Goal: Task Accomplishment & Management: Complete application form

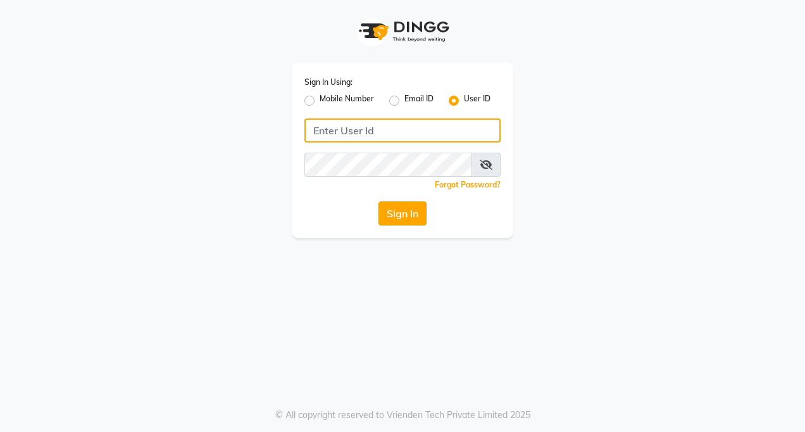
type input "tucsalon"
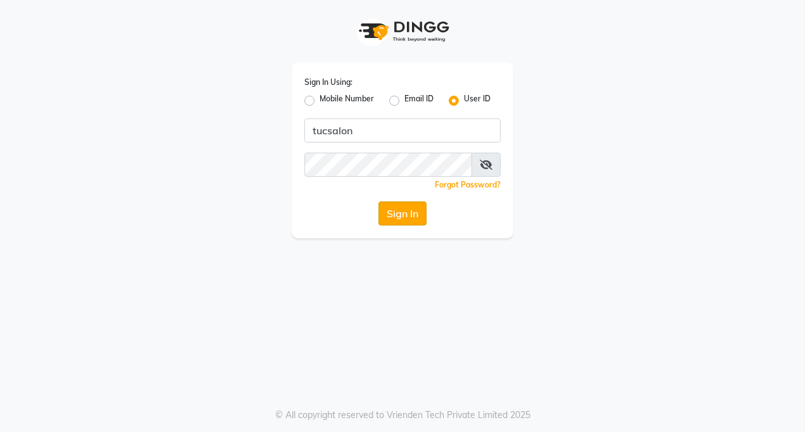
drag, startPoint x: 415, startPoint y: 216, endPoint x: 410, endPoint y: 211, distance: 7.2
click at [410, 211] on button "Sign In" at bounding box center [402, 213] width 48 height 24
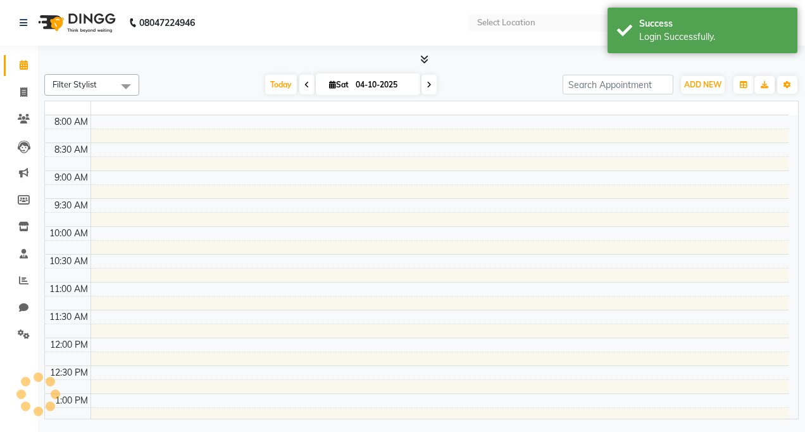
select select "en"
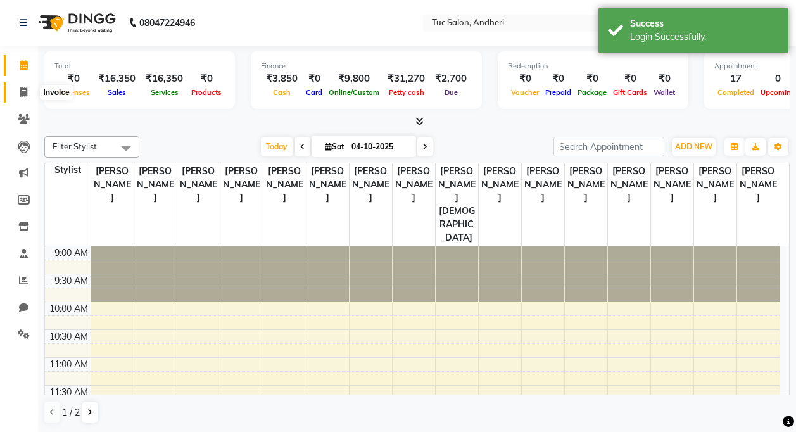
click at [28, 98] on span at bounding box center [24, 92] width 22 height 15
select select "service"
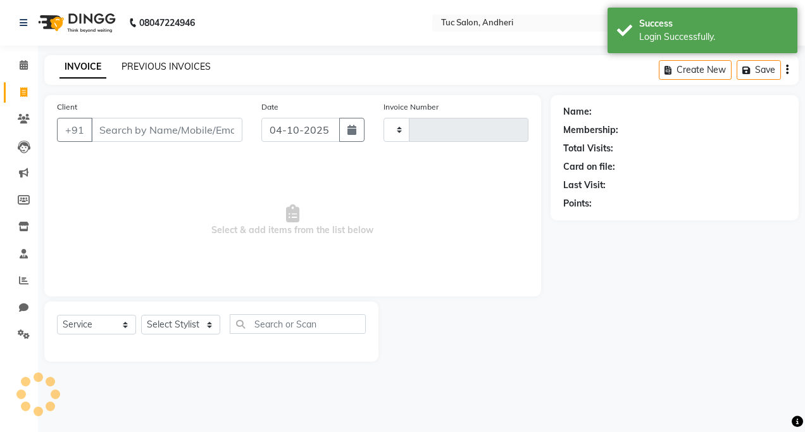
click at [159, 70] on link "PREVIOUS INVOICES" at bounding box center [166, 66] width 89 height 11
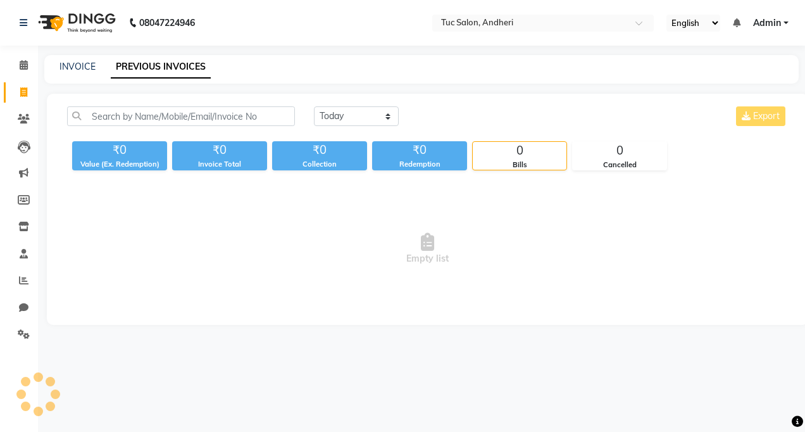
click at [758, 111] on div "Today Yesterday Custom Range Export" at bounding box center [551, 116] width 474 height 20
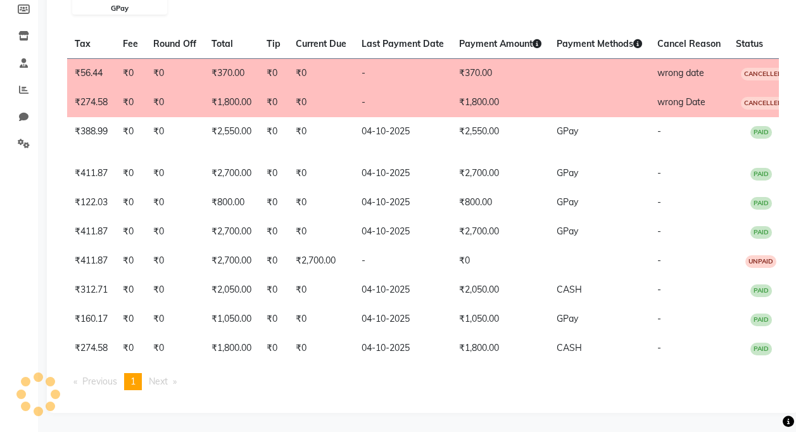
scroll to position [0, 351]
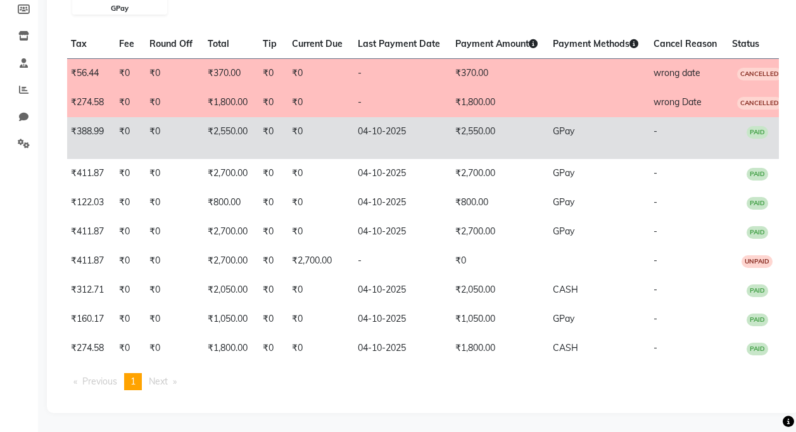
click at [747, 126] on span "PAID" at bounding box center [757, 132] width 22 height 13
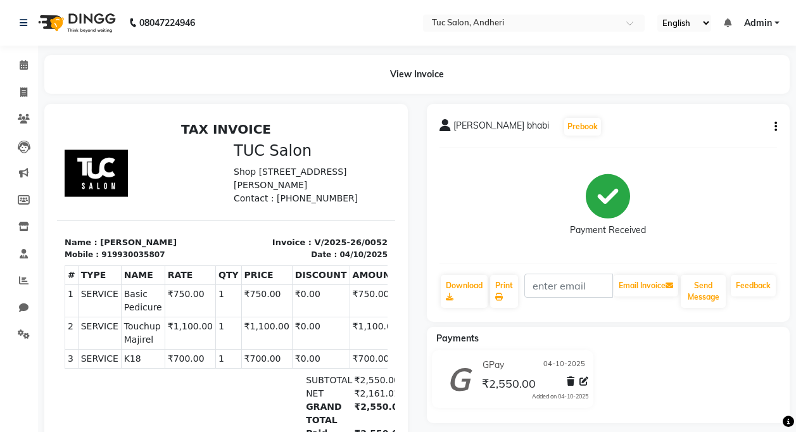
click at [775, 127] on icon "button" at bounding box center [775, 127] width 3 height 1
click at [698, 96] on div "Cancel Invoice" at bounding box center [712, 95] width 87 height 16
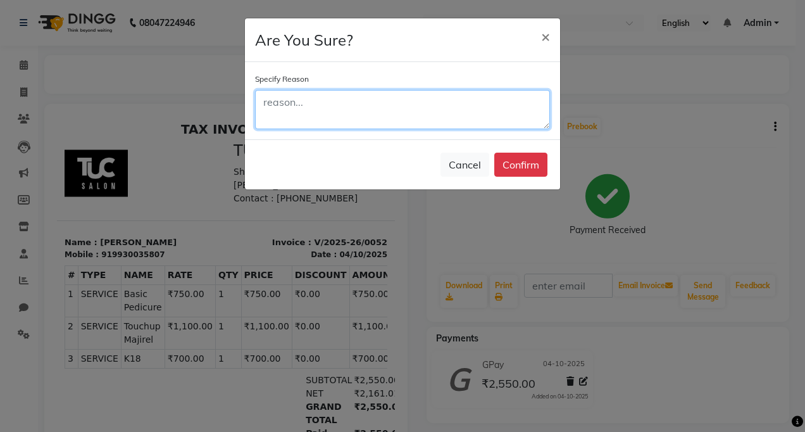
click at [285, 103] on textarea at bounding box center [402, 109] width 295 height 39
type textarea "wrong date"
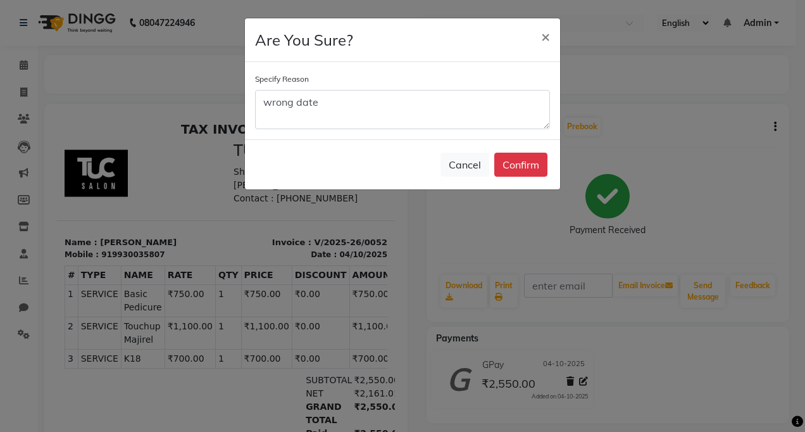
click at [517, 164] on button "Confirm" at bounding box center [520, 165] width 53 height 24
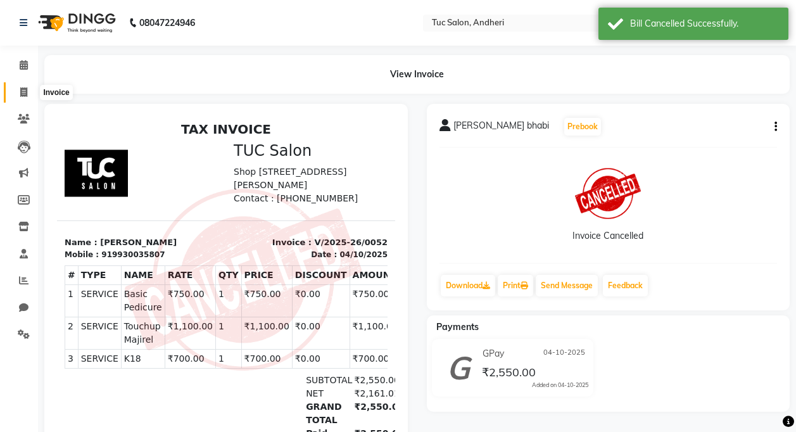
click at [21, 96] on icon at bounding box center [23, 91] width 7 height 9
select select "service"
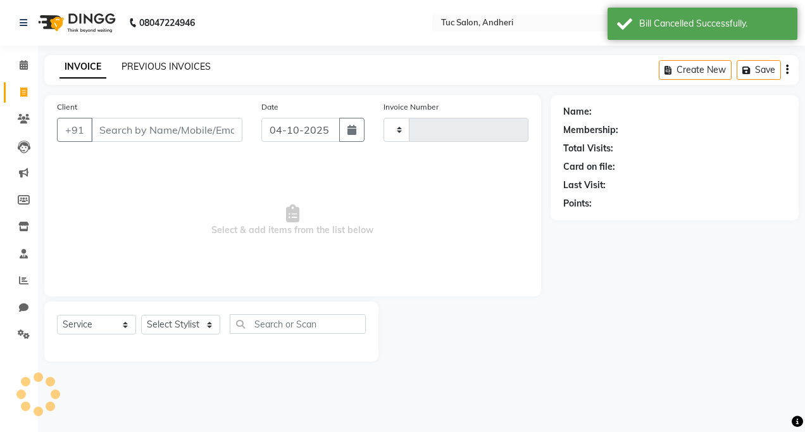
type input "0055"
select select "9101"
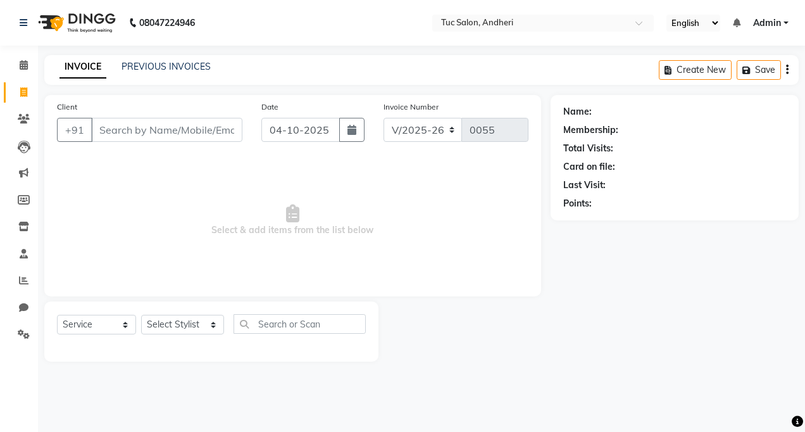
click at [170, 54] on div "08047224946 Select Location × Tuc Salon, Andheri English ENGLISH Español العربي…" at bounding box center [402, 216] width 805 height 432
click at [194, 71] on link "PREVIOUS INVOICES" at bounding box center [166, 66] width 89 height 11
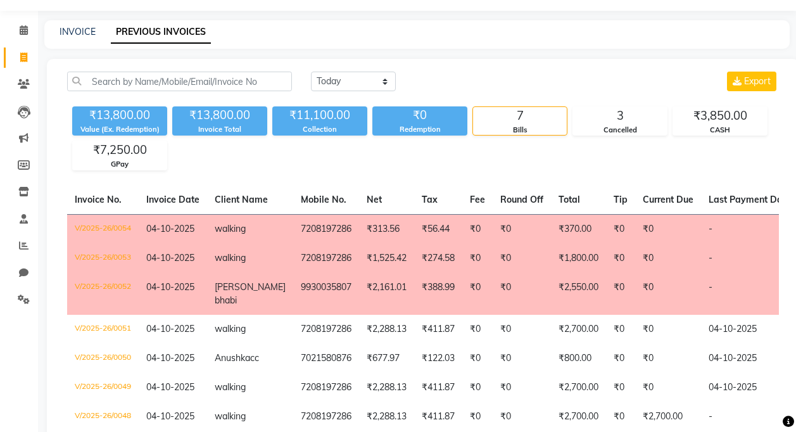
scroll to position [63, 0]
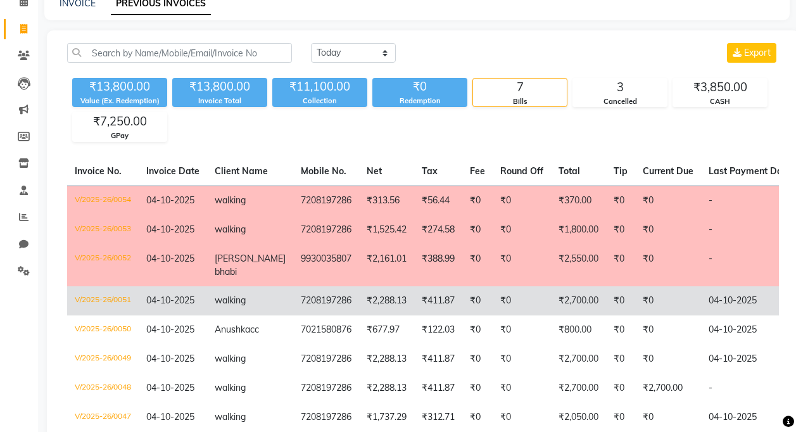
click at [577, 308] on td "₹2,700.00" at bounding box center [578, 300] width 55 height 29
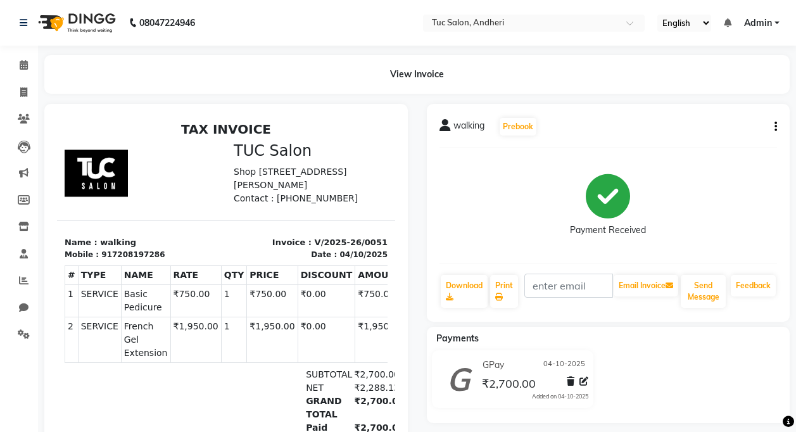
click at [772, 127] on button "button" at bounding box center [773, 126] width 8 height 13
click at [691, 98] on div "Cancel Invoice" at bounding box center [712, 95] width 87 height 16
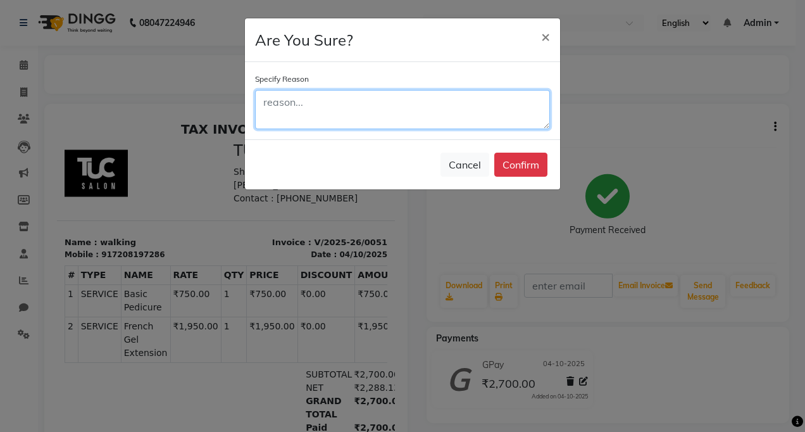
click at [373, 119] on textarea at bounding box center [402, 109] width 295 height 39
type textarea "wrong date"
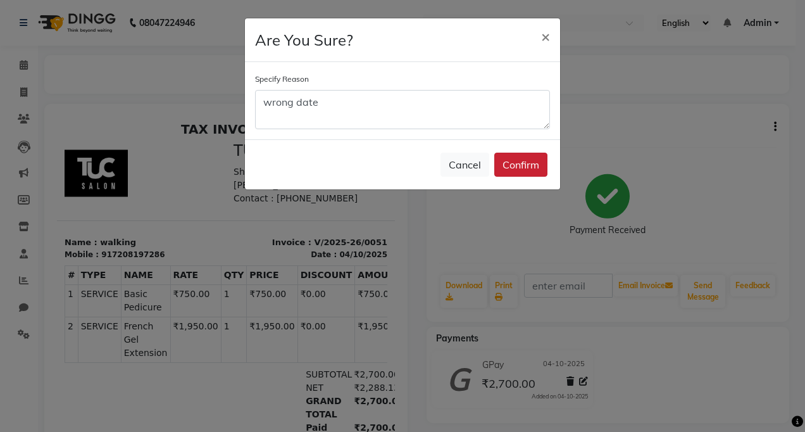
click at [534, 161] on button "Confirm" at bounding box center [520, 165] width 53 height 24
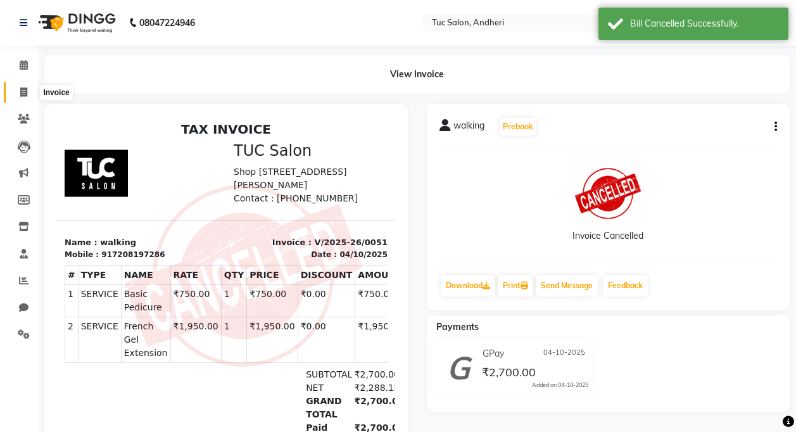
click at [20, 94] on icon at bounding box center [23, 91] width 7 height 9
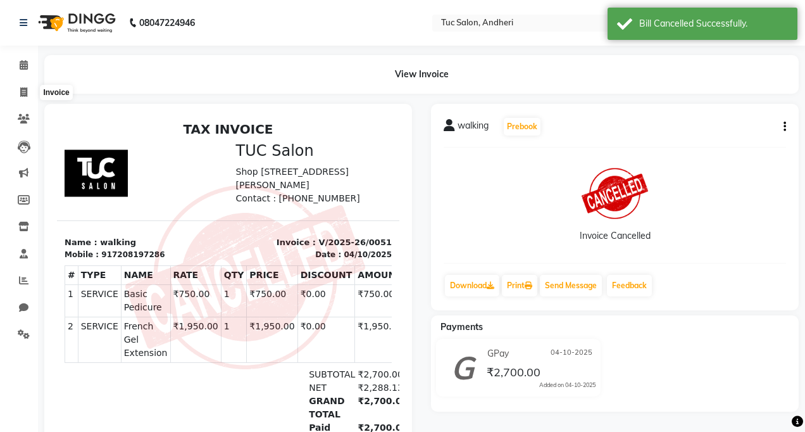
select select "service"
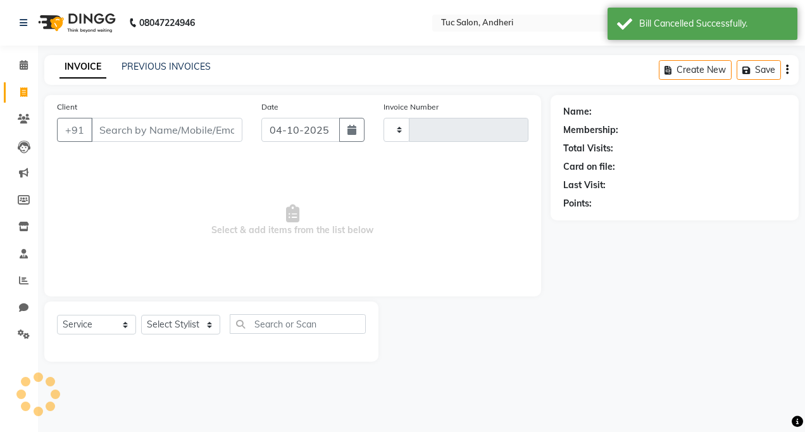
type input "0055"
select select "9101"
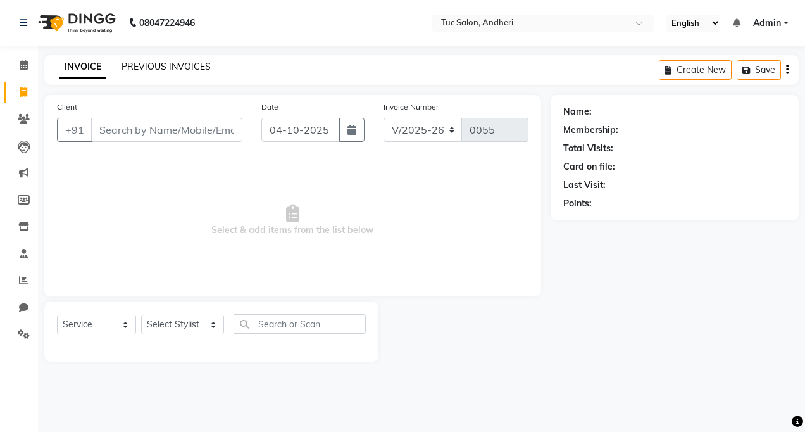
click at [165, 67] on link "PREVIOUS INVOICES" at bounding box center [166, 66] width 89 height 11
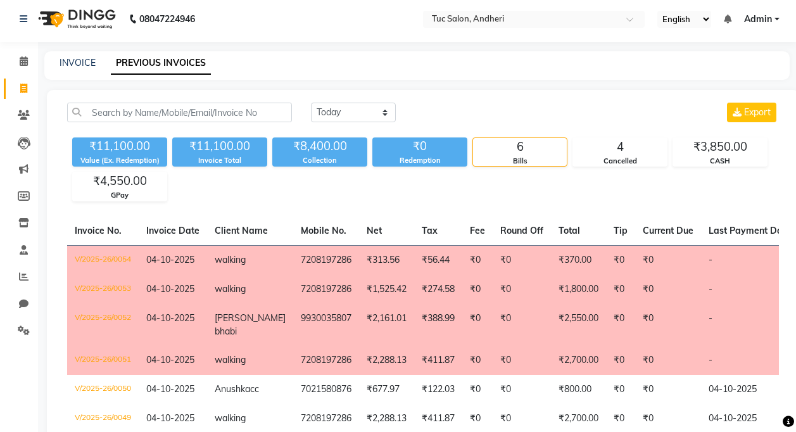
scroll to position [63, 0]
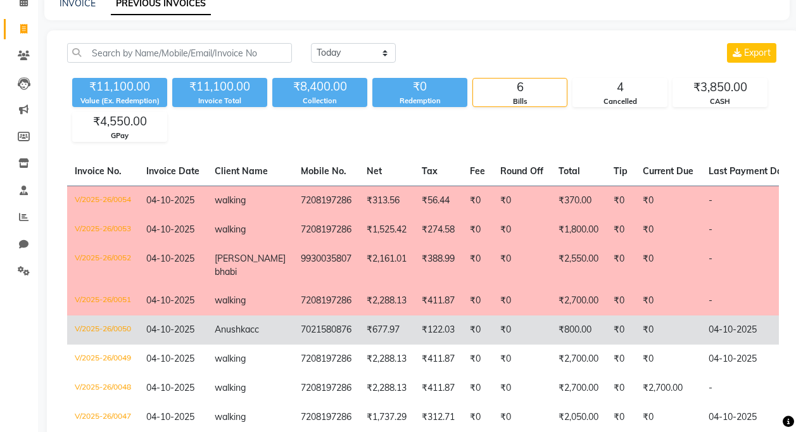
click at [584, 336] on td "₹800.00" at bounding box center [578, 329] width 55 height 29
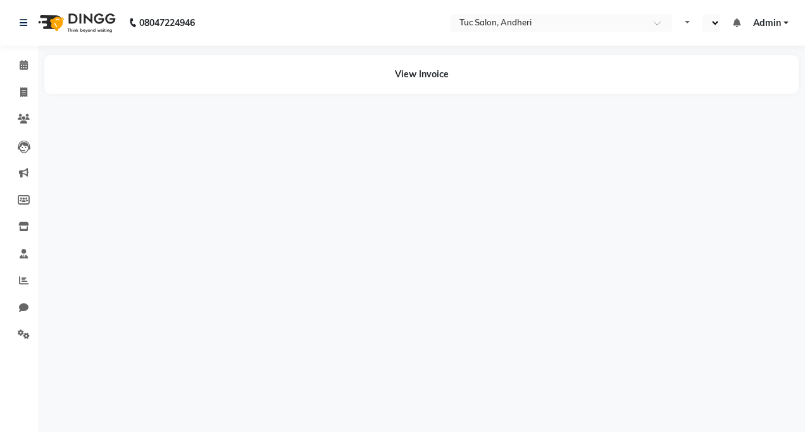
select select "en"
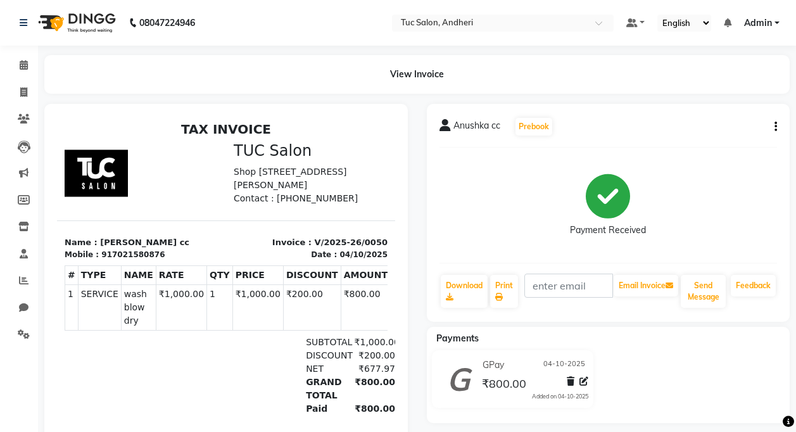
click at [778, 127] on div "Anushka cc Prebook Payment Received Download Print Email Invoice Send Message F…" at bounding box center [608, 213] width 363 height 218
click at [776, 127] on icon "button" at bounding box center [775, 127] width 3 height 1
click at [701, 97] on div "Cancel Invoice" at bounding box center [712, 95] width 87 height 16
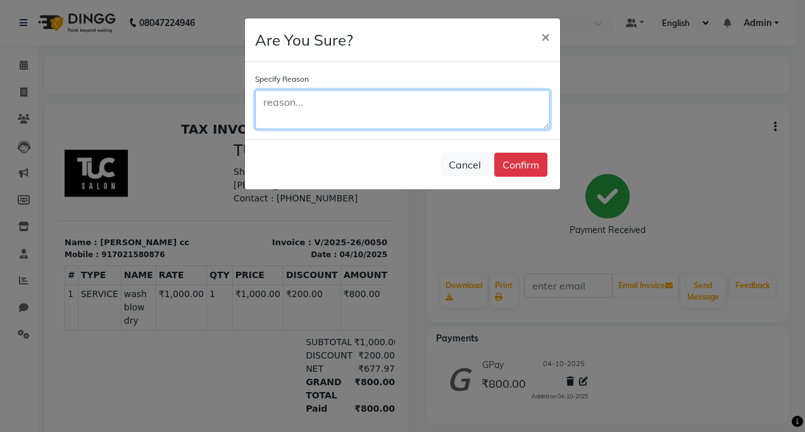
click at [275, 108] on textarea at bounding box center [402, 109] width 295 height 39
type textarea "wrong date"
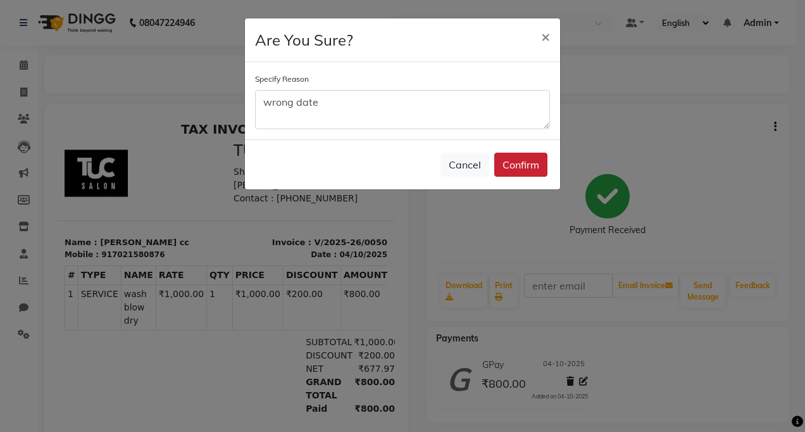
click at [536, 165] on button "Confirm" at bounding box center [520, 165] width 53 height 24
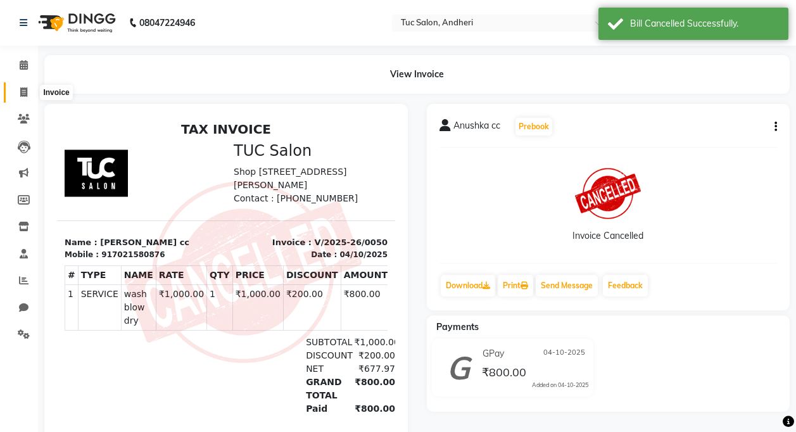
click at [22, 92] on icon at bounding box center [23, 91] width 7 height 9
select select "service"
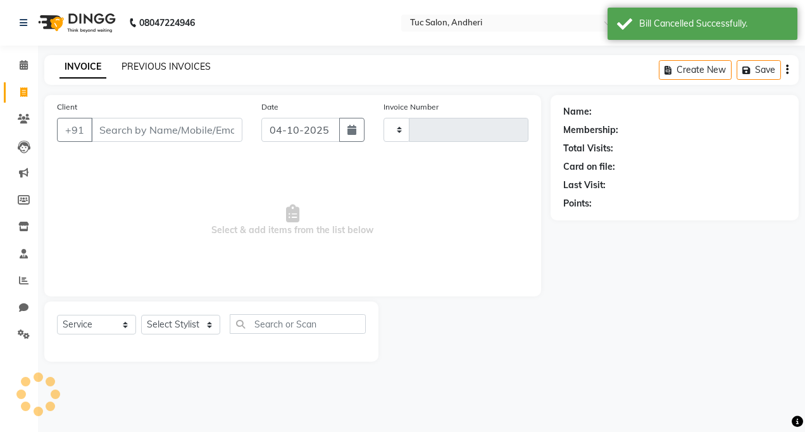
click at [139, 66] on link "PREVIOUS INVOICES" at bounding box center [166, 66] width 89 height 11
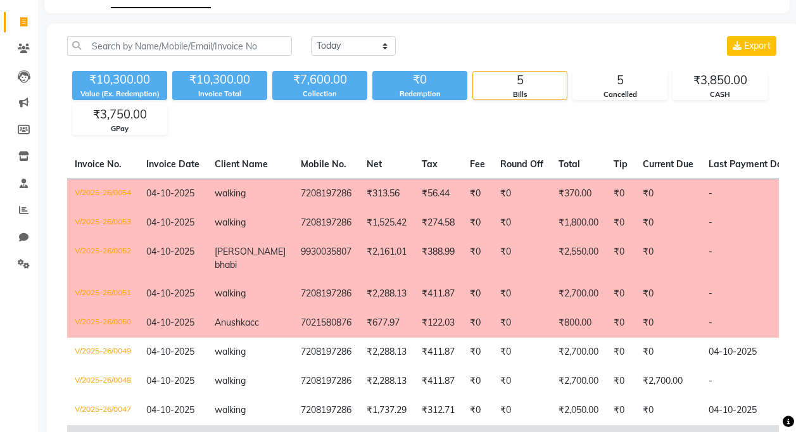
scroll to position [213, 0]
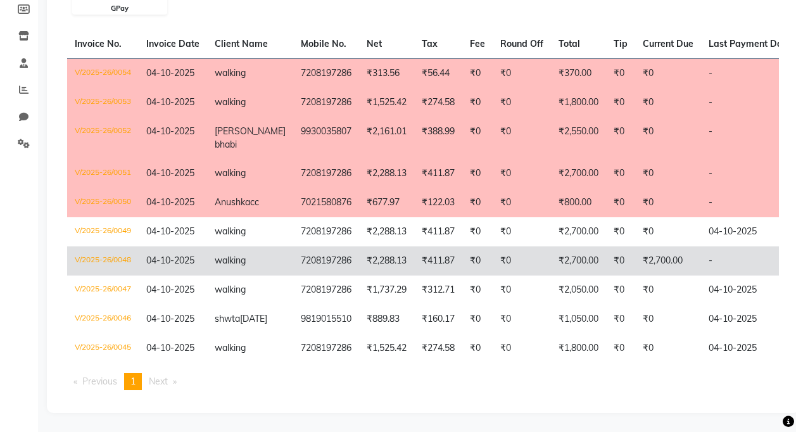
click at [641, 246] on td "₹2,700.00" at bounding box center [668, 260] width 66 height 29
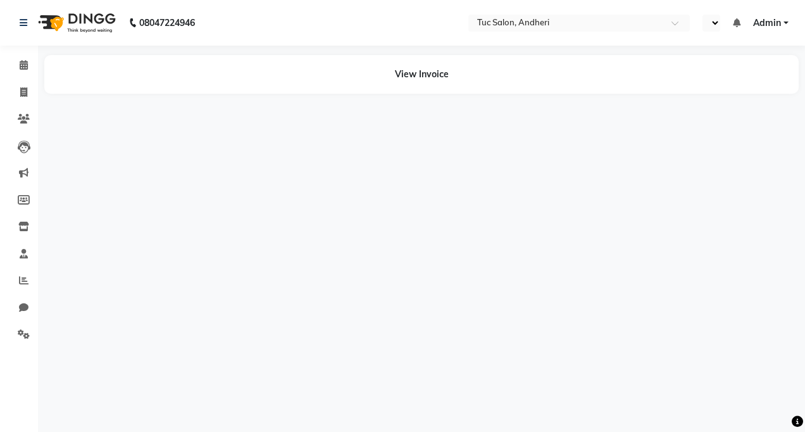
select select "en"
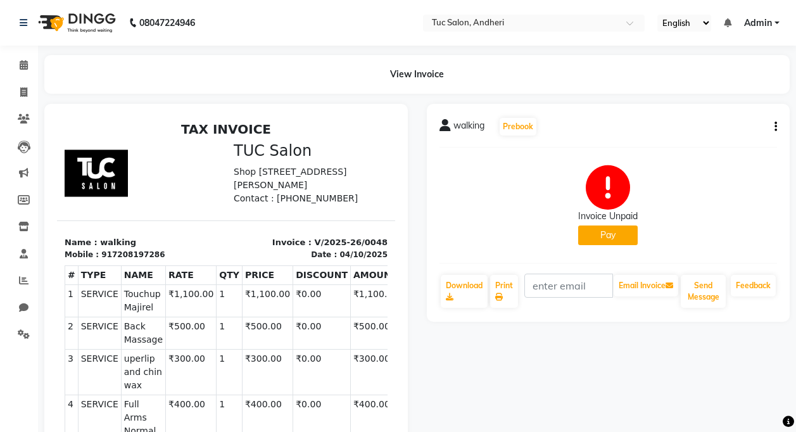
click at [776, 123] on div "walking Prebook Invoice Unpaid Pay Download Print Email Invoice Send Message Fe…" at bounding box center [608, 213] width 363 height 218
click at [775, 127] on icon "button" at bounding box center [775, 127] width 3 height 1
click at [734, 97] on div "Cancel Invoice" at bounding box center [712, 95] width 87 height 16
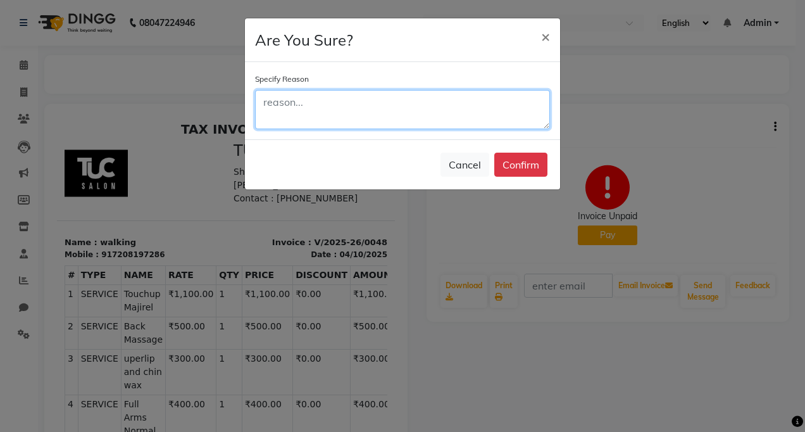
click at [361, 114] on textarea at bounding box center [402, 109] width 295 height 39
type textarea "wrong made"
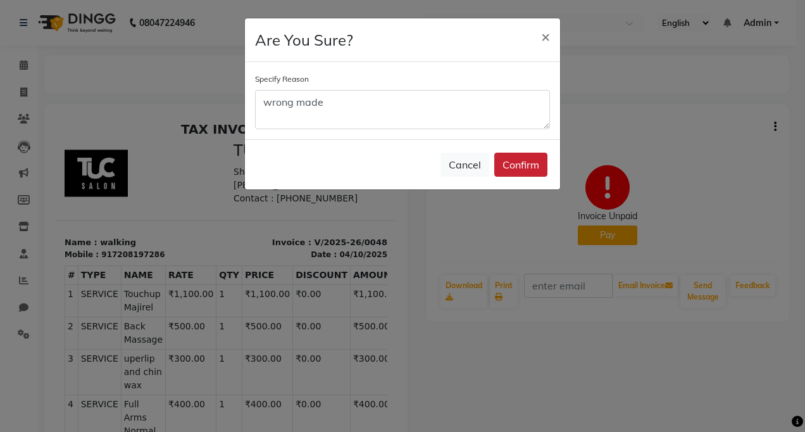
click at [528, 168] on button "Confirm" at bounding box center [520, 165] width 53 height 24
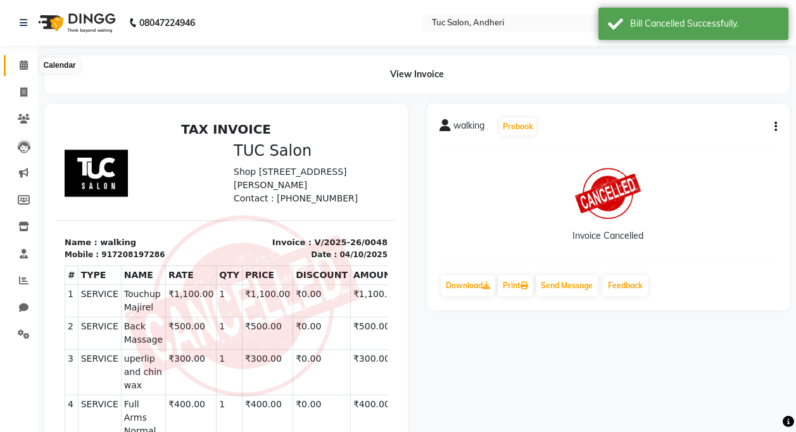
drag, startPoint x: 27, startPoint y: 67, endPoint x: 330, endPoint y: 0, distance: 309.9
click at [27, 66] on icon at bounding box center [24, 64] width 8 height 9
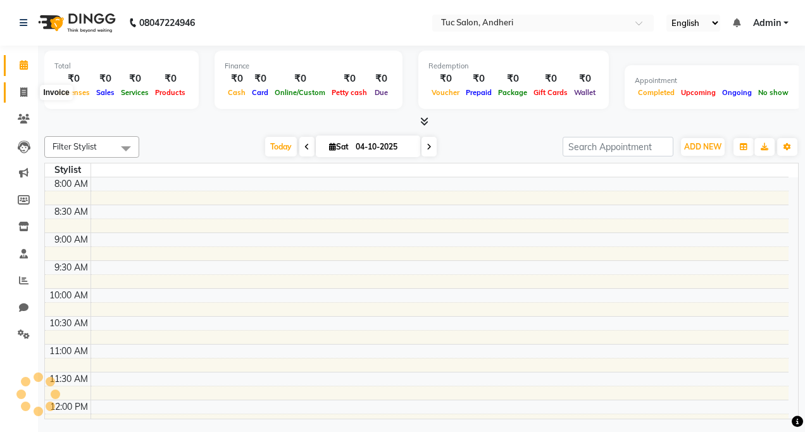
click at [30, 94] on span at bounding box center [24, 92] width 22 height 15
select select "service"
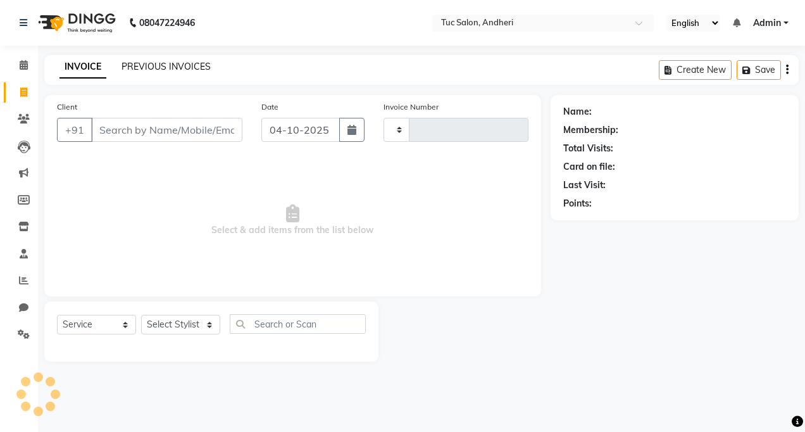
click at [190, 67] on link "PREVIOUS INVOICES" at bounding box center [166, 66] width 89 height 11
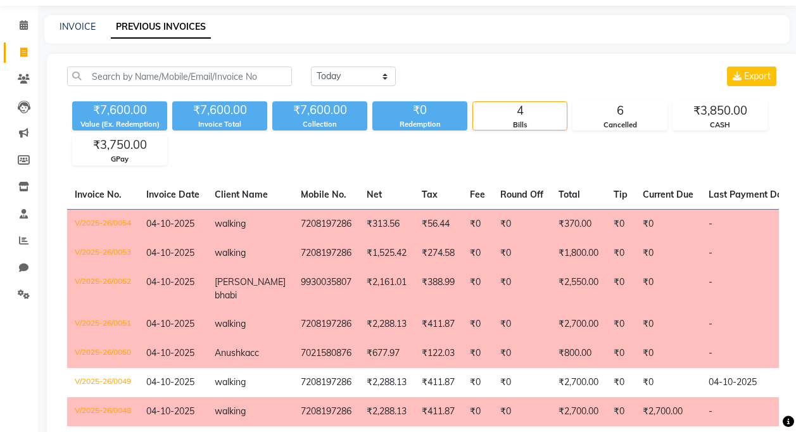
scroll to position [127, 0]
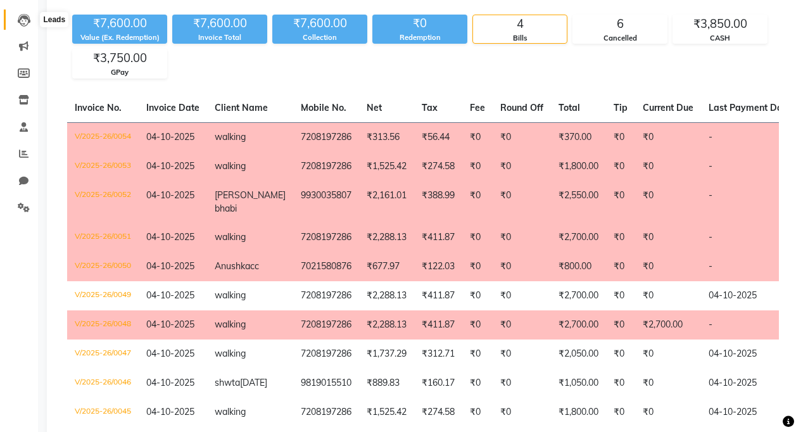
click at [22, 14] on icon at bounding box center [24, 20] width 13 height 13
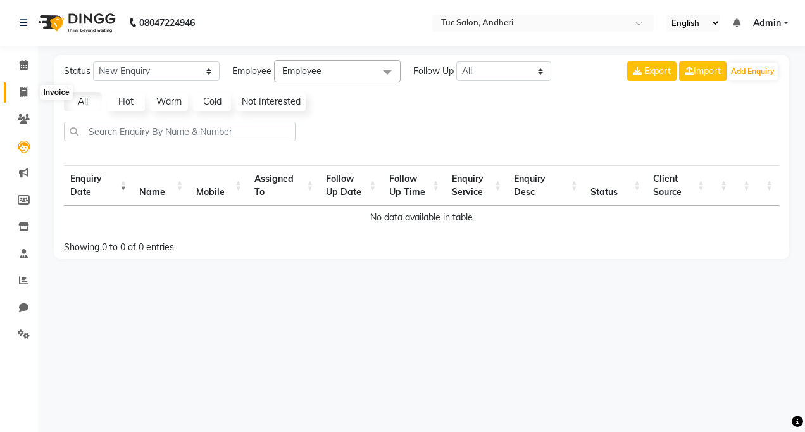
click at [16, 89] on span at bounding box center [24, 92] width 22 height 15
select select "service"
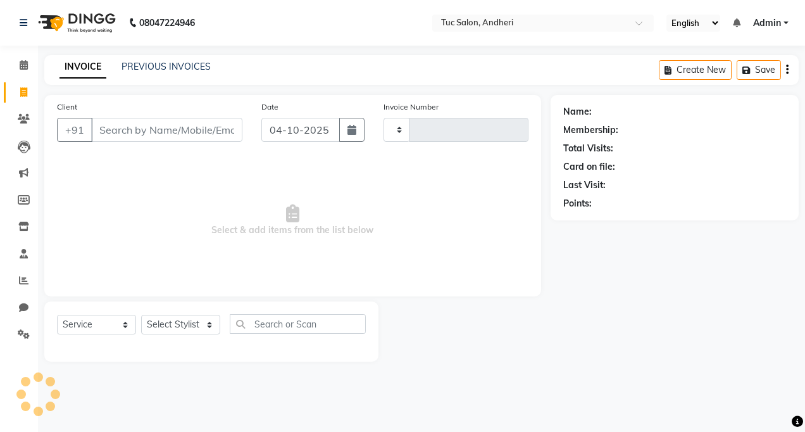
type input "0055"
select select "9101"
click at [27, 68] on icon at bounding box center [24, 64] width 8 height 9
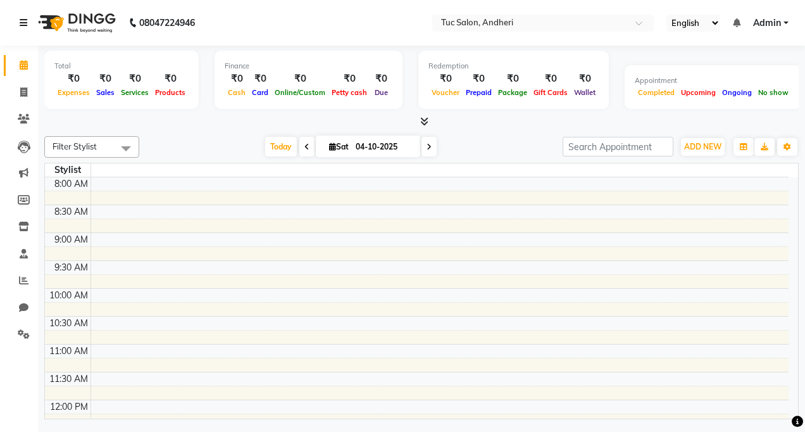
click at [24, 20] on icon at bounding box center [24, 22] width 8 height 9
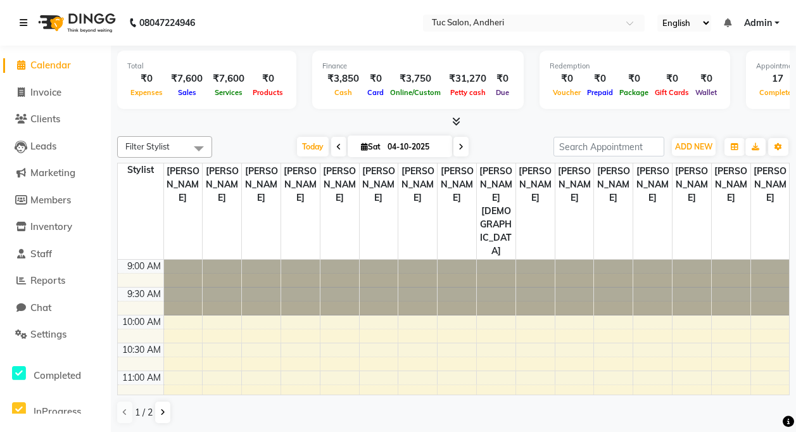
click at [442, 259] on div at bounding box center [456, 287] width 39 height 56
click at [85, 63] on link "Calendar" at bounding box center [55, 65] width 104 height 15
click at [230, 120] on div at bounding box center [453, 121] width 672 height 13
click at [24, 22] on icon at bounding box center [24, 22] width 8 height 9
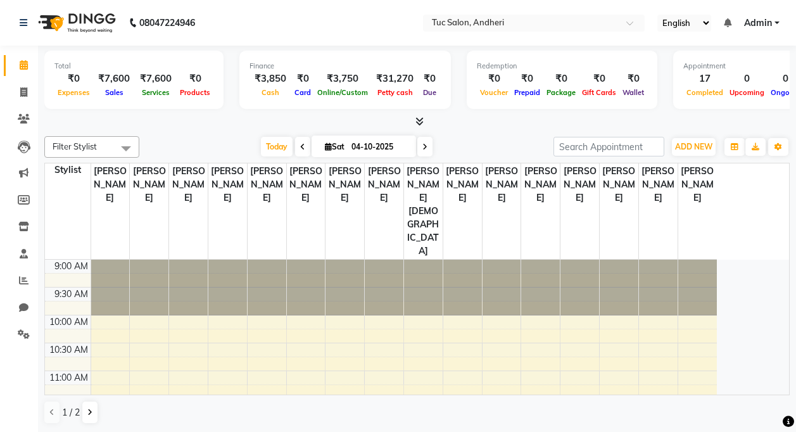
click at [420, 118] on icon at bounding box center [419, 120] width 8 height 9
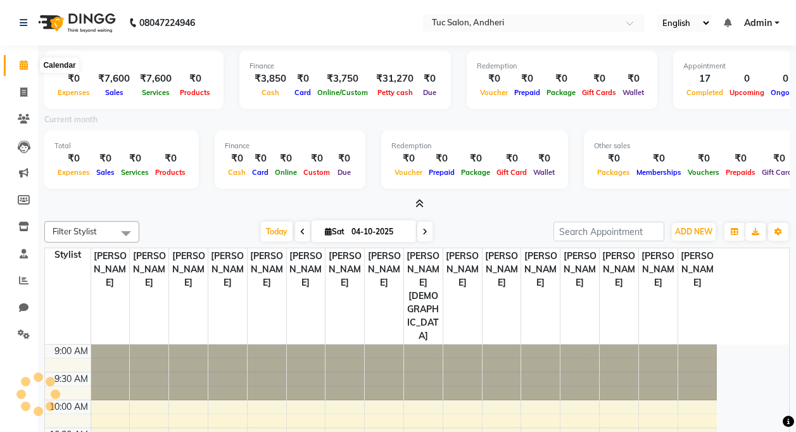
click at [26, 66] on icon at bounding box center [24, 64] width 8 height 9
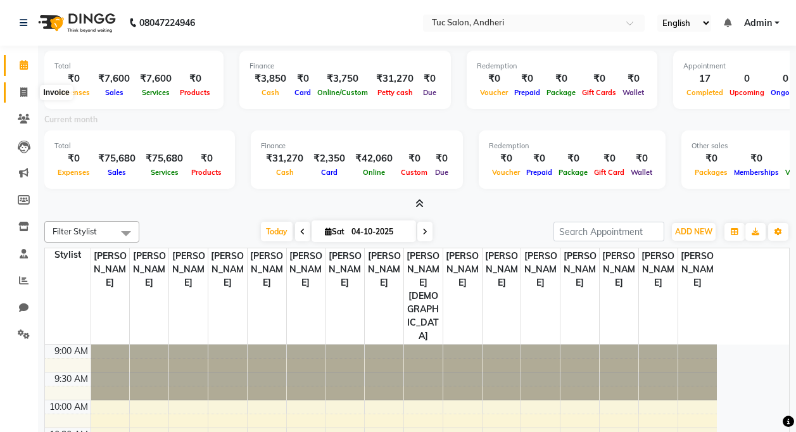
click at [21, 97] on span at bounding box center [24, 92] width 22 height 15
select select "service"
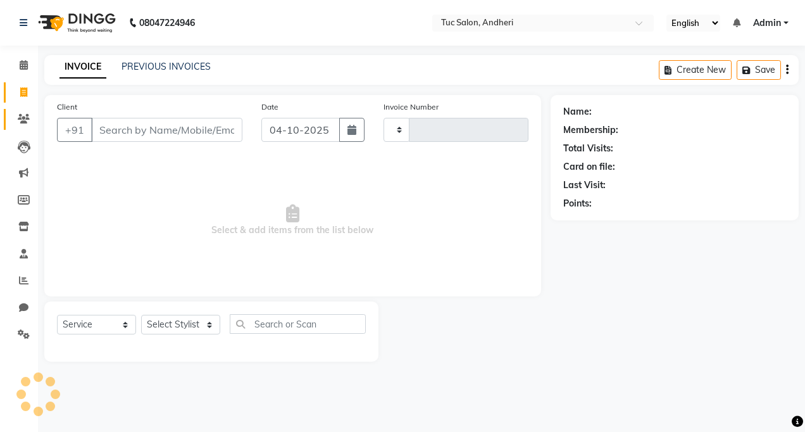
type input "0055"
select select "9101"
click at [24, 116] on icon at bounding box center [24, 118] width 12 height 9
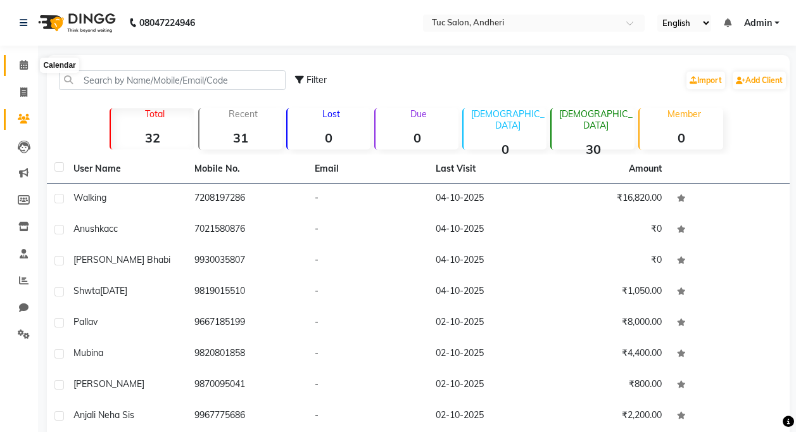
click at [21, 61] on icon at bounding box center [24, 64] width 8 height 9
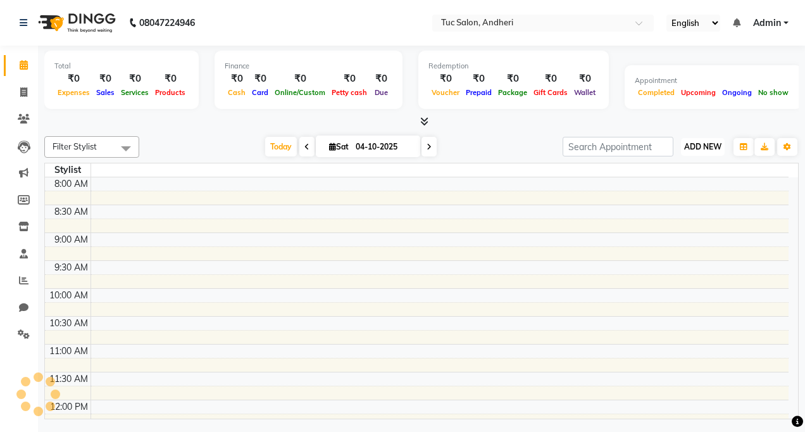
click at [692, 147] on span "ADD NEW" at bounding box center [702, 146] width 37 height 9
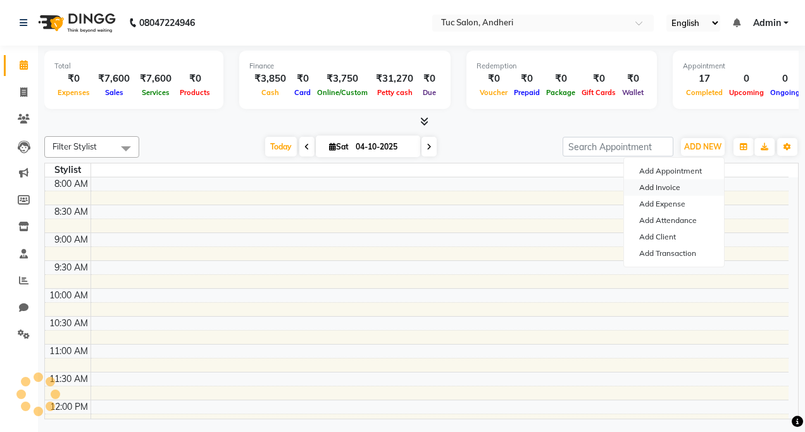
click at [682, 195] on link "Add Invoice" at bounding box center [674, 187] width 100 height 16
select select "service"
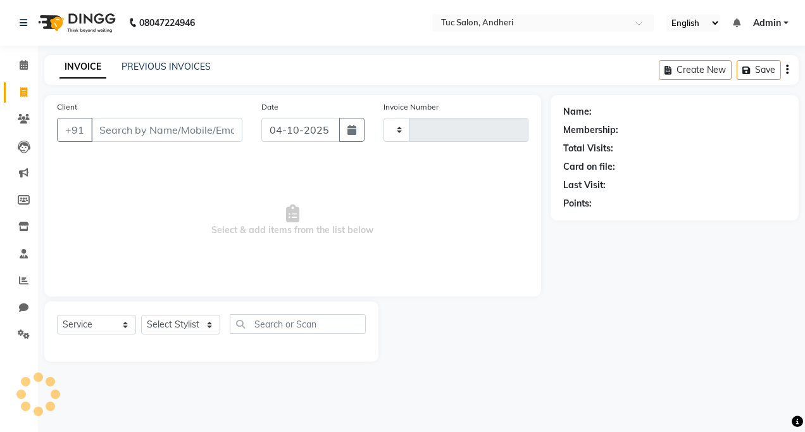
type input "0055"
select select "9101"
click at [344, 135] on button "button" at bounding box center [351, 130] width 25 height 24
select select "10"
select select "2025"
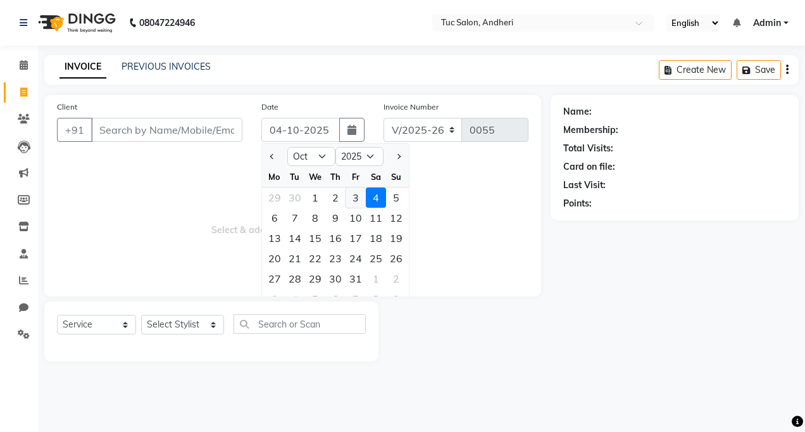
click at [355, 206] on div "3" at bounding box center [356, 197] width 20 height 20
type input "03-10-2025"
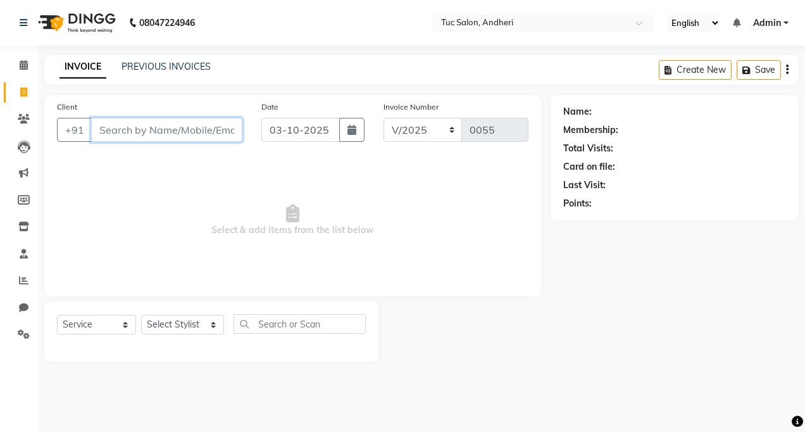
click at [153, 133] on input "Client" at bounding box center [166, 130] width 151 height 24
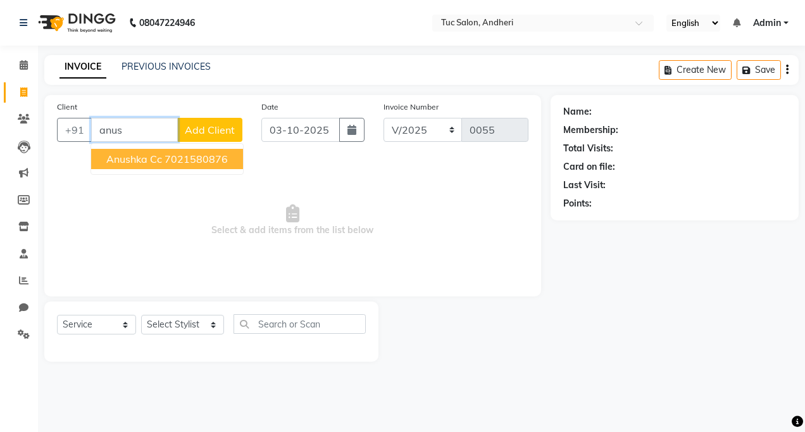
click at [198, 161] on ngb-highlight "7021580876" at bounding box center [196, 159] width 63 height 13
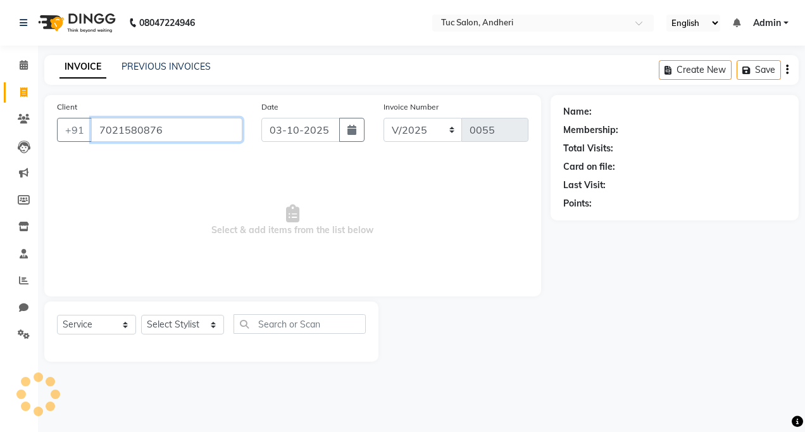
type input "7021580876"
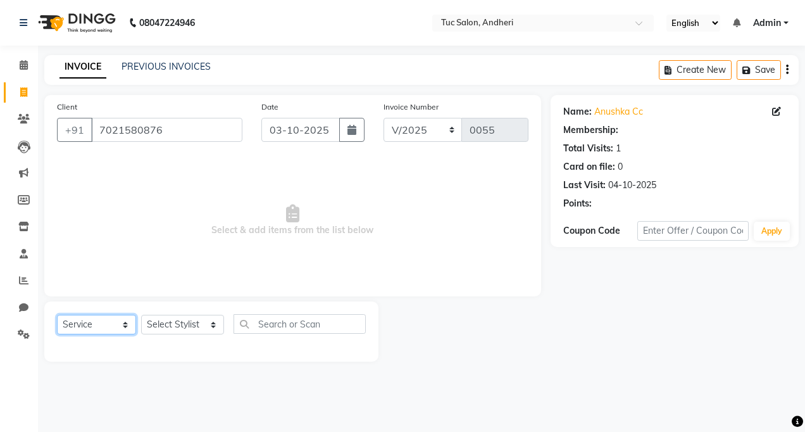
drag, startPoint x: 115, startPoint y: 328, endPoint x: 118, endPoint y: 313, distance: 15.5
click at [115, 328] on select "Select Service Product Membership Package Voucher Prepaid Gift Card" at bounding box center [96, 325] width 79 height 20
click at [57, 315] on select "Select Service Product Membership Package Voucher Prepaid Gift Card" at bounding box center [96, 325] width 79 height 20
click at [213, 332] on div "Select Service Product Membership Package Voucher Prepaid Gift Card Select Styl…" at bounding box center [211, 329] width 309 height 30
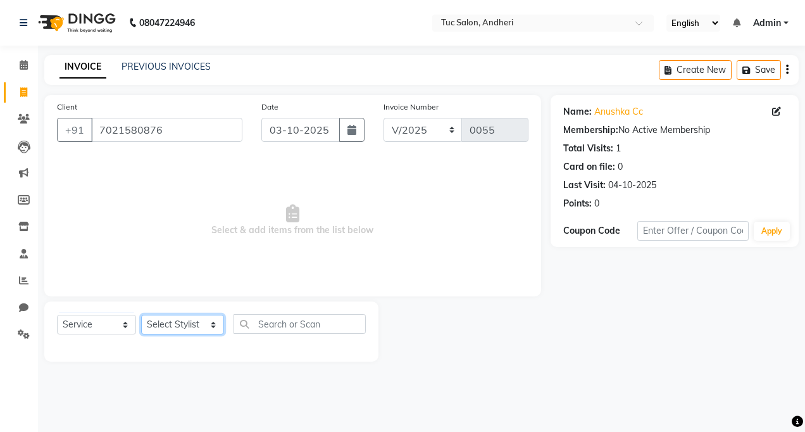
click at [213, 329] on select "Select Stylist [PERSON_NAME] [PERSON_NAME] [PERSON_NAME] [PERSON_NAME] [PERSON_…" at bounding box center [182, 325] width 83 height 20
select select "93125"
click at [141, 315] on select "Select Stylist [PERSON_NAME] [PERSON_NAME] [PERSON_NAME] [PERSON_NAME] [PERSON_…" at bounding box center [182, 325] width 83 height 20
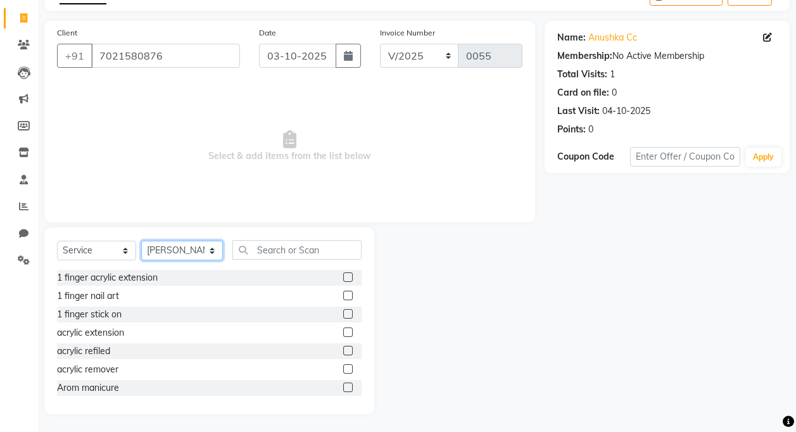
scroll to position [75, 0]
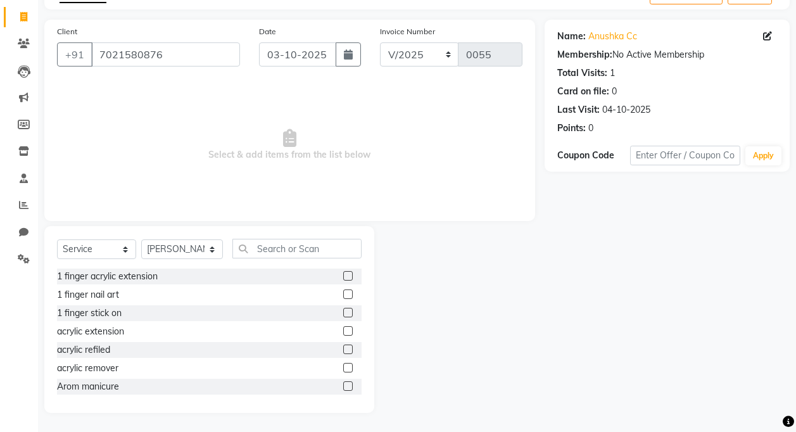
click at [279, 259] on div "Select Service Product Membership Package Voucher Prepaid Gift Card Select Styl…" at bounding box center [209, 254] width 304 height 30
click at [279, 254] on input "text" at bounding box center [296, 249] width 129 height 20
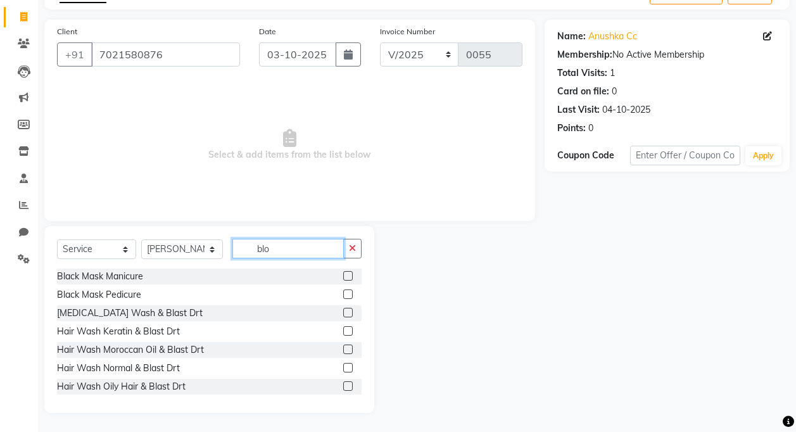
scroll to position [0, 0]
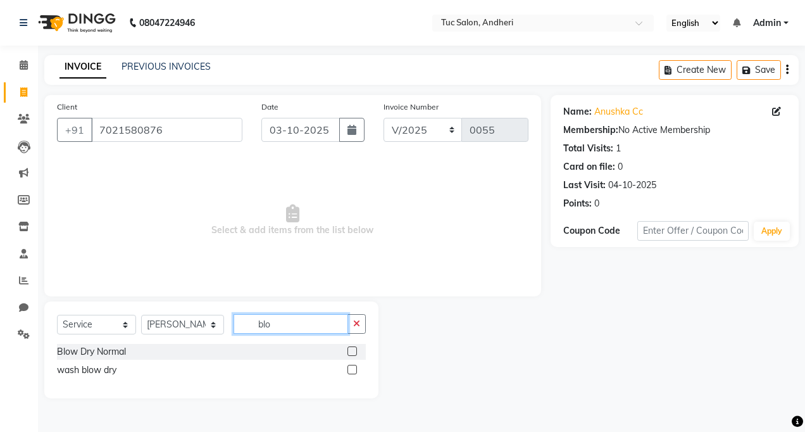
type input "blo"
click at [356, 368] on label at bounding box center [351, 369] width 9 height 9
click at [356, 368] on input "checkbox" at bounding box center [351, 370] width 8 height 8
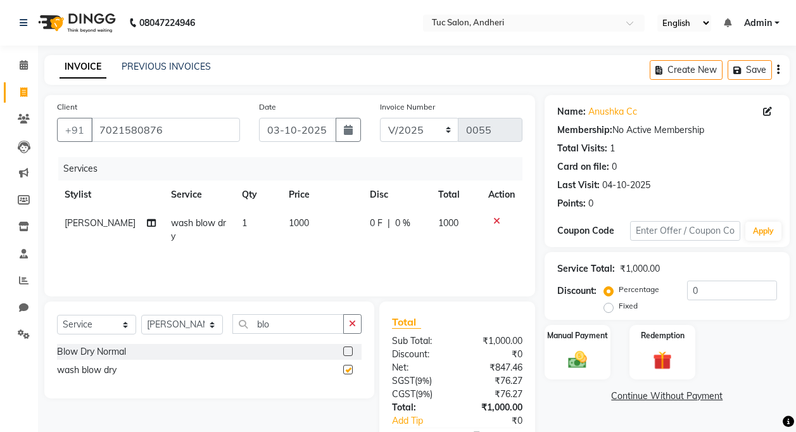
checkbox input "false"
click at [703, 283] on input "0" at bounding box center [732, 290] width 90 height 20
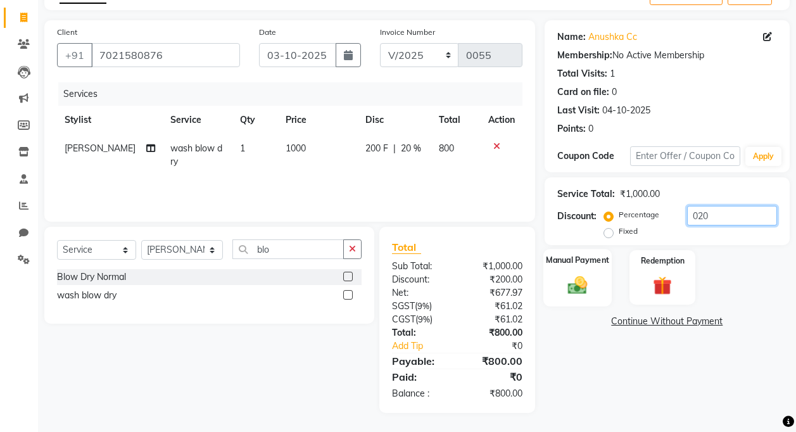
type input "020"
click at [585, 267] on div "Manual Payment" at bounding box center [577, 277] width 69 height 57
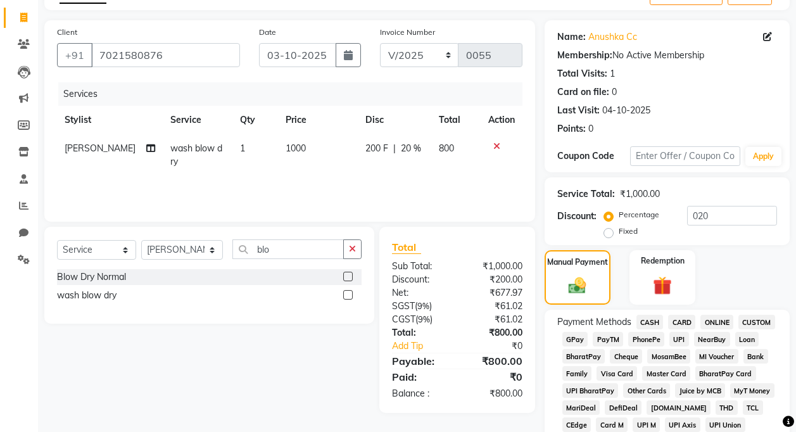
click at [582, 332] on span "GPay" at bounding box center [575, 339] width 26 height 15
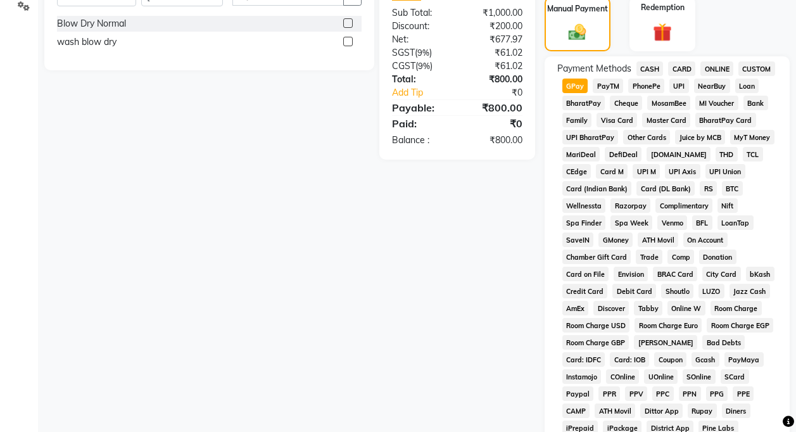
scroll to position [518, 0]
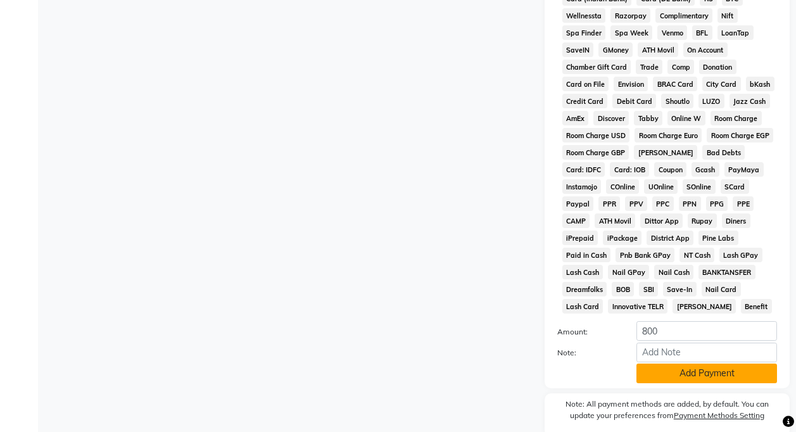
click at [685, 363] on button "Add Payment" at bounding box center [706, 373] width 141 height 20
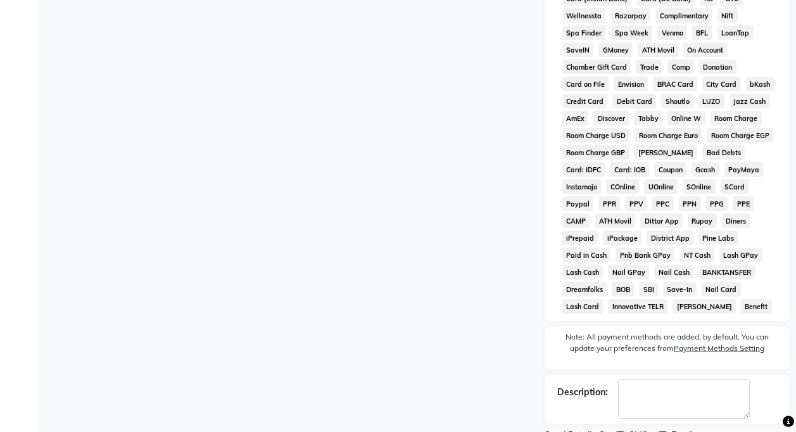
scroll to position [551, 0]
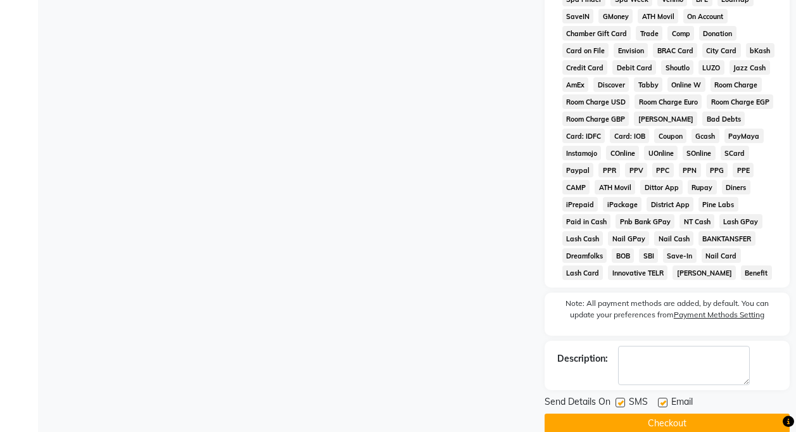
click at [613, 395] on div "Send Details On SMS Email" at bounding box center [666, 403] width 245 height 16
click at [621, 397] on label at bounding box center [619, 401] width 9 height 9
click at [621, 399] on input "checkbox" at bounding box center [619, 403] width 8 height 8
checkbox input "false"
click at [662, 397] on label at bounding box center [662, 401] width 9 height 9
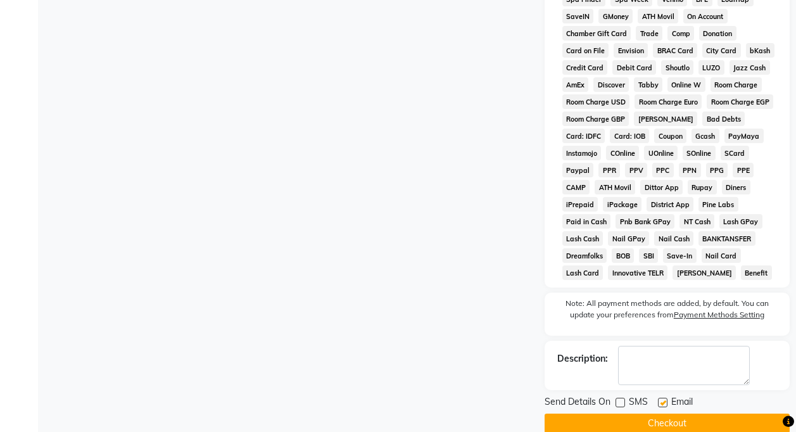
click at [662, 399] on input "checkbox" at bounding box center [662, 403] width 8 height 8
checkbox input "false"
click at [662, 413] on button "Checkout" at bounding box center [666, 423] width 245 height 20
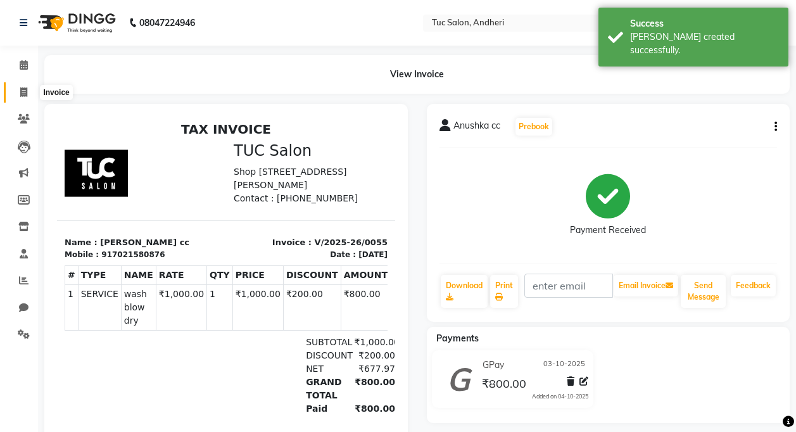
click at [25, 90] on icon at bounding box center [23, 91] width 7 height 9
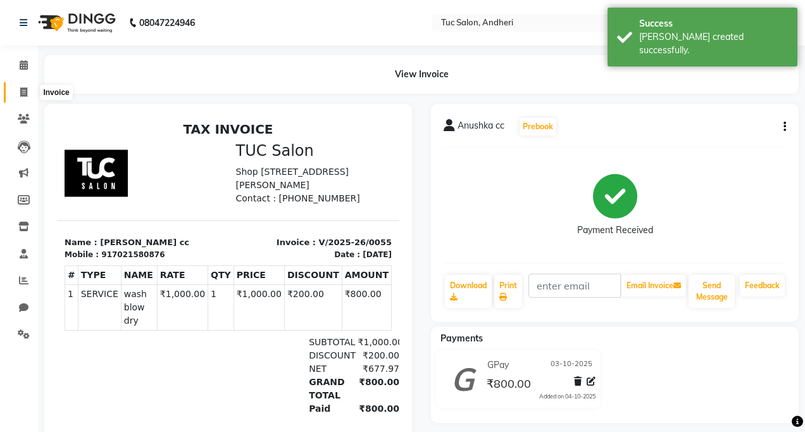
select select "service"
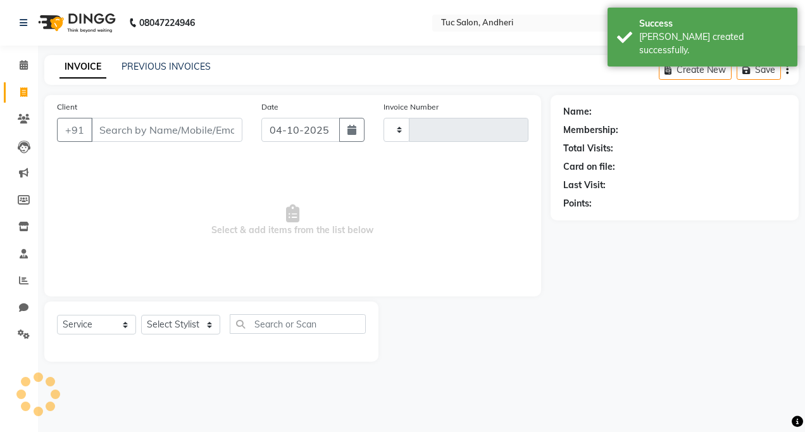
click at [133, 129] on input "Client" at bounding box center [166, 130] width 151 height 24
type input "0056"
select select "9101"
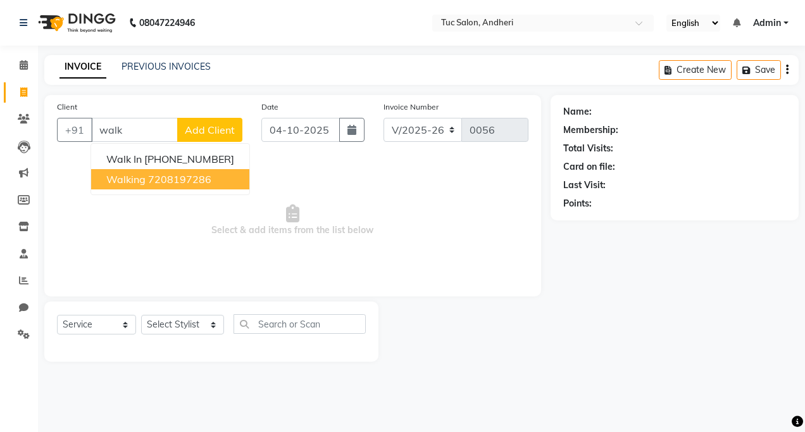
click at [155, 187] on button "walking 7208197286" at bounding box center [170, 179] width 158 height 20
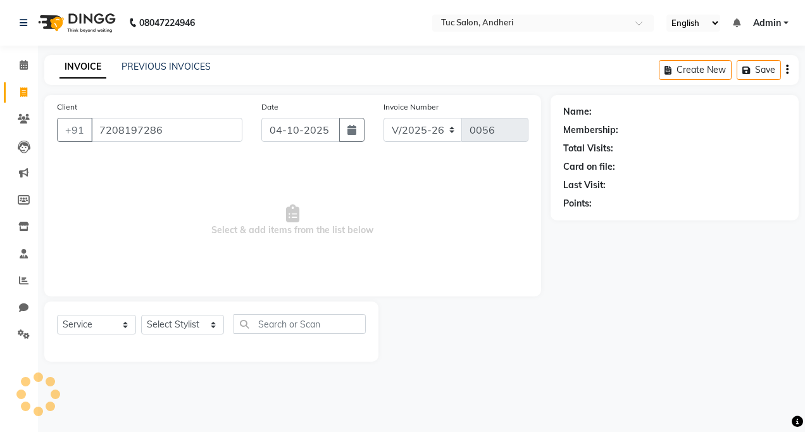
type input "7208197286"
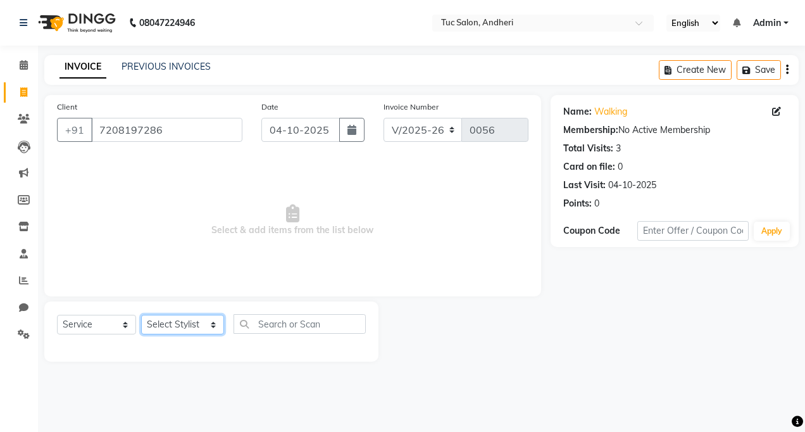
click at [206, 327] on select "Select Stylist [PERSON_NAME] [PERSON_NAME] [PERSON_NAME] [PERSON_NAME] [PERSON_…" at bounding box center [182, 325] width 83 height 20
select select "93472"
click at [141, 315] on select "Select Stylist [PERSON_NAME] [PERSON_NAME] [PERSON_NAME] [PERSON_NAME] [PERSON_…" at bounding box center [182, 325] width 83 height 20
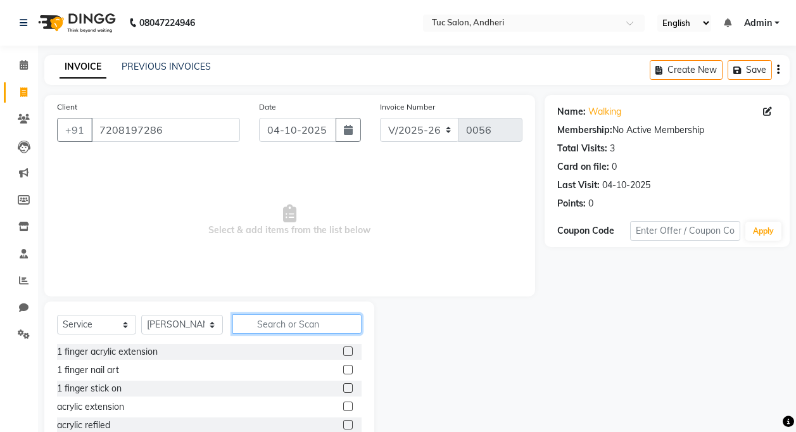
click at [301, 329] on input "text" at bounding box center [296, 324] width 129 height 20
type input "pe"
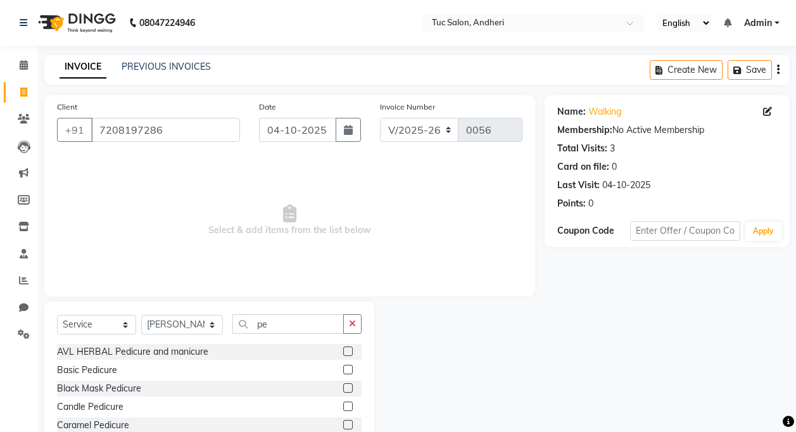
click at [343, 368] on label at bounding box center [347, 369] width 9 height 9
click at [343, 368] on input "checkbox" at bounding box center [347, 370] width 8 height 8
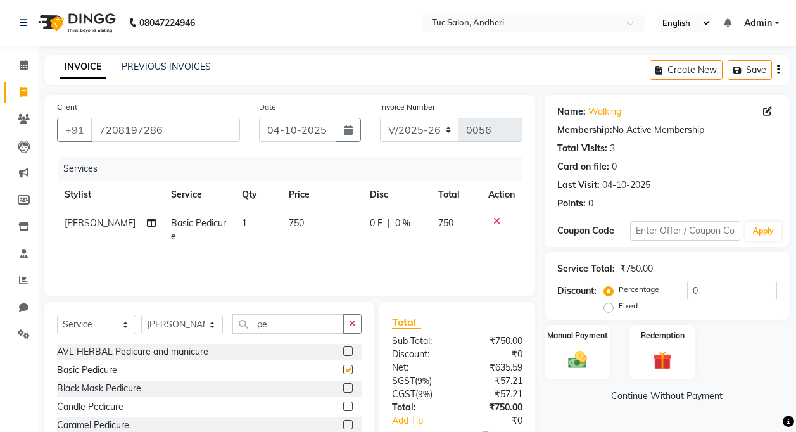
checkbox input "false"
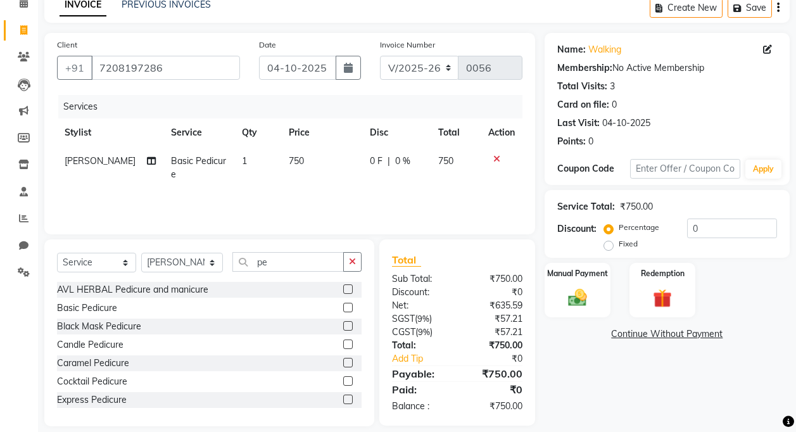
scroll to position [63, 0]
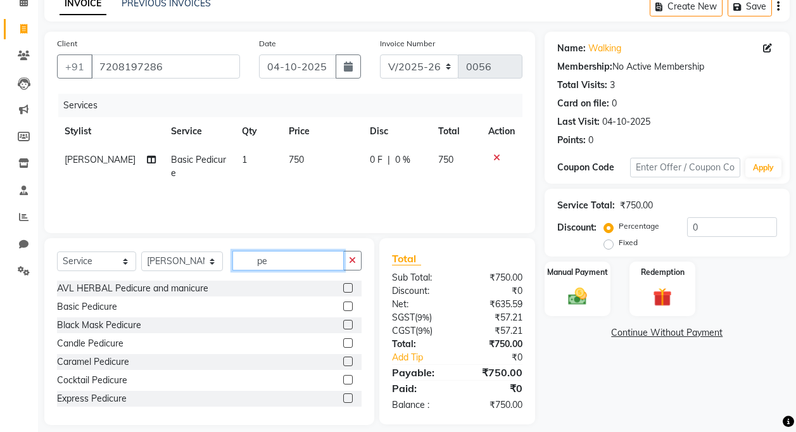
click at [289, 259] on input "pe" at bounding box center [287, 261] width 111 height 20
click at [210, 264] on select "Select Stylist [PERSON_NAME] [PERSON_NAME] [PERSON_NAME] [PERSON_NAME] [PERSON_…" at bounding box center [182, 261] width 82 height 20
click at [211, 263] on select "Select Stylist [PERSON_NAME] [PERSON_NAME] [PERSON_NAME] [PERSON_NAME] [PERSON_…" at bounding box center [182, 261] width 82 height 20
click at [210, 258] on select "Select Stylist [PERSON_NAME] [PERSON_NAME] [PERSON_NAME] [PERSON_NAME] [PERSON_…" at bounding box center [182, 261] width 82 height 20
select select "93121"
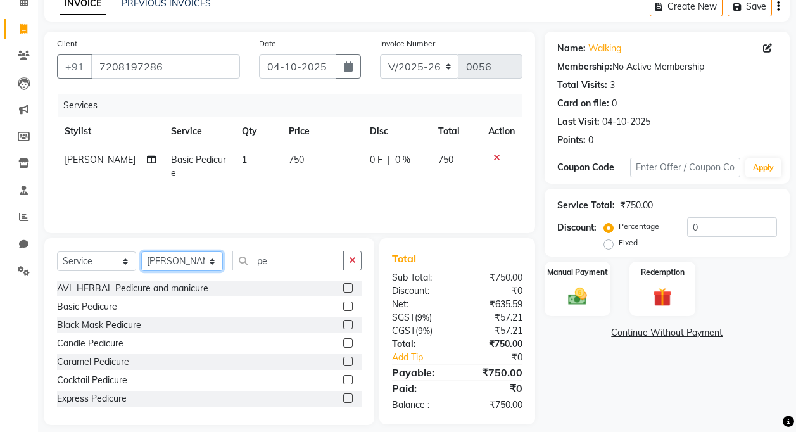
click at [141, 251] on select "Select Stylist [PERSON_NAME] [PERSON_NAME] [PERSON_NAME] [PERSON_NAME] [PERSON_…" at bounding box center [182, 261] width 82 height 20
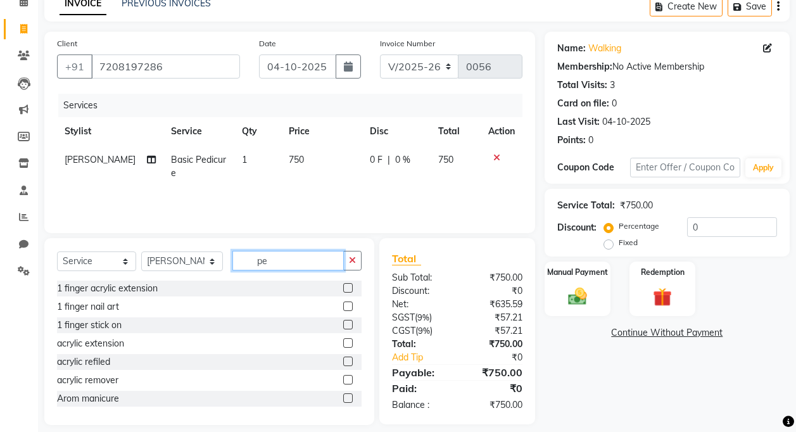
click at [297, 262] on input "pe" at bounding box center [287, 261] width 111 height 20
type input "p"
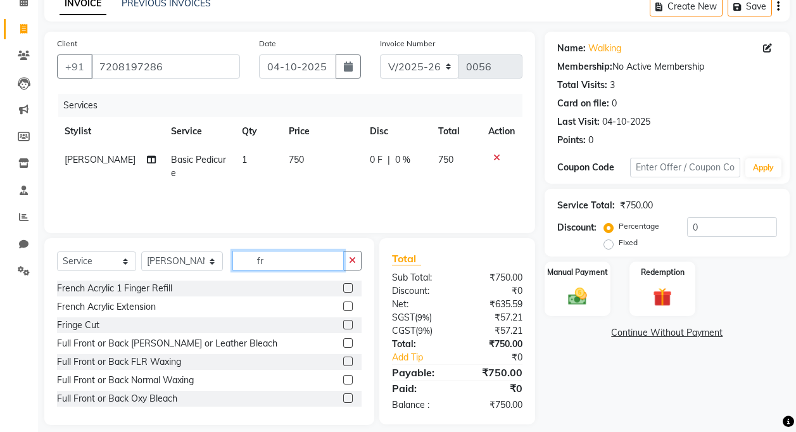
type input "fr"
click at [343, 303] on label at bounding box center [347, 305] width 9 height 9
click at [343, 303] on input "checkbox" at bounding box center [347, 307] width 8 height 8
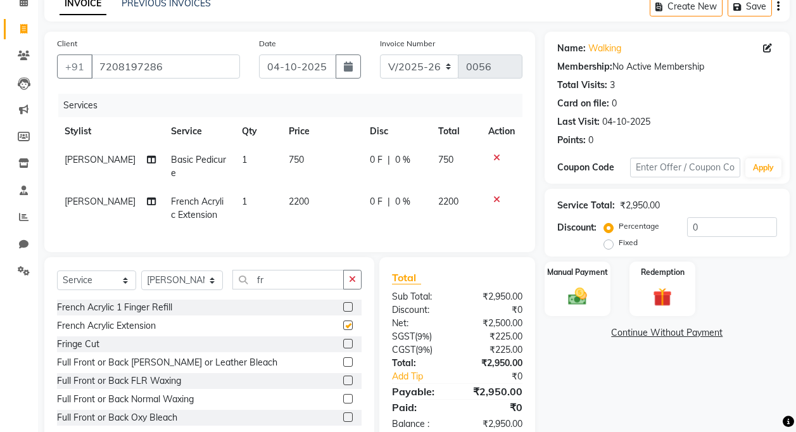
checkbox input "false"
drag, startPoint x: 304, startPoint y: 197, endPoint x: 277, endPoint y: 206, distance: 29.4
click at [281, 206] on td "2200" at bounding box center [322, 208] width 82 height 42
select select "93121"
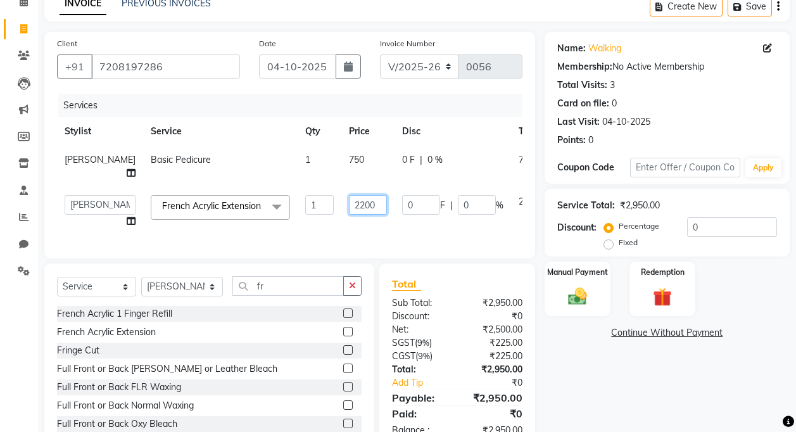
click at [349, 208] on input "2200" at bounding box center [368, 205] width 38 height 20
type input "2"
type input "1950"
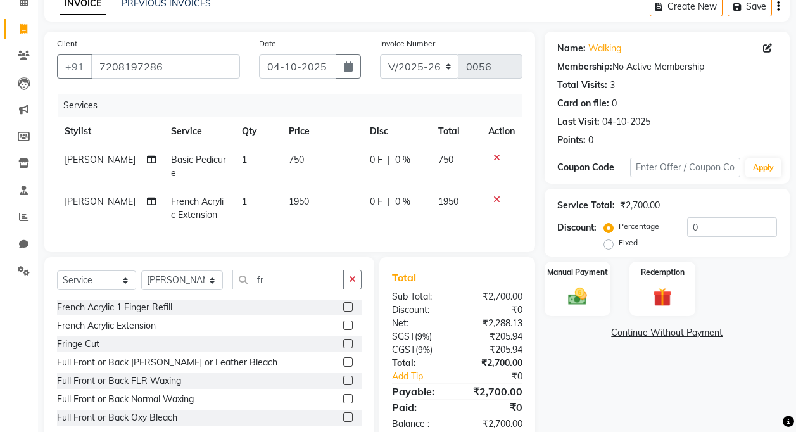
click at [427, 234] on div "Services Stylist Service Qty Price Disc Total Action [PERSON_NAME] Basic Pedicu…" at bounding box center [289, 167] width 465 height 146
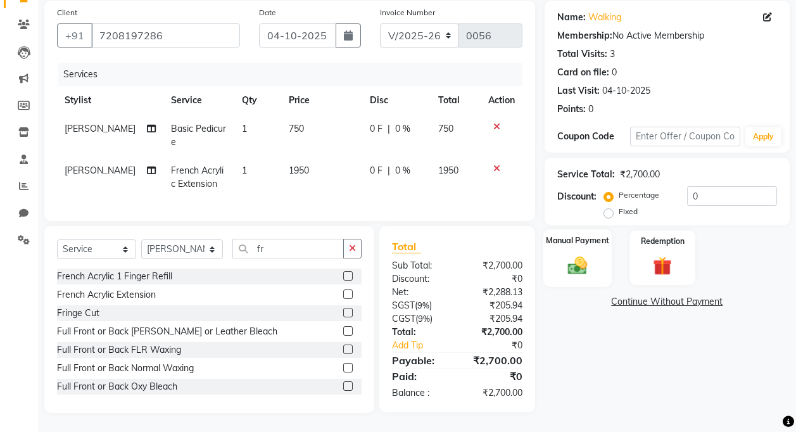
click at [596, 239] on div "Manual Payment" at bounding box center [577, 257] width 69 height 57
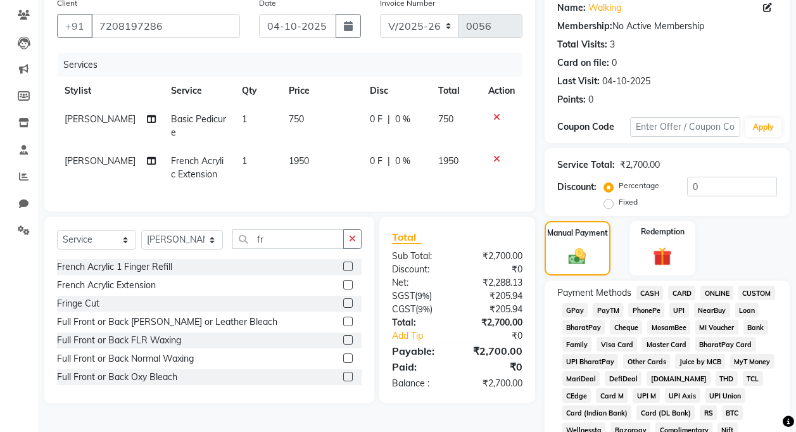
click at [573, 309] on span "GPay" at bounding box center [575, 310] width 26 height 15
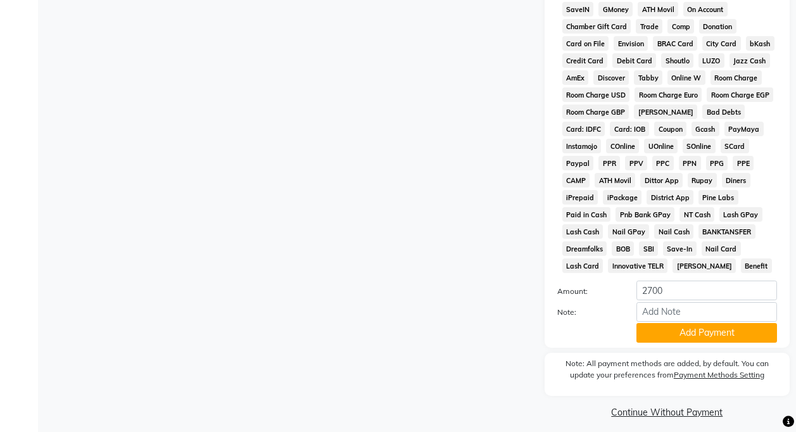
scroll to position [567, 0]
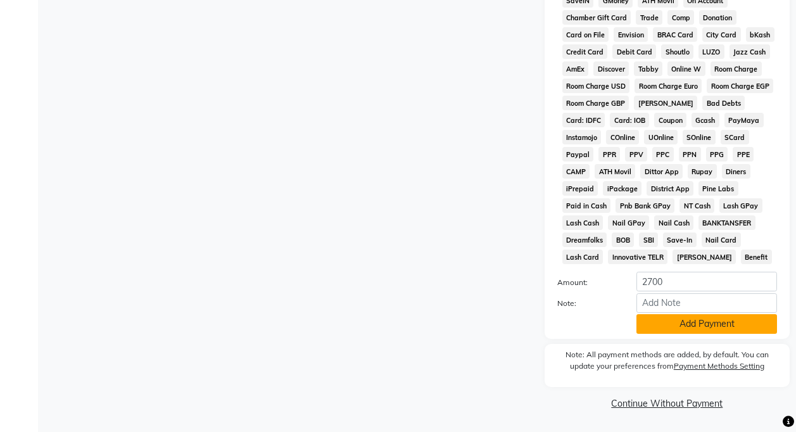
click at [673, 315] on button "Add Payment" at bounding box center [706, 324] width 141 height 20
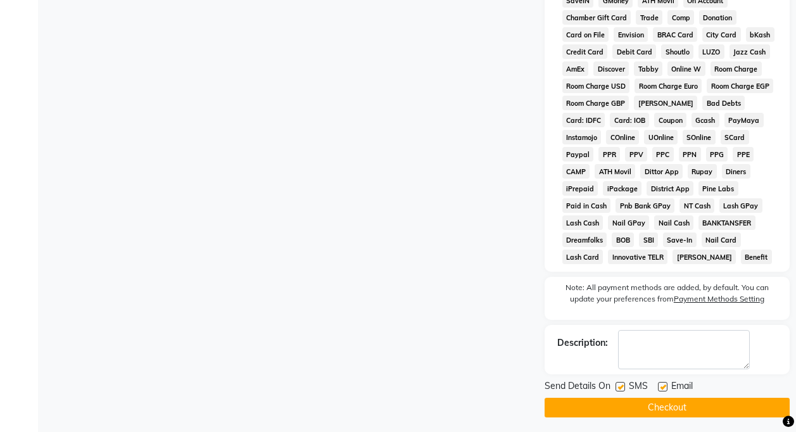
click at [616, 387] on label at bounding box center [619, 386] width 9 height 9
click at [616, 387] on input "checkbox" at bounding box center [619, 387] width 8 height 8
checkbox input "false"
click at [656, 388] on div "SMS" at bounding box center [636, 387] width 42 height 16
click at [665, 386] on label at bounding box center [662, 386] width 9 height 9
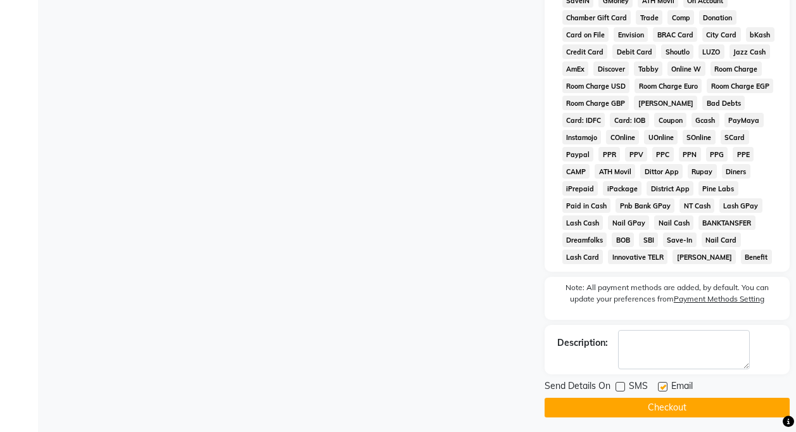
click at [665, 386] on input "checkbox" at bounding box center [662, 387] width 8 height 8
checkbox input "false"
click at [659, 403] on button "Checkout" at bounding box center [666, 407] width 245 height 20
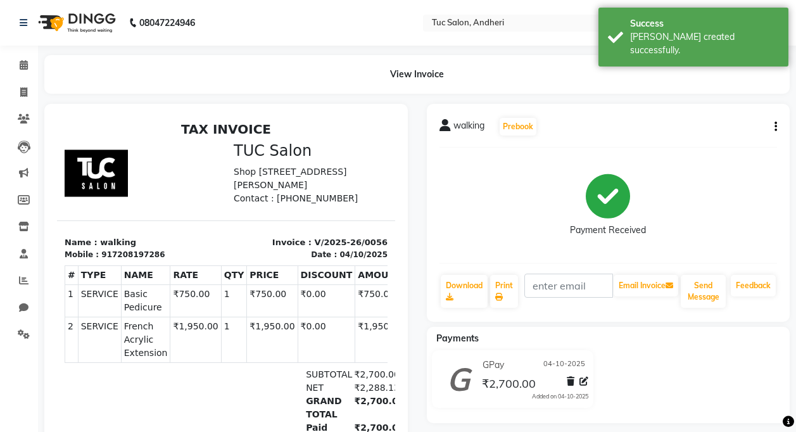
click at [773, 128] on button "button" at bounding box center [773, 126] width 8 height 13
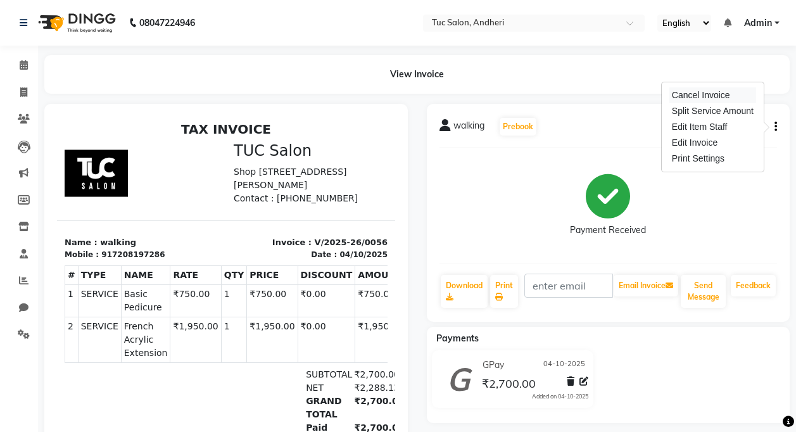
click at [706, 96] on div "Cancel Invoice" at bounding box center [712, 95] width 87 height 16
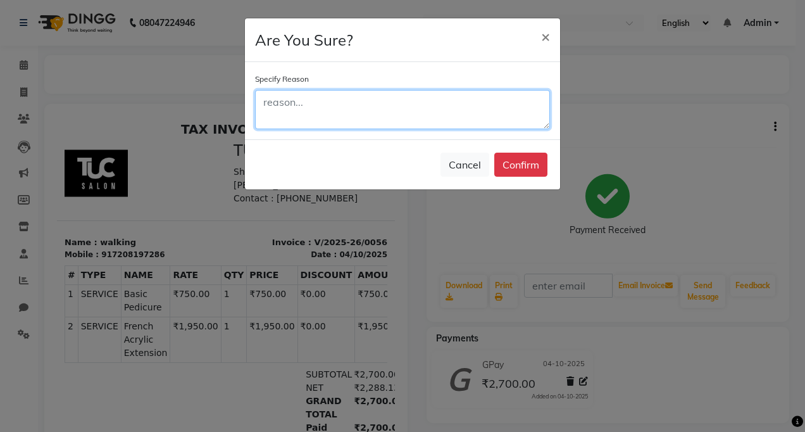
click at [303, 125] on textarea at bounding box center [402, 109] width 295 height 39
type textarea "wrong date"
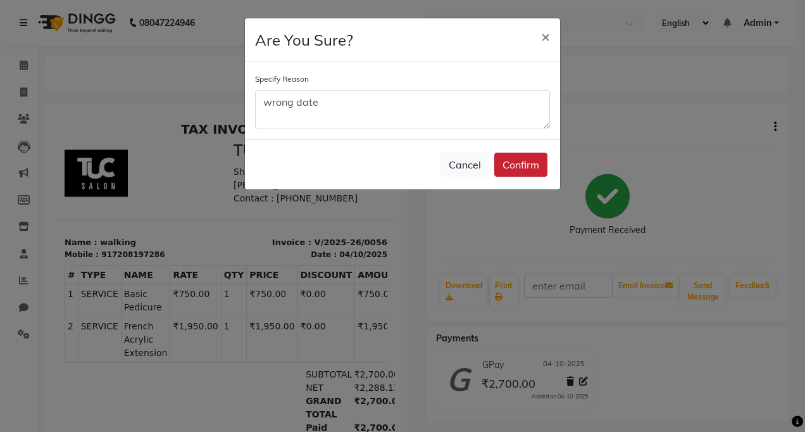
click at [502, 161] on button "Confirm" at bounding box center [520, 165] width 53 height 24
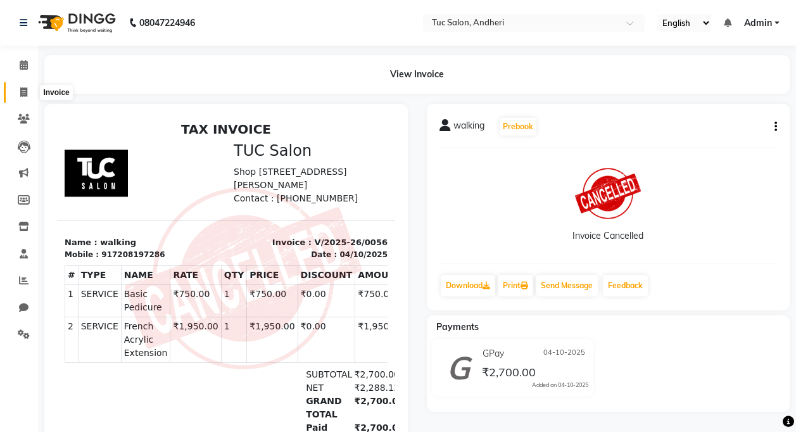
click at [22, 86] on span at bounding box center [24, 92] width 22 height 15
select select "service"
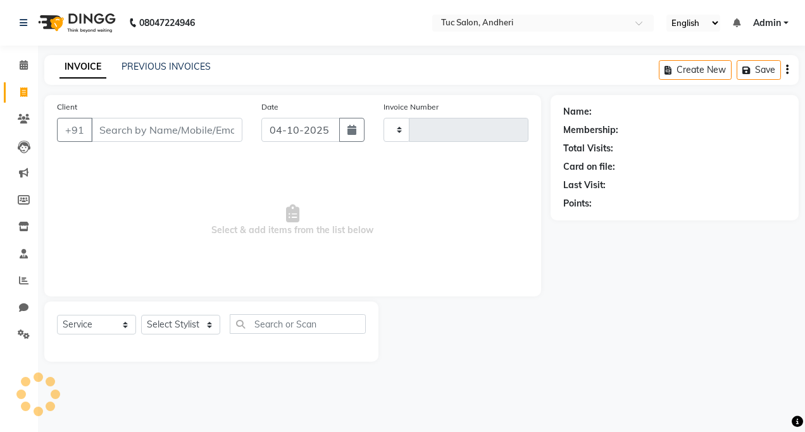
click at [115, 131] on input "Client" at bounding box center [166, 130] width 151 height 24
type input "walki"
click at [161, 131] on input "walki" at bounding box center [134, 130] width 87 height 24
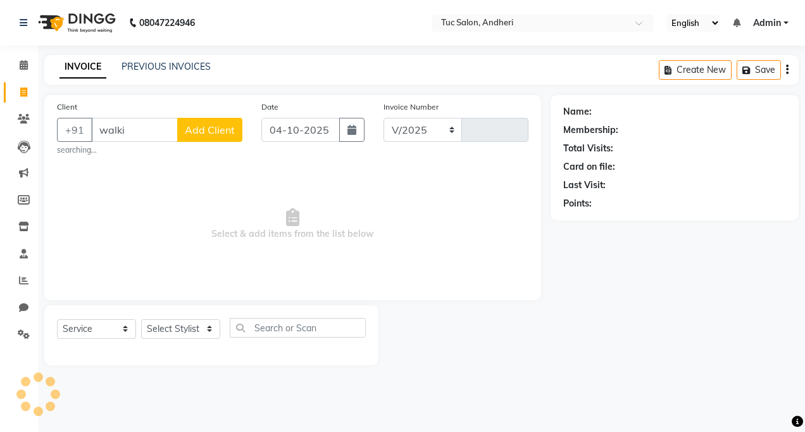
select select "9101"
type input "0057"
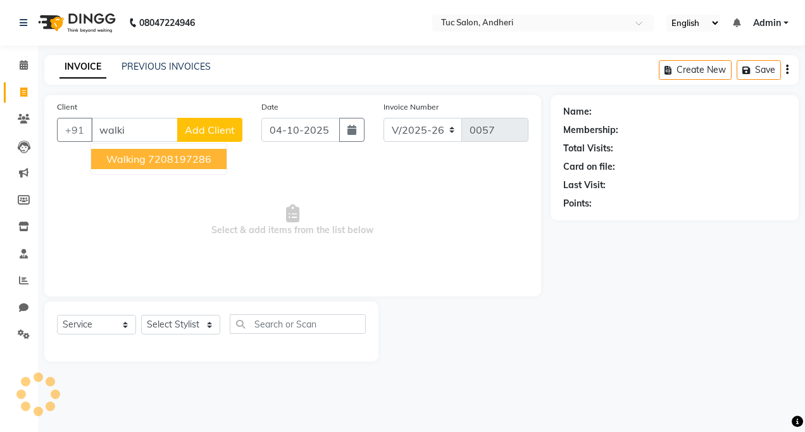
click at [175, 159] on ngb-highlight "7208197286" at bounding box center [179, 159] width 63 height 13
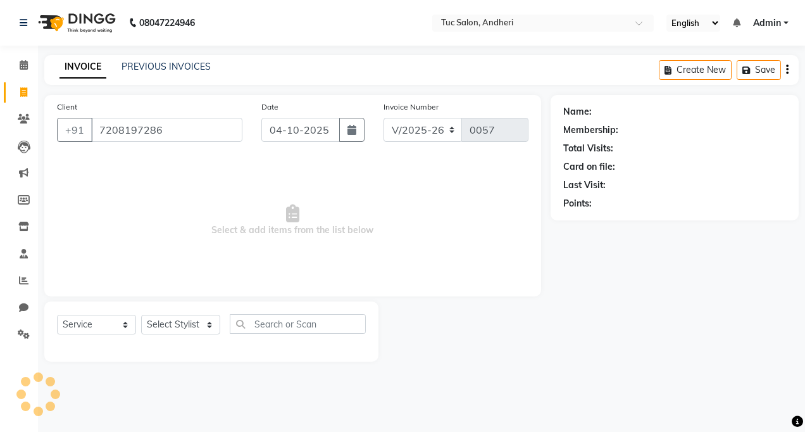
type input "7208197286"
click at [351, 135] on button "button" at bounding box center [351, 130] width 25 height 24
select select "10"
select select "2025"
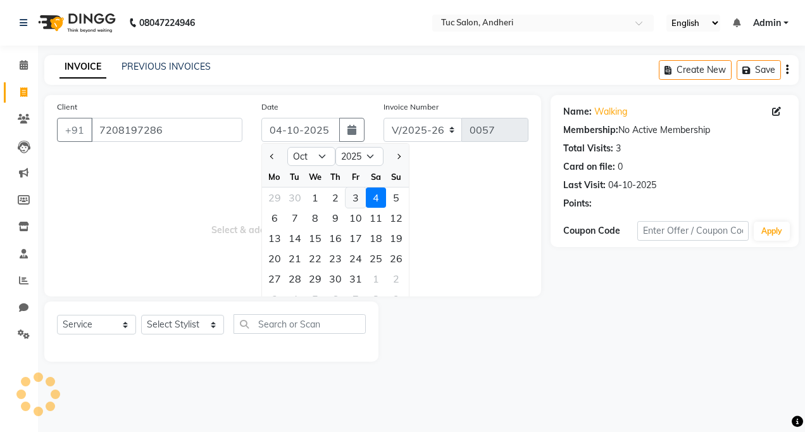
click at [355, 202] on div "3" at bounding box center [356, 197] width 20 height 20
type input "03-10-2025"
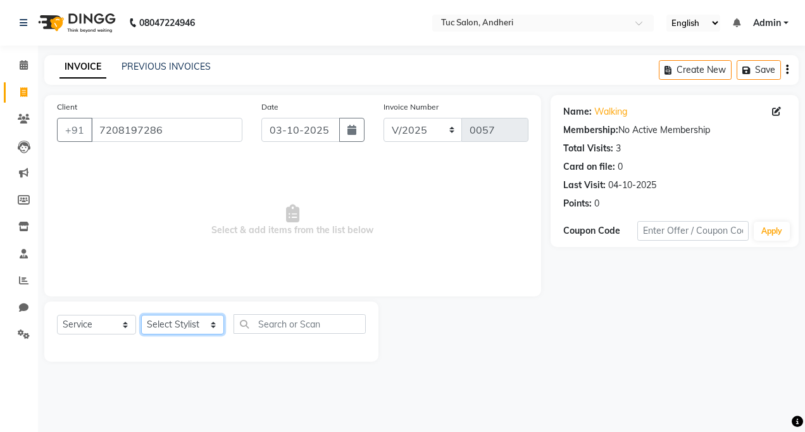
click at [189, 328] on select "Select Stylist [PERSON_NAME] [PERSON_NAME] [PERSON_NAME] [PERSON_NAME] [PERSON_…" at bounding box center [182, 325] width 83 height 20
select select "93121"
click at [141, 315] on select "Select Stylist [PERSON_NAME] [PERSON_NAME] [PERSON_NAME] [PERSON_NAME] [PERSON_…" at bounding box center [182, 325] width 83 height 20
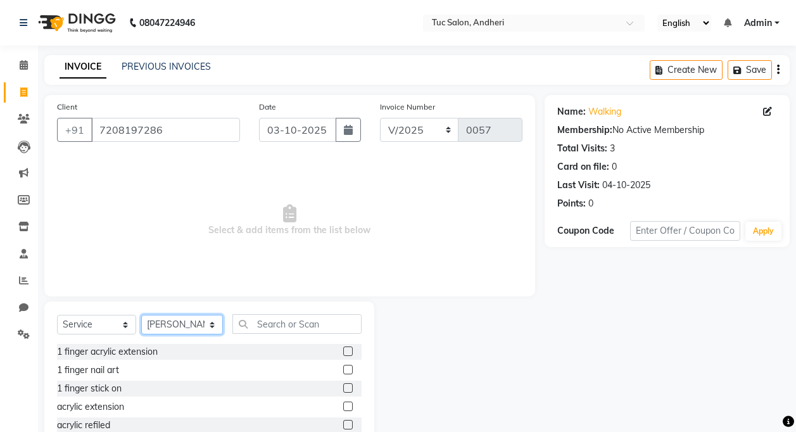
scroll to position [63, 0]
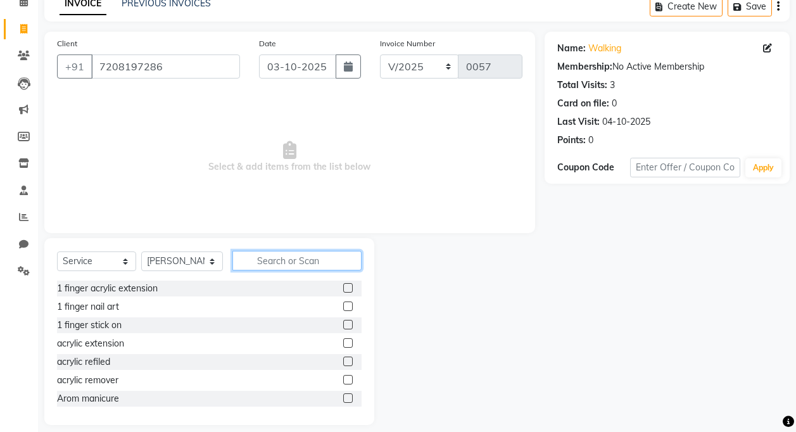
click at [275, 267] on input "text" at bounding box center [296, 261] width 129 height 20
type input "fren"
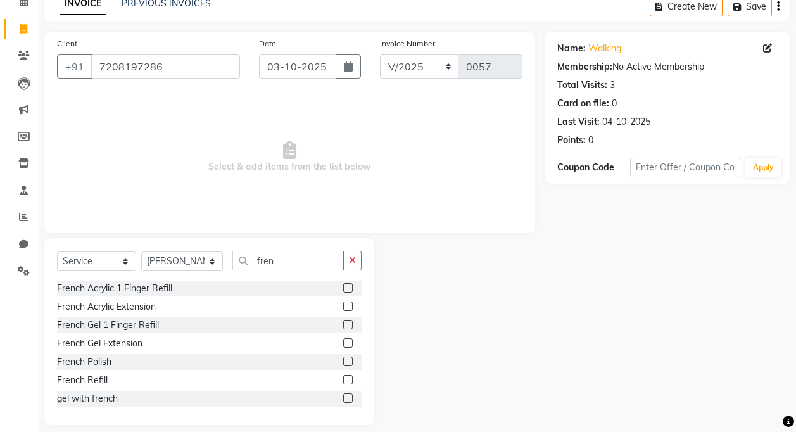
click at [343, 346] on label at bounding box center [347, 342] width 9 height 9
click at [343, 346] on input "checkbox" at bounding box center [347, 343] width 8 height 8
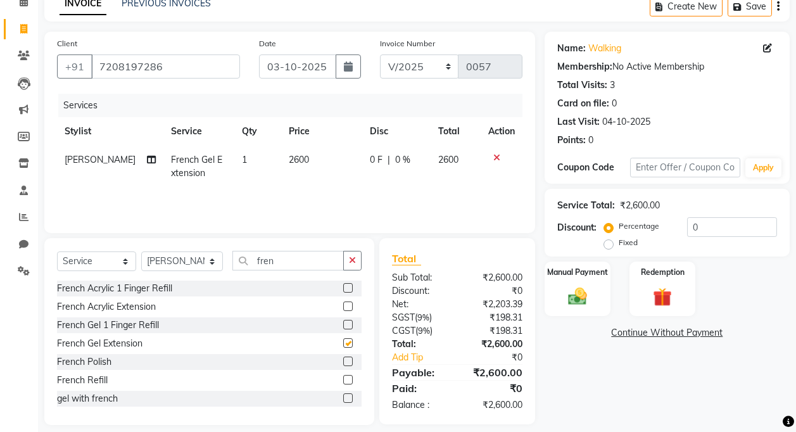
checkbox input "false"
click at [294, 158] on span "2600" at bounding box center [299, 159] width 20 height 11
select select "93121"
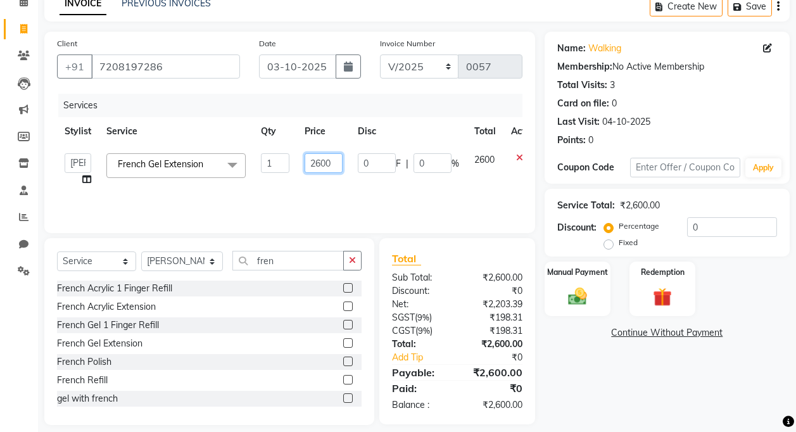
click at [320, 165] on input "2600" at bounding box center [323, 163] width 38 height 20
click at [321, 169] on input "100" at bounding box center [323, 163] width 38 height 20
type input "1950"
click at [210, 259] on select "Select Stylist [PERSON_NAME] [PERSON_NAME] [PERSON_NAME] [PERSON_NAME] [PERSON_…" at bounding box center [182, 261] width 82 height 20
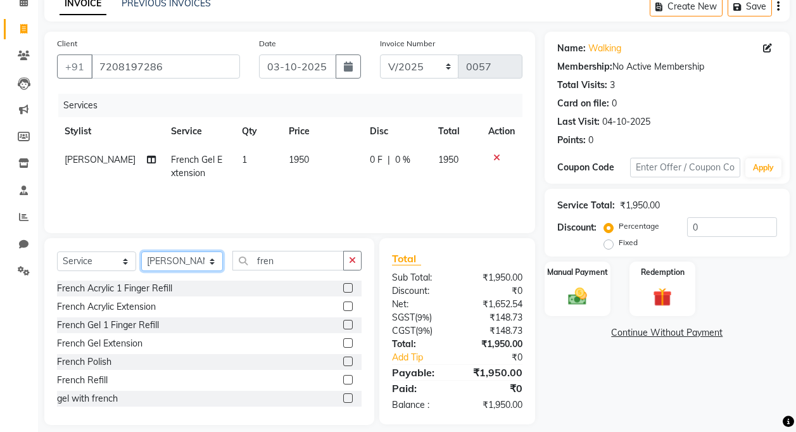
select select "93472"
click at [141, 251] on select "Select Stylist [PERSON_NAME] [PERSON_NAME] [PERSON_NAME] [PERSON_NAME] [PERSON_…" at bounding box center [182, 261] width 82 height 20
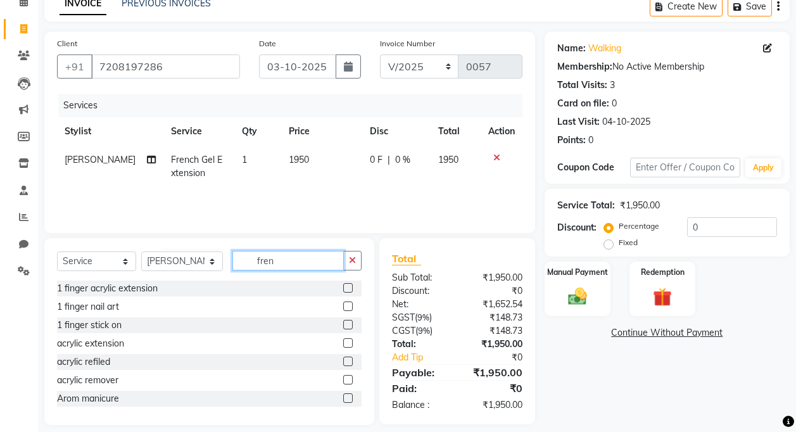
click at [271, 259] on input "fren" at bounding box center [287, 261] width 111 height 20
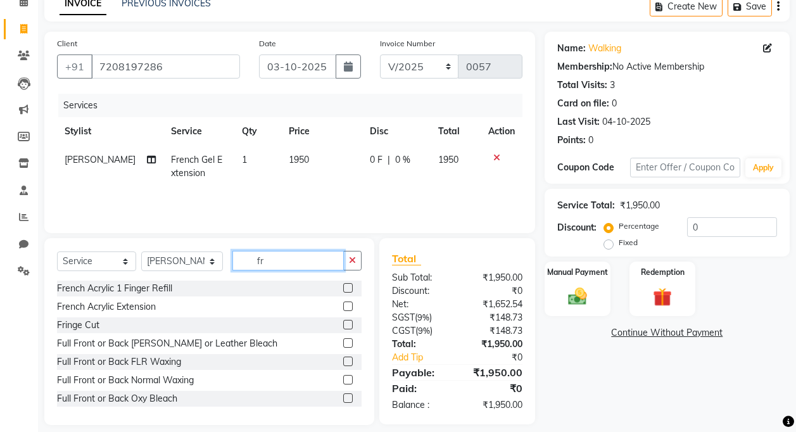
type input "f"
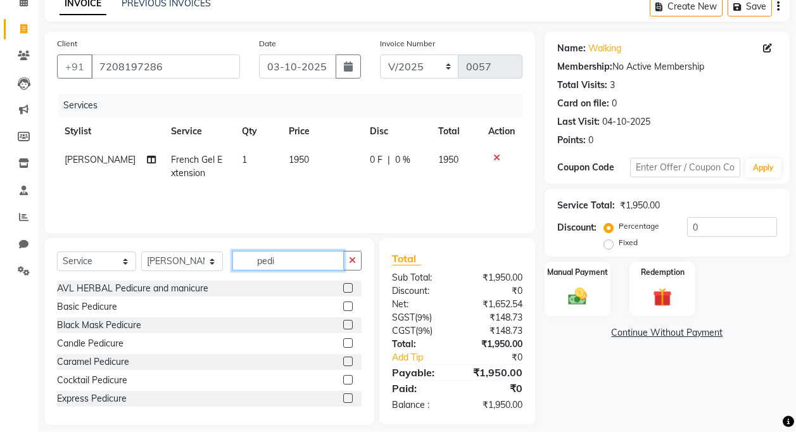
type input "pedi"
click at [343, 309] on label at bounding box center [347, 305] width 9 height 9
click at [343, 309] on input "checkbox" at bounding box center [347, 307] width 8 height 8
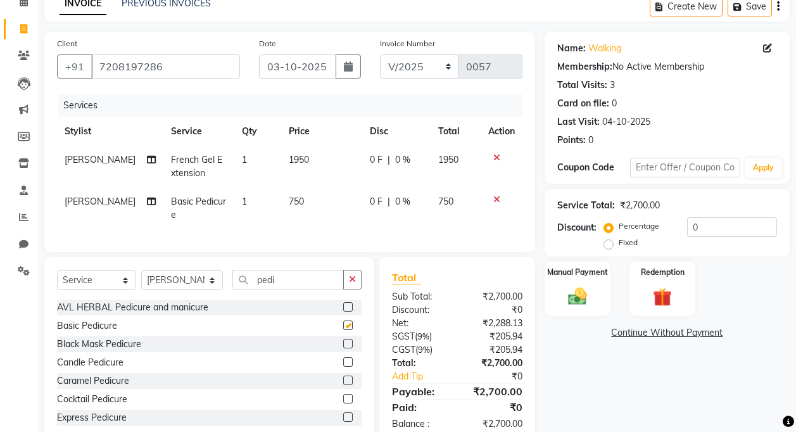
checkbox input "false"
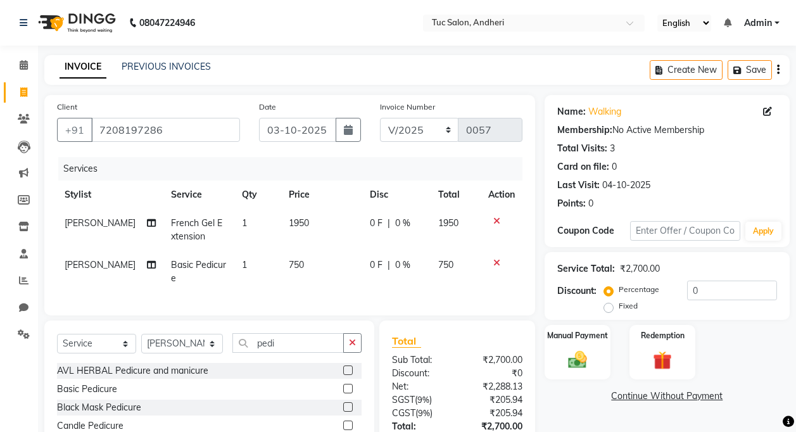
scroll to position [104, 0]
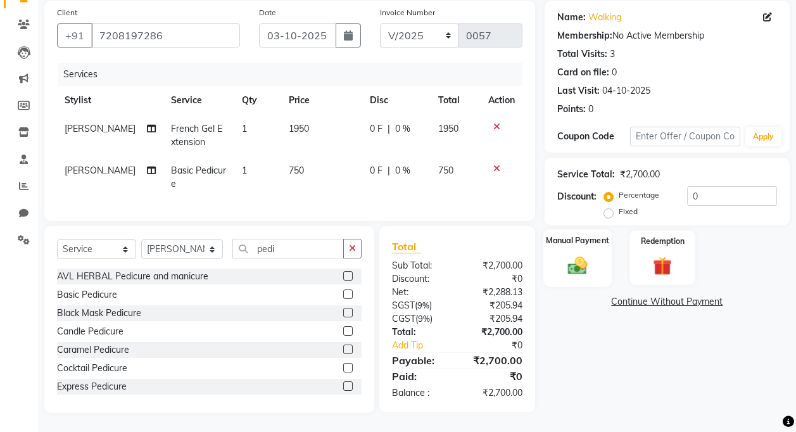
click at [575, 260] on img at bounding box center [577, 265] width 32 height 23
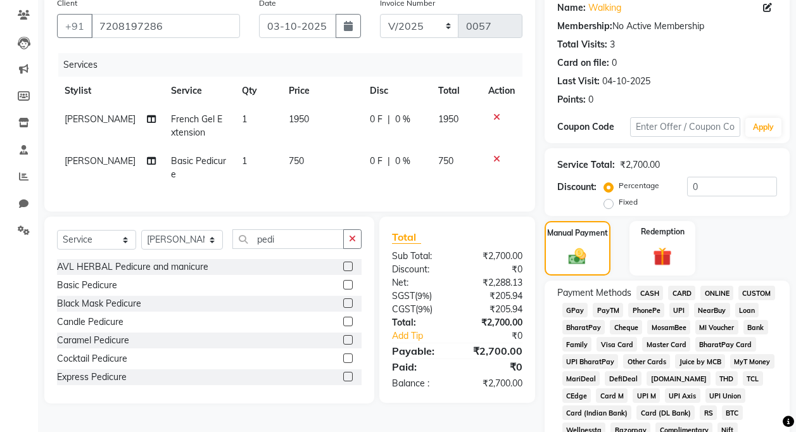
click at [579, 313] on span "GPay" at bounding box center [575, 310] width 26 height 15
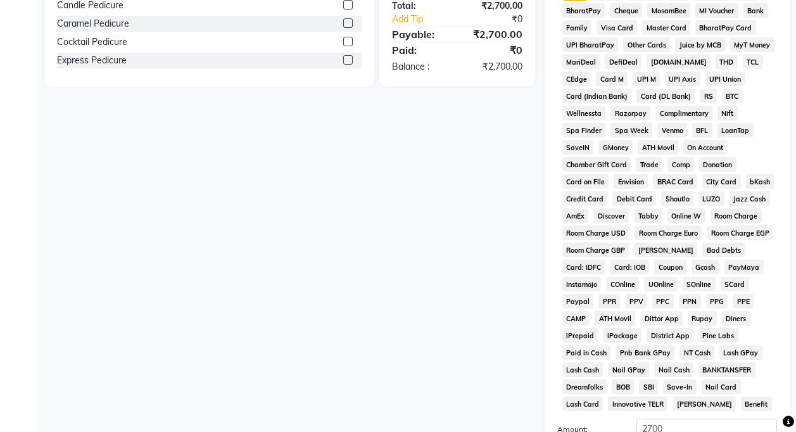
scroll to position [567, 0]
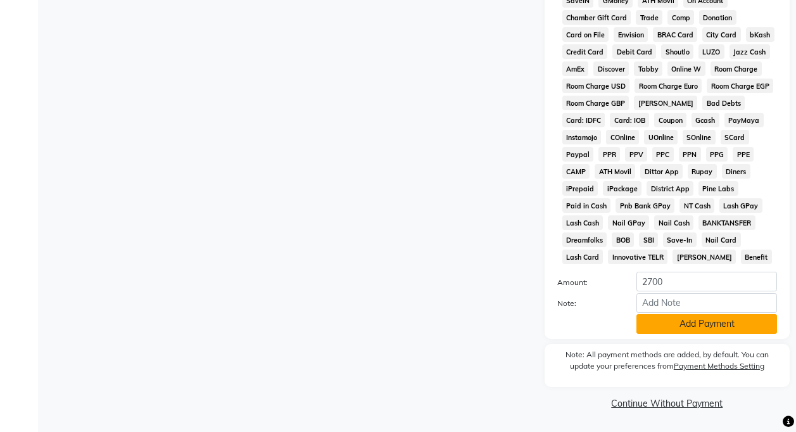
click at [680, 332] on button "Add Payment" at bounding box center [706, 324] width 141 height 20
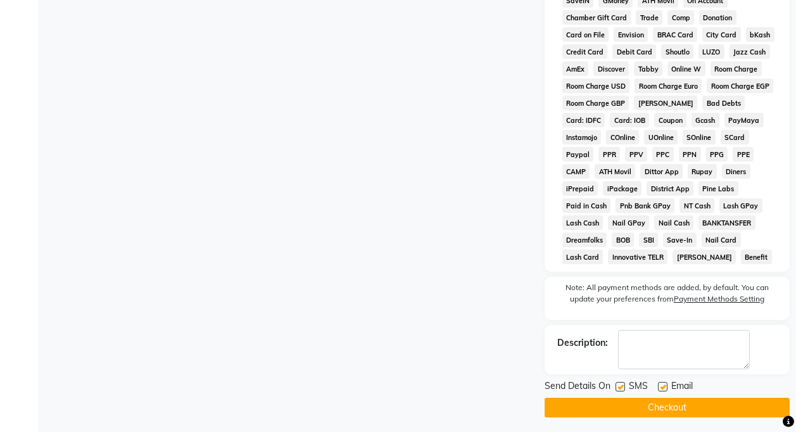
click at [620, 387] on label at bounding box center [619, 386] width 9 height 9
click at [620, 387] on input "checkbox" at bounding box center [619, 387] width 8 height 8
checkbox input "false"
click at [659, 386] on label at bounding box center [662, 386] width 9 height 9
click at [659, 386] on input "checkbox" at bounding box center [662, 387] width 8 height 8
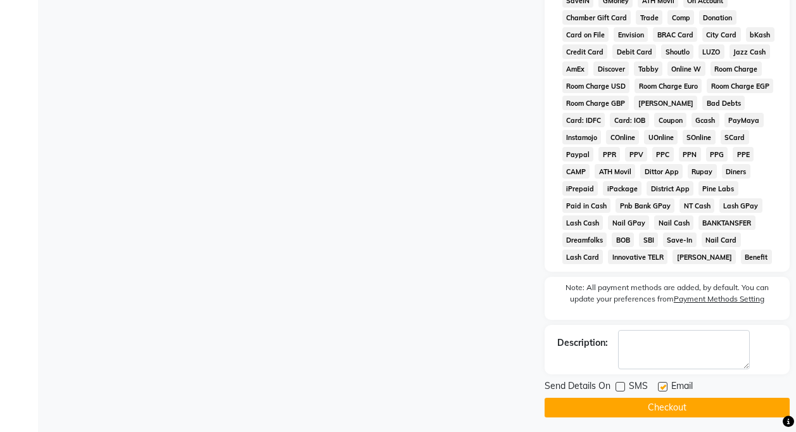
checkbox input "false"
click at [656, 409] on button "Checkout" at bounding box center [666, 407] width 245 height 20
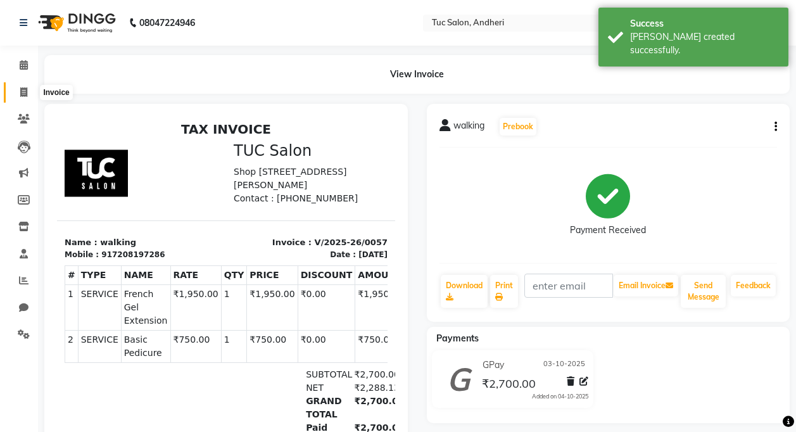
click at [26, 94] on icon at bounding box center [23, 91] width 7 height 9
select select "9101"
select select "service"
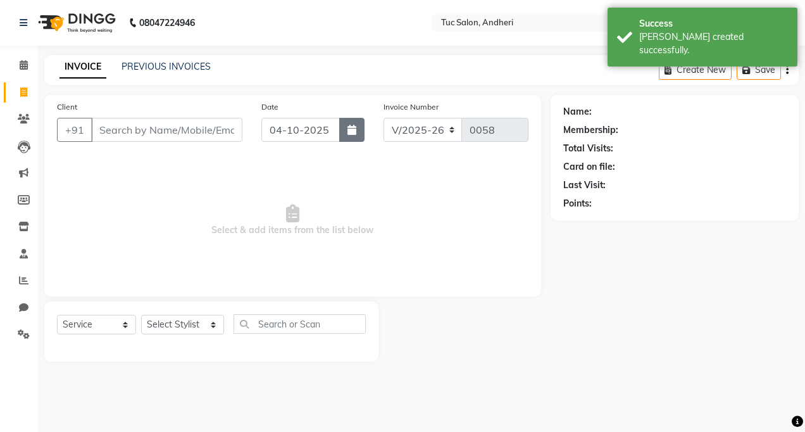
click at [349, 134] on icon "button" at bounding box center [351, 130] width 9 height 10
select select "10"
select select "2025"
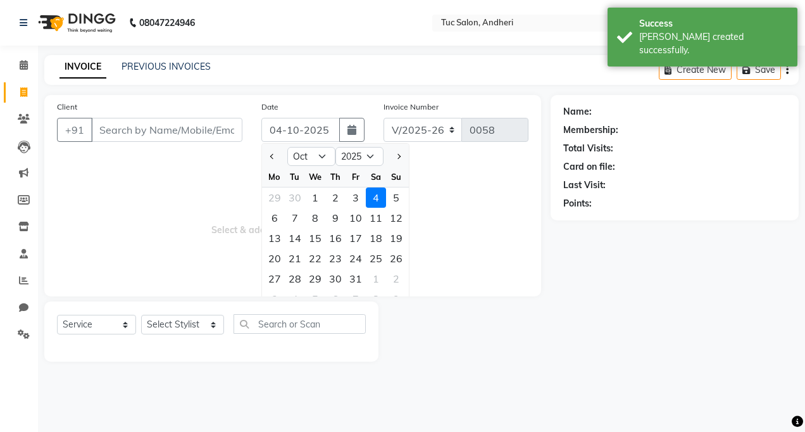
click at [361, 201] on div "3" at bounding box center [356, 197] width 20 height 20
type input "03-10-2025"
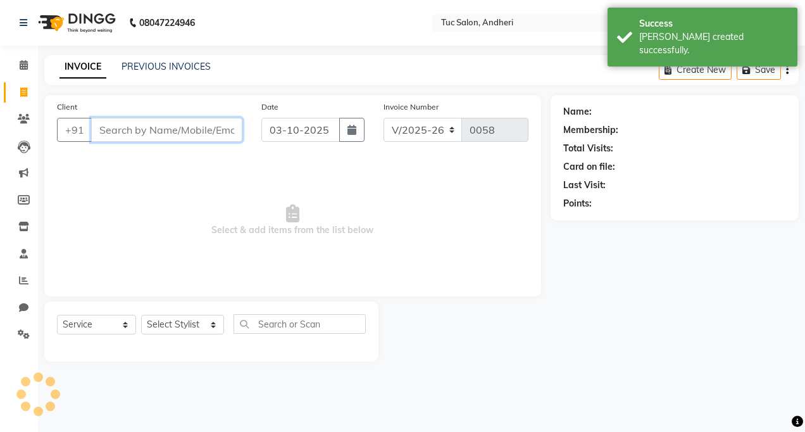
click at [189, 130] on input "Client" at bounding box center [166, 130] width 151 height 24
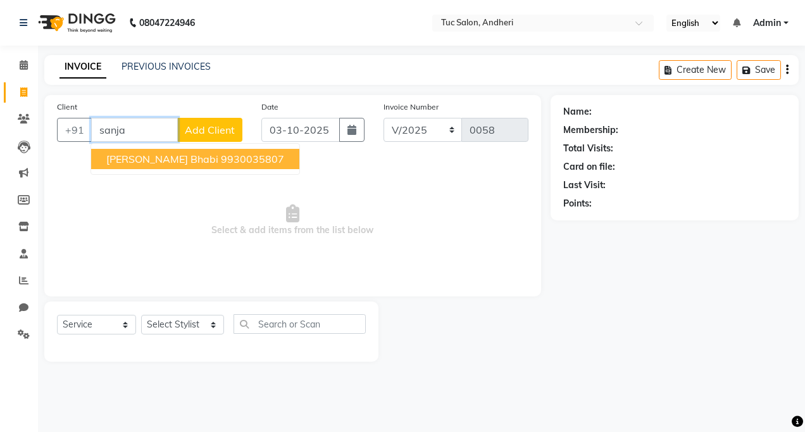
click at [231, 163] on ngb-highlight "9930035807" at bounding box center [252, 159] width 63 height 13
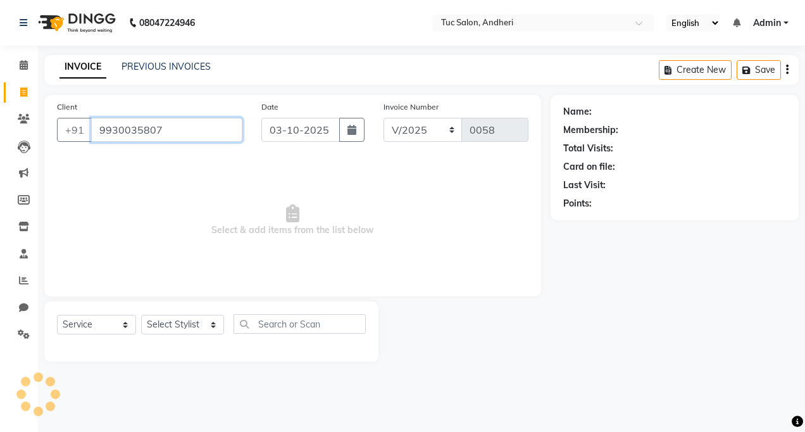
type input "9930035807"
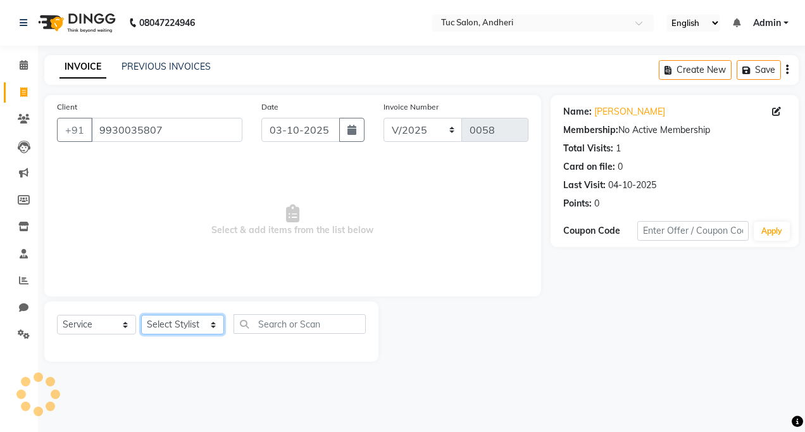
click at [214, 323] on select "Select Stylist [PERSON_NAME] [PERSON_NAME] [PERSON_NAME] [PERSON_NAME] [PERSON_…" at bounding box center [182, 325] width 83 height 20
select select "93126"
click at [141, 315] on select "Select Stylist [PERSON_NAME] [PERSON_NAME] [PERSON_NAME] [PERSON_NAME] [PERSON_…" at bounding box center [182, 325] width 83 height 20
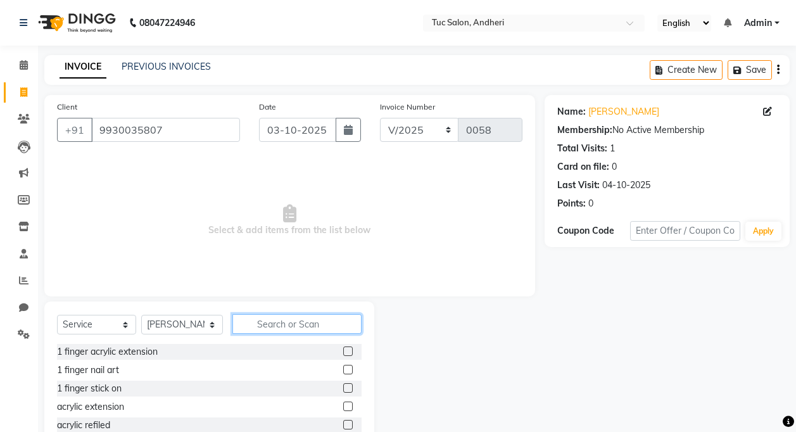
click at [273, 328] on input "text" at bounding box center [296, 324] width 129 height 20
type input "pedic"
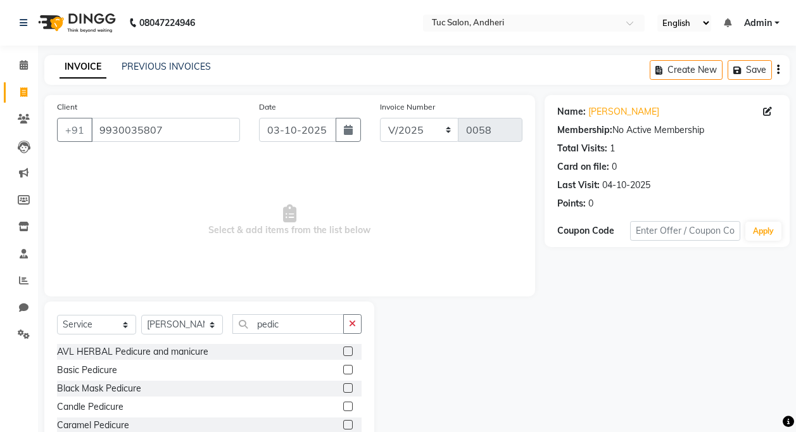
click at [343, 370] on label at bounding box center [347, 369] width 9 height 9
click at [343, 370] on input "checkbox" at bounding box center [347, 370] width 8 height 8
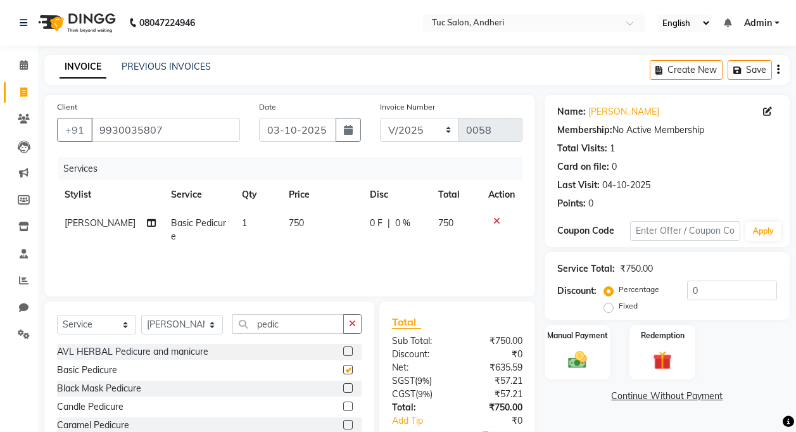
checkbox input "false"
click at [209, 322] on select "Select Stylist [PERSON_NAME] [PERSON_NAME] [PERSON_NAME] [PERSON_NAME] [PERSON_…" at bounding box center [182, 325] width 82 height 20
select select "93131"
click at [141, 315] on select "Select Stylist [PERSON_NAME] [PERSON_NAME] [PERSON_NAME] [PERSON_NAME] [PERSON_…" at bounding box center [182, 325] width 82 height 20
click at [311, 327] on input "pedic" at bounding box center [287, 324] width 111 height 20
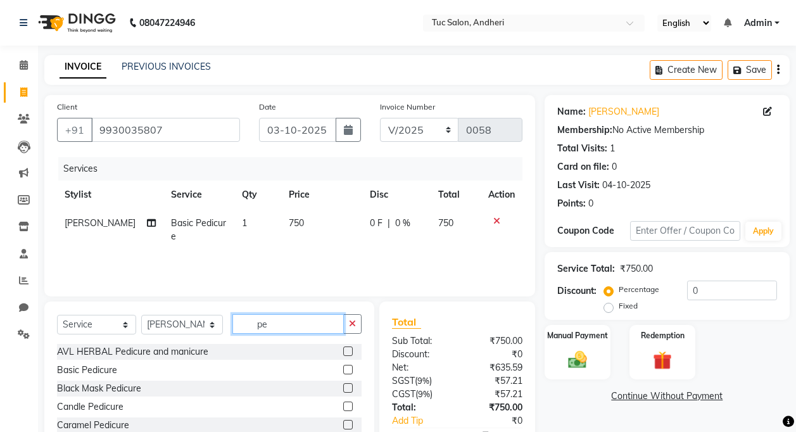
type input "p"
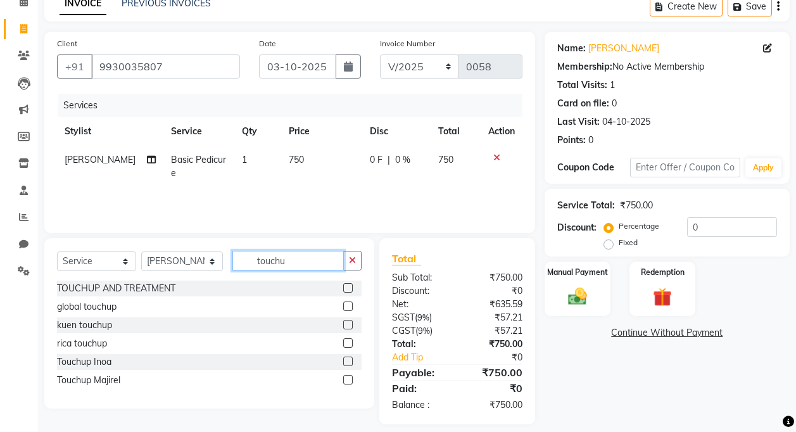
type input "touchu"
drag, startPoint x: 349, startPoint y: 380, endPoint x: 339, endPoint y: 352, distance: 29.4
click at [348, 379] on label at bounding box center [347, 379] width 9 height 9
click at [348, 379] on input "checkbox" at bounding box center [347, 380] width 8 height 8
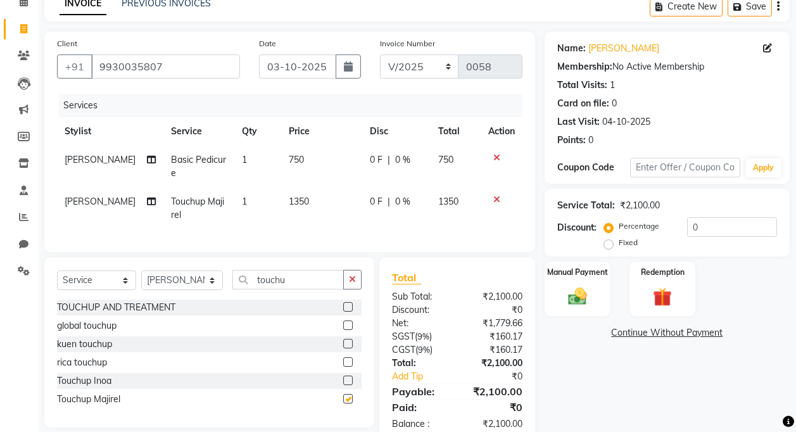
checkbox input "false"
click at [309, 289] on input "touchu" at bounding box center [287, 280] width 111 height 20
type input "t"
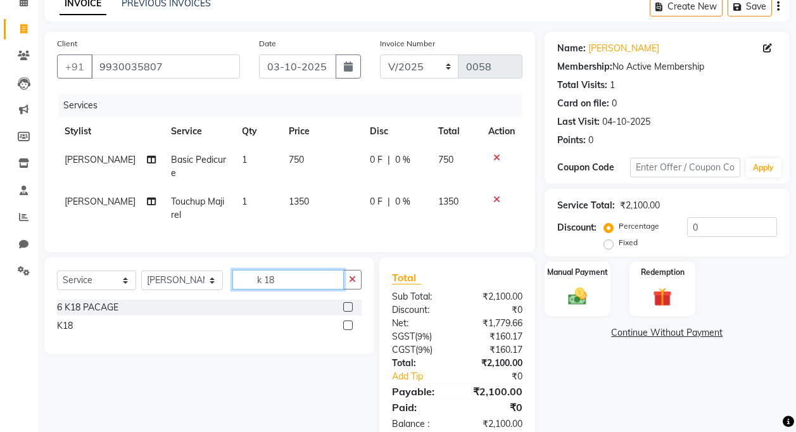
type input "k 18"
click at [347, 330] on label at bounding box center [347, 324] width 9 height 9
click at [347, 330] on input "checkbox" at bounding box center [347, 326] width 8 height 8
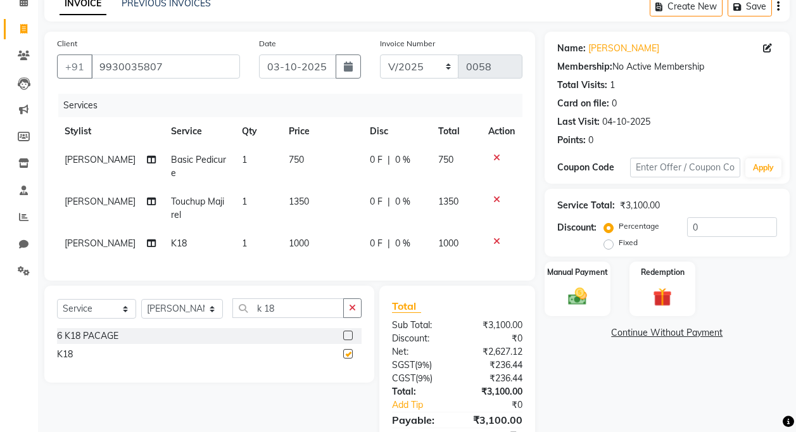
checkbox input "false"
click at [299, 203] on td "1350" at bounding box center [322, 208] width 82 height 42
select select "93131"
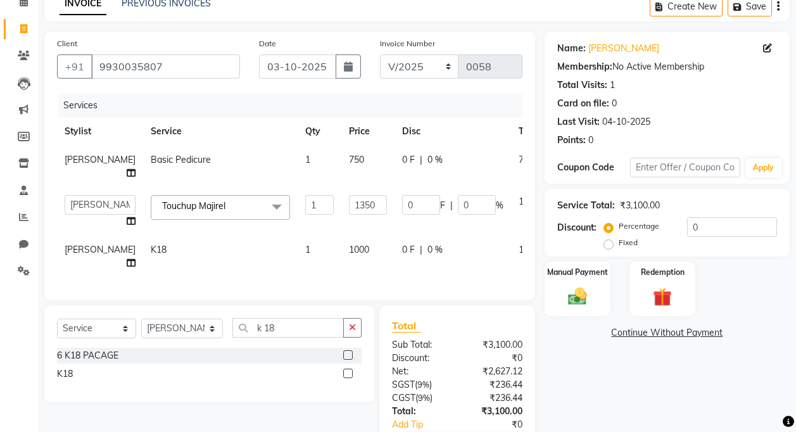
click at [341, 217] on td "1350" at bounding box center [367, 211] width 53 height 48
click at [349, 208] on input "1350" at bounding box center [368, 205] width 38 height 20
type input "1100"
click at [341, 253] on td "1000" at bounding box center [367, 256] width 53 height 42
select select "93131"
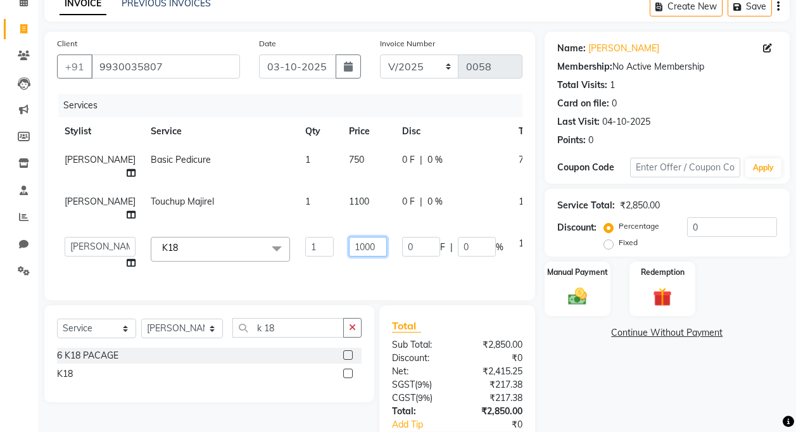
click at [349, 256] on input "1000" at bounding box center [368, 247] width 38 height 20
type input "600"
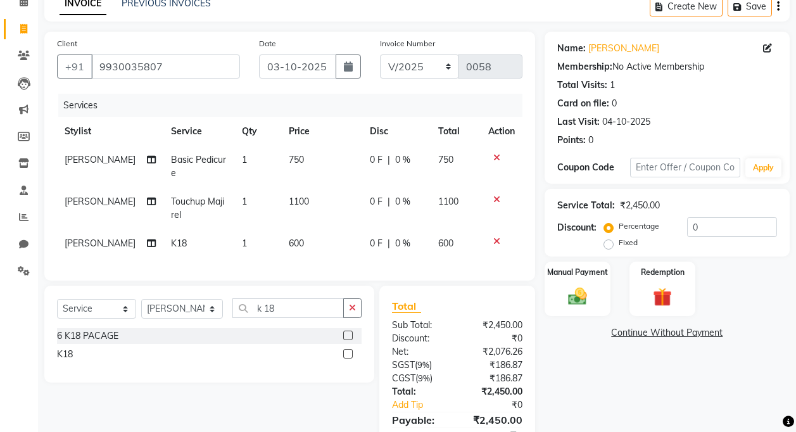
click at [451, 222] on tr "[PERSON_NAME] Touchup Majirel 1 1100 0 F | 0 % 1100" at bounding box center [289, 208] width 465 height 42
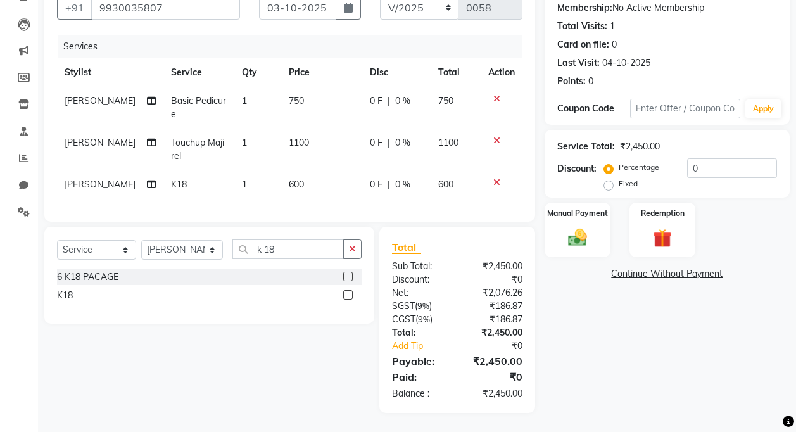
scroll to position [127, 0]
click at [289, 178] on span "600" at bounding box center [296, 183] width 15 height 11
select select "93131"
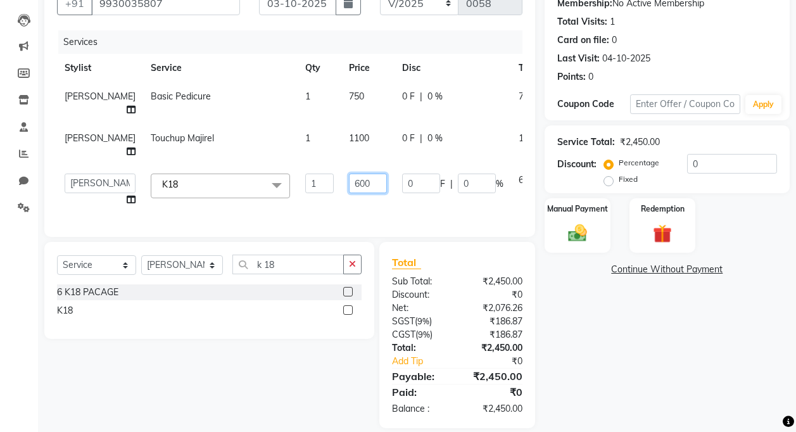
click at [349, 193] on input "600" at bounding box center [368, 183] width 38 height 20
type input "700"
click at [427, 216] on div "Client [PHONE_NUMBER] Date [DATE] Invoice Number V/2025 V/[PHONE_NUMBER] Servic…" at bounding box center [289, 102] width 490 height 268
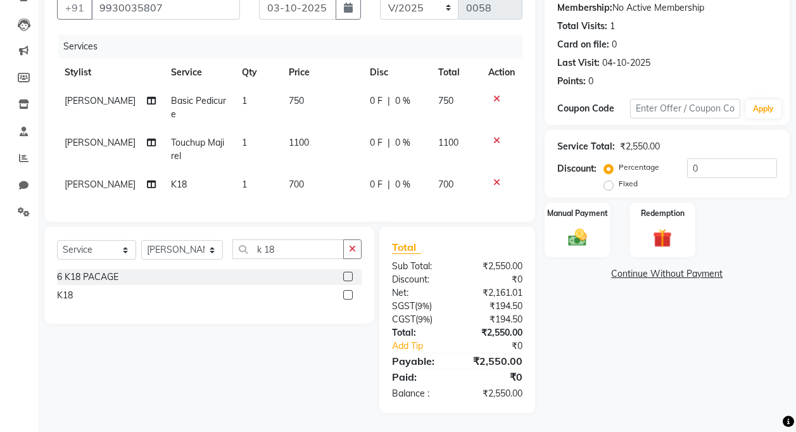
scroll to position [132, 0]
click at [589, 226] on img at bounding box center [577, 237] width 32 height 23
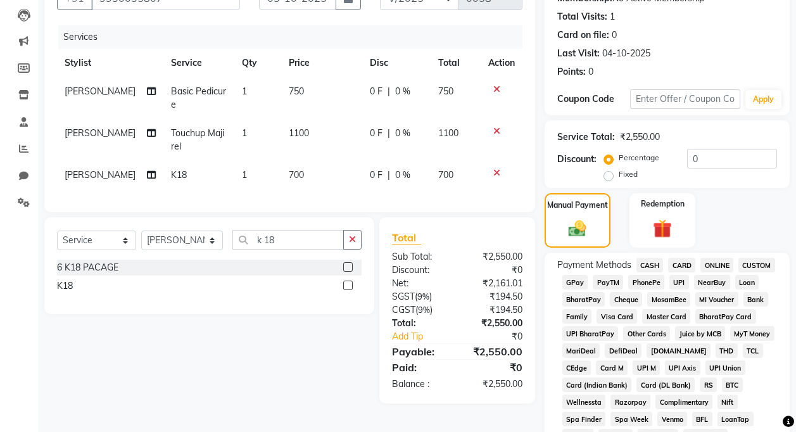
click at [577, 282] on span "GPay" at bounding box center [575, 282] width 26 height 15
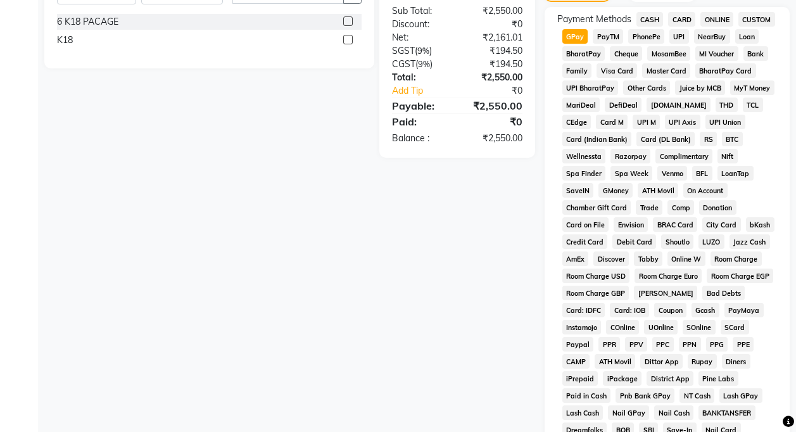
scroll to position [567, 0]
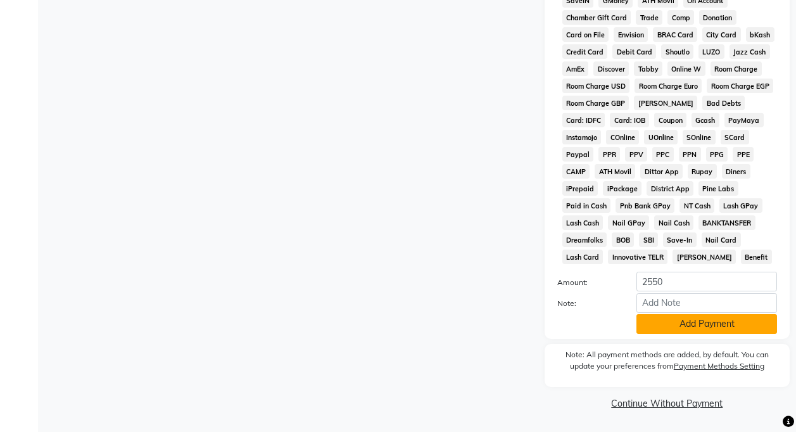
click at [666, 329] on button "Add Payment" at bounding box center [706, 324] width 141 height 20
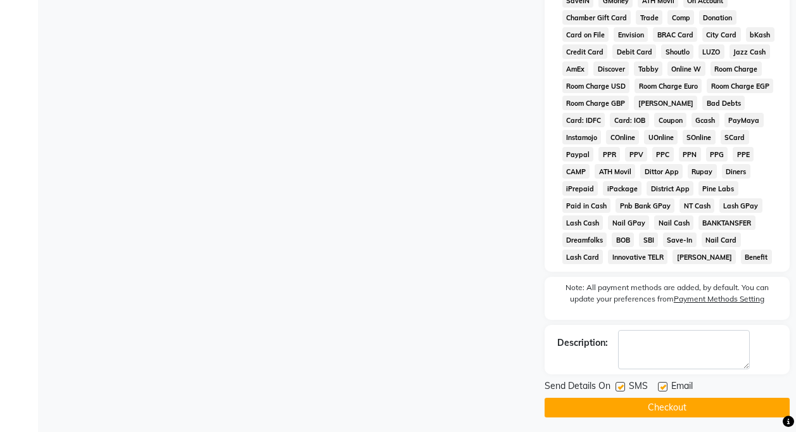
click at [616, 387] on label at bounding box center [619, 386] width 9 height 9
click at [616, 387] on input "checkbox" at bounding box center [619, 387] width 8 height 8
checkbox input "false"
click at [658, 387] on label at bounding box center [662, 386] width 9 height 9
click at [658, 387] on input "checkbox" at bounding box center [662, 387] width 8 height 8
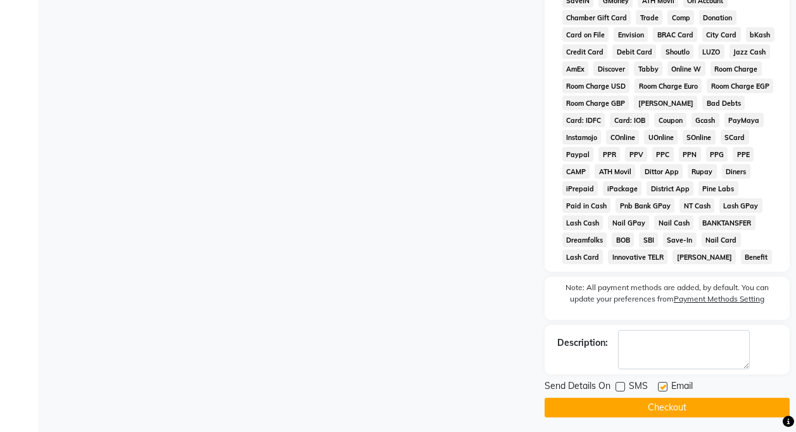
checkbox input "false"
click at [657, 405] on button "Checkout" at bounding box center [666, 407] width 245 height 20
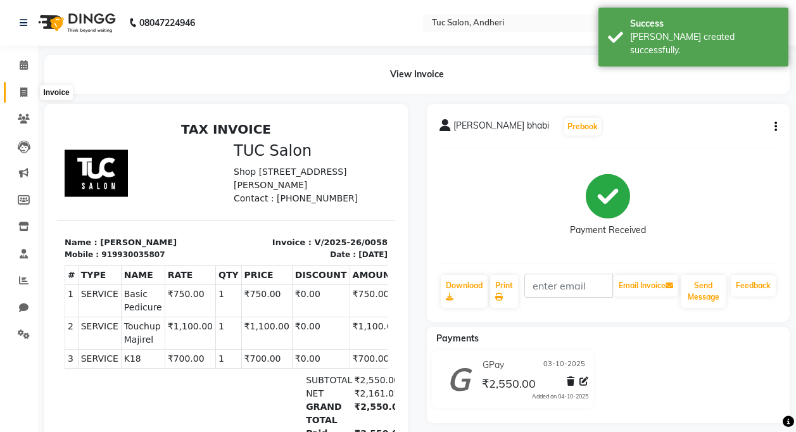
click at [29, 92] on span at bounding box center [24, 92] width 22 height 15
select select "service"
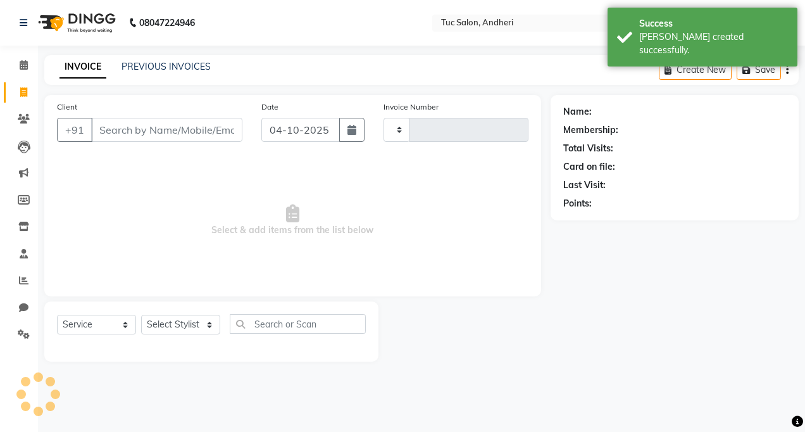
type input "0059"
select select "9101"
click at [194, 125] on input "Client" at bounding box center [166, 130] width 151 height 24
click at [201, 162] on span "Select & add items from the list below" at bounding box center [293, 220] width 472 height 127
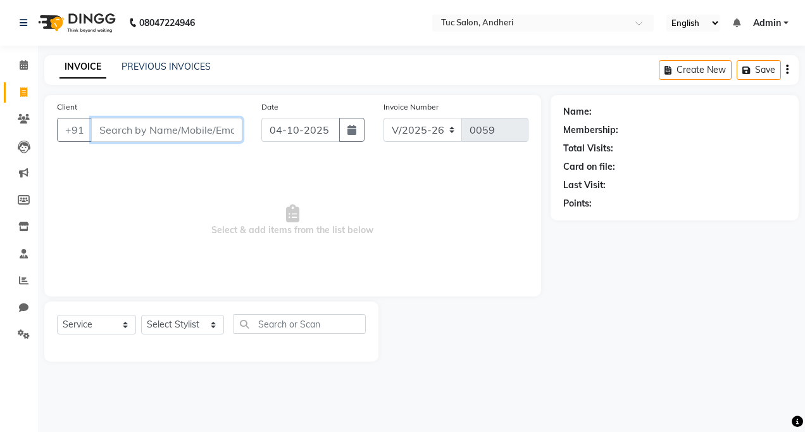
click at [209, 132] on input "Client" at bounding box center [166, 130] width 151 height 24
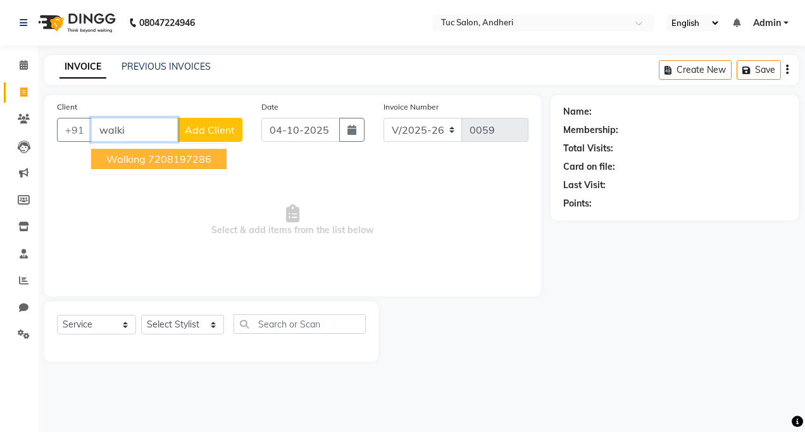
click at [218, 166] on button "walking 7208197286" at bounding box center [158, 159] width 135 height 20
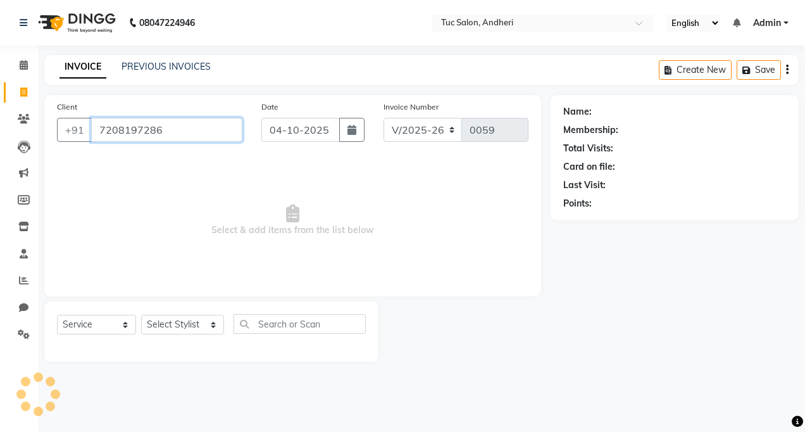
type input "7208197286"
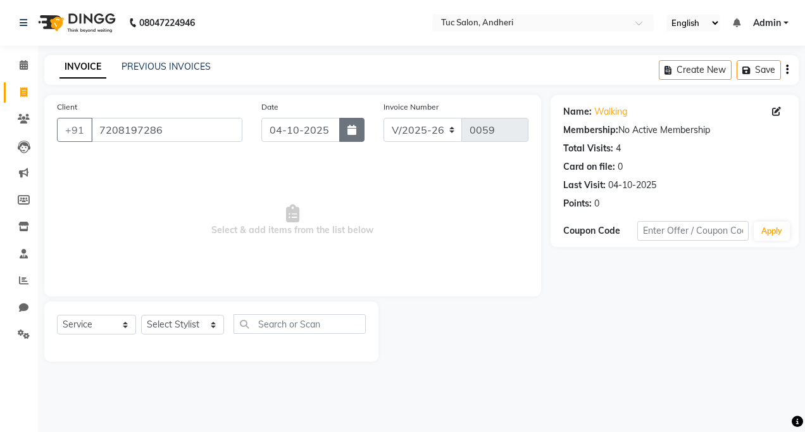
click at [351, 127] on icon "button" at bounding box center [351, 130] width 9 height 10
select select "10"
select select "2025"
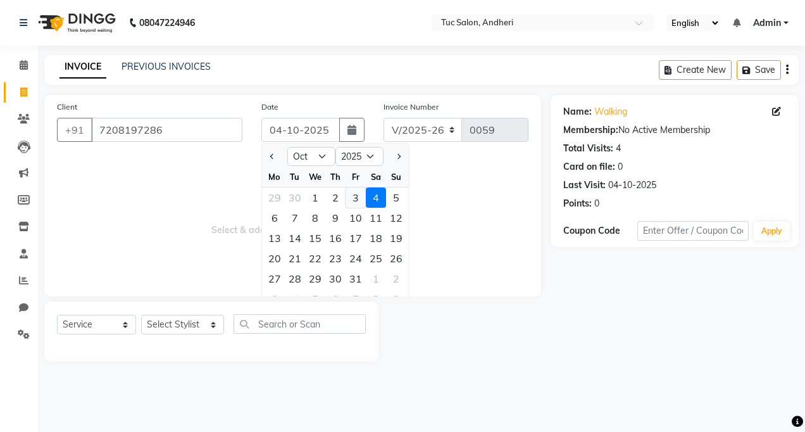
click at [353, 199] on div "3" at bounding box center [356, 197] width 20 height 20
type input "03-10-2025"
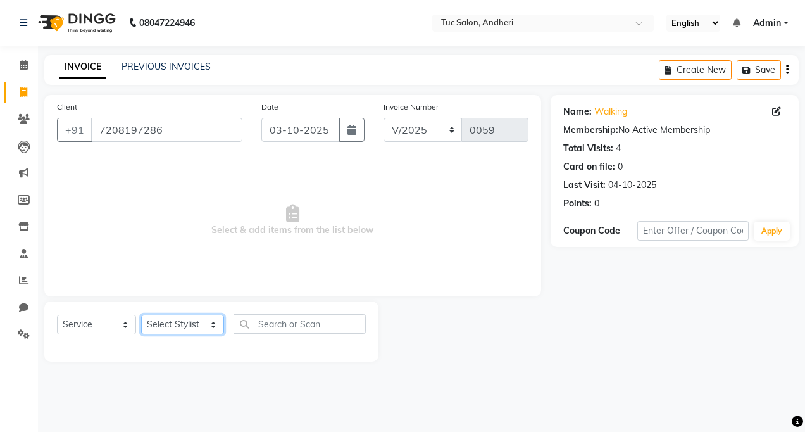
click at [186, 323] on select "Select Stylist [PERSON_NAME] [PERSON_NAME] [PERSON_NAME] [PERSON_NAME] [PERSON_…" at bounding box center [182, 325] width 83 height 20
select select "93126"
click at [141, 315] on select "Select Stylist [PERSON_NAME] [PERSON_NAME] [PERSON_NAME] [PERSON_NAME] [PERSON_…" at bounding box center [182, 325] width 83 height 20
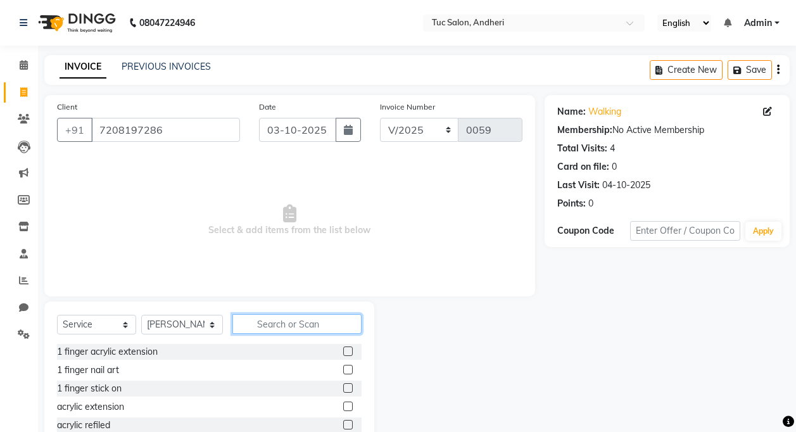
click at [270, 322] on input "text" at bounding box center [296, 324] width 129 height 20
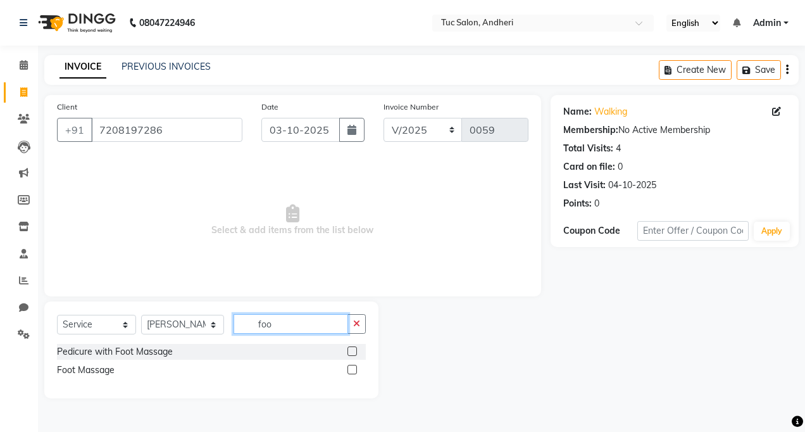
type input "foo"
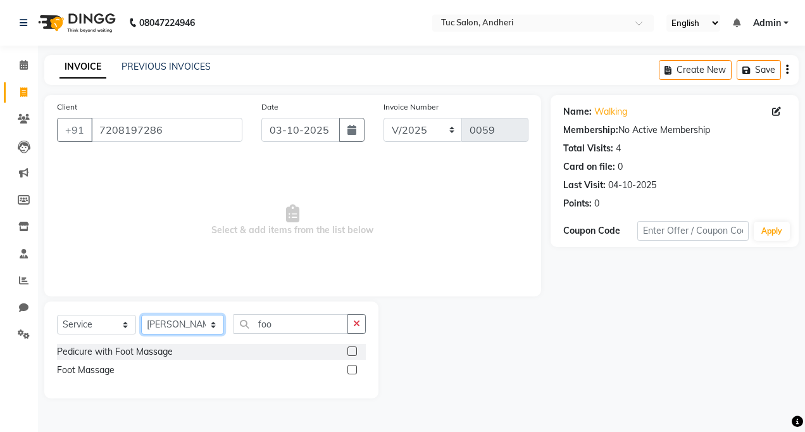
click at [210, 323] on select "Select Stylist [PERSON_NAME] [PERSON_NAME] [PERSON_NAME] [PERSON_NAME] [PERSON_…" at bounding box center [182, 325] width 83 height 20
select select "93131"
click at [141, 315] on select "Select Stylist [PERSON_NAME] [PERSON_NAME] [PERSON_NAME] [PERSON_NAME] [PERSON_…" at bounding box center [182, 325] width 83 height 20
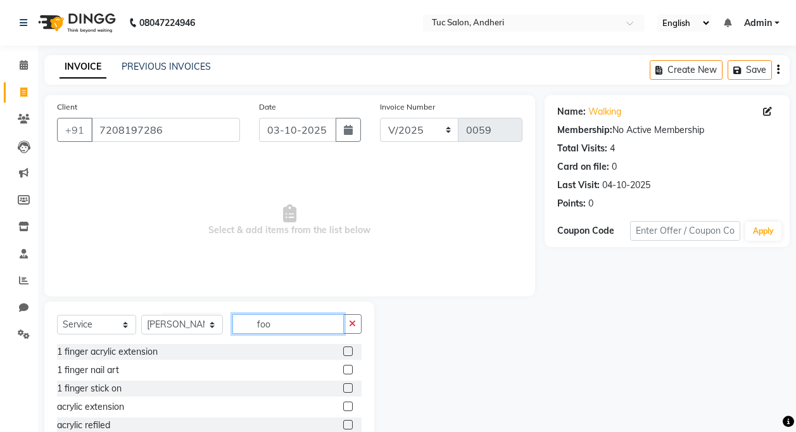
click at [289, 333] on input "foo" at bounding box center [287, 324] width 111 height 20
type input "f"
type input "lore"
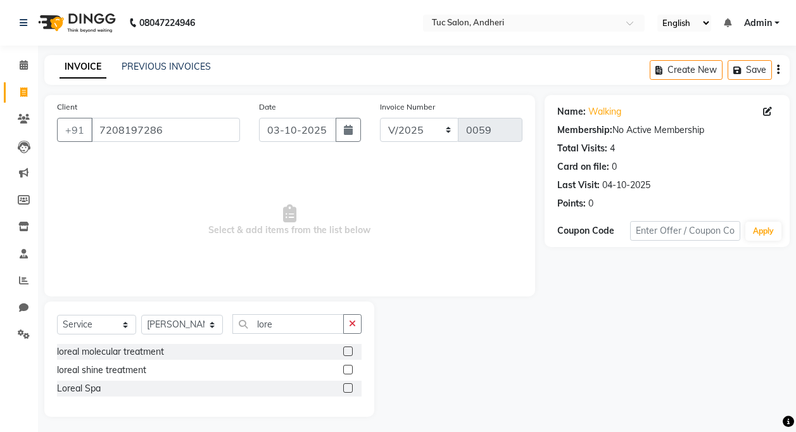
click at [346, 389] on label at bounding box center [347, 387] width 9 height 9
click at [346, 389] on input "checkbox" at bounding box center [347, 388] width 8 height 8
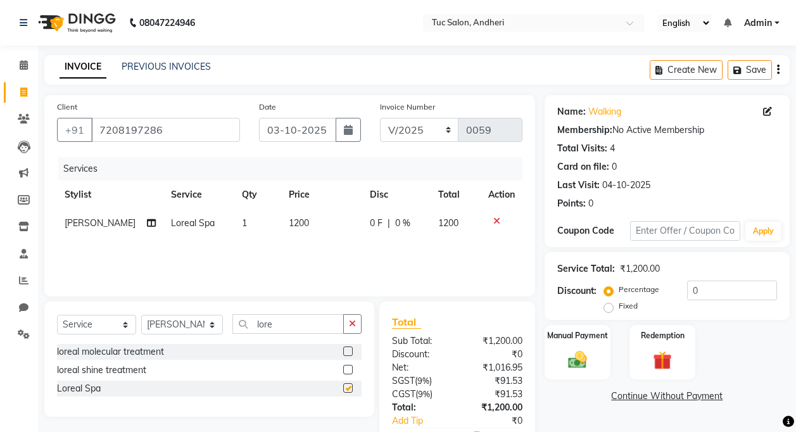
checkbox input "false"
click at [209, 325] on select "Select Stylist [PERSON_NAME] [PERSON_NAME] [PERSON_NAME] [PERSON_NAME] [PERSON_…" at bounding box center [182, 325] width 82 height 20
select select "93126"
click at [141, 315] on select "Select Stylist [PERSON_NAME] [PERSON_NAME] [PERSON_NAME] [PERSON_NAME] [PERSON_…" at bounding box center [182, 325] width 82 height 20
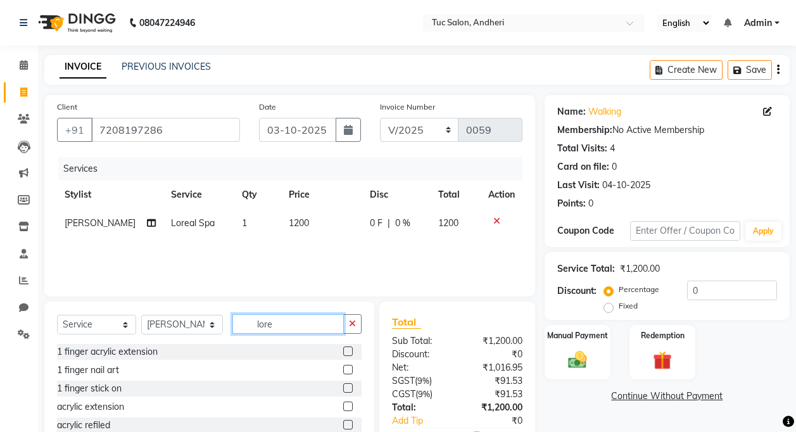
click at [273, 325] on input "lore" at bounding box center [287, 324] width 111 height 20
type input "l"
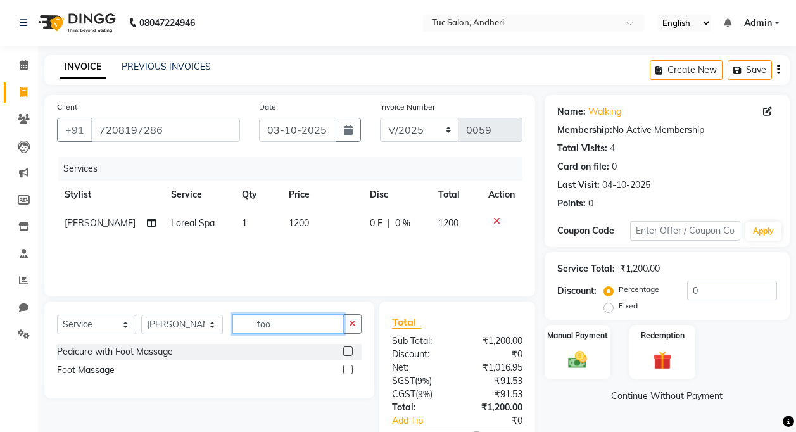
type input "foo"
click at [346, 371] on label at bounding box center [347, 369] width 9 height 9
click at [346, 371] on input "checkbox" at bounding box center [347, 370] width 8 height 8
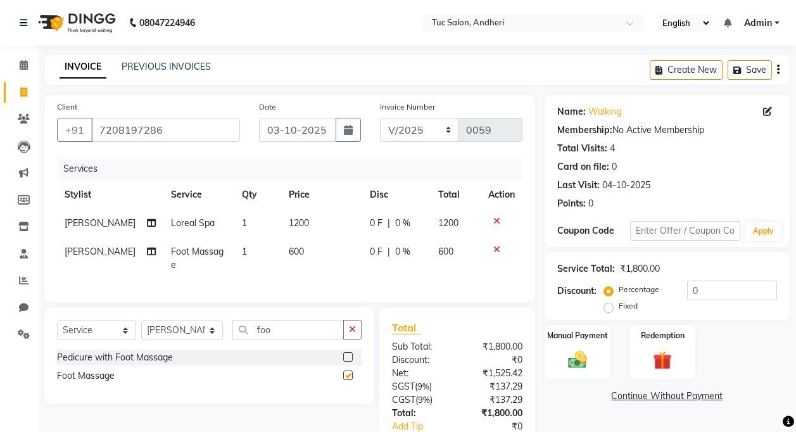
checkbox input "false"
click at [289, 253] on span "600" at bounding box center [296, 251] width 15 height 11
select select "93126"
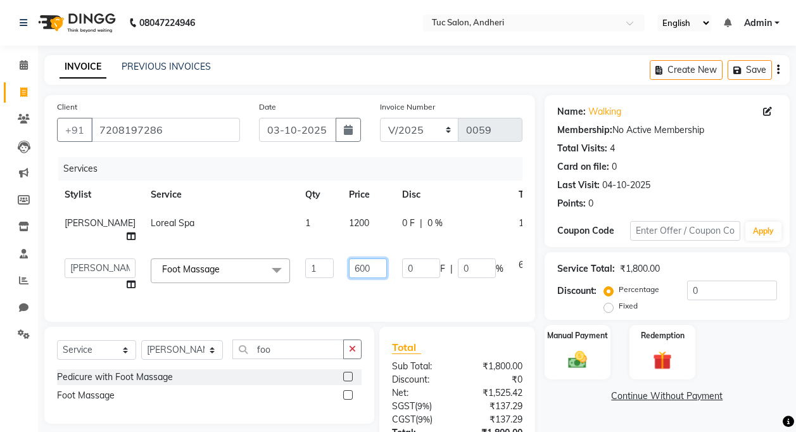
click at [349, 278] on input "600" at bounding box center [368, 268] width 38 height 20
type input "500"
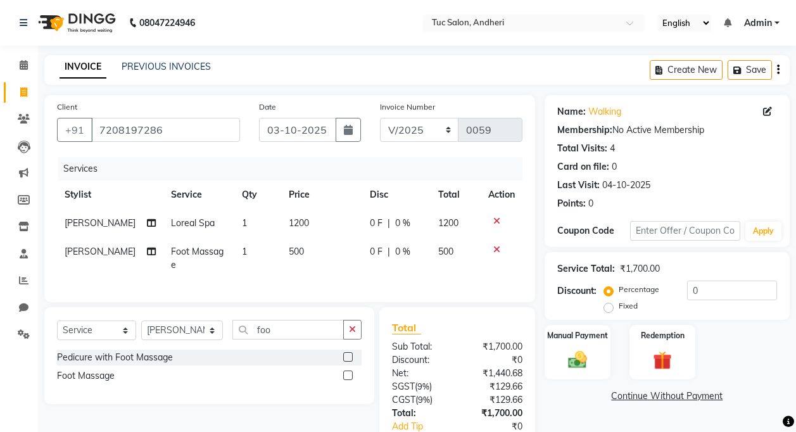
click at [318, 223] on td "1200" at bounding box center [322, 223] width 82 height 28
select select "93131"
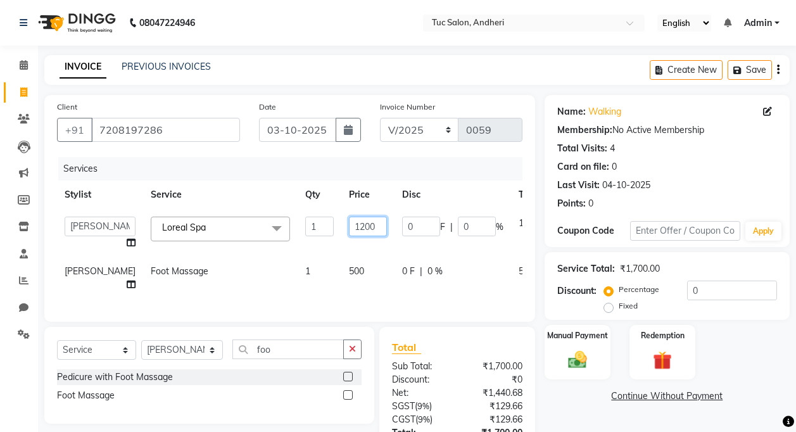
click at [349, 228] on input "1200" at bounding box center [368, 226] width 38 height 20
type input "1300"
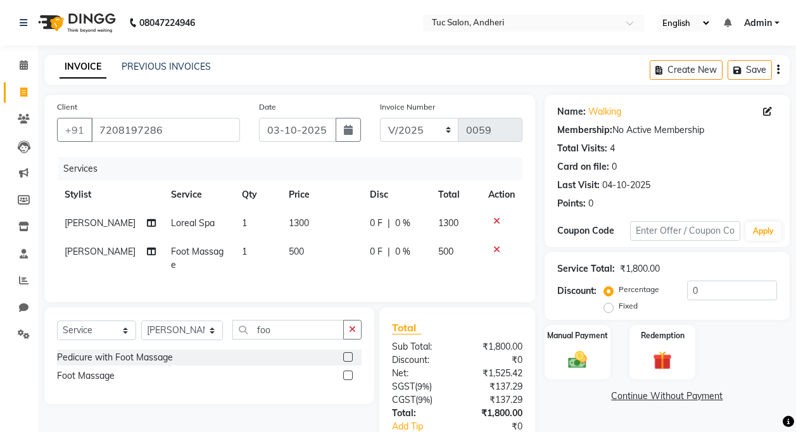
click at [425, 272] on div "Services Stylist Service Qty Price Disc Total Action [PERSON_NAME] Loreal Spa 1…" at bounding box center [289, 223] width 465 height 132
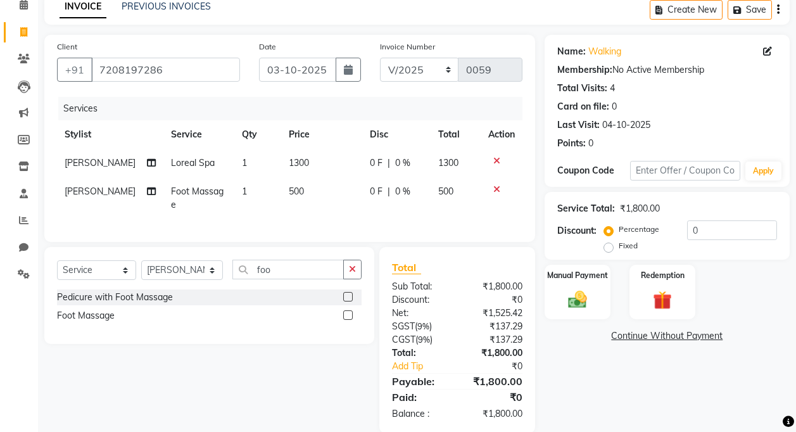
scroll to position [63, 0]
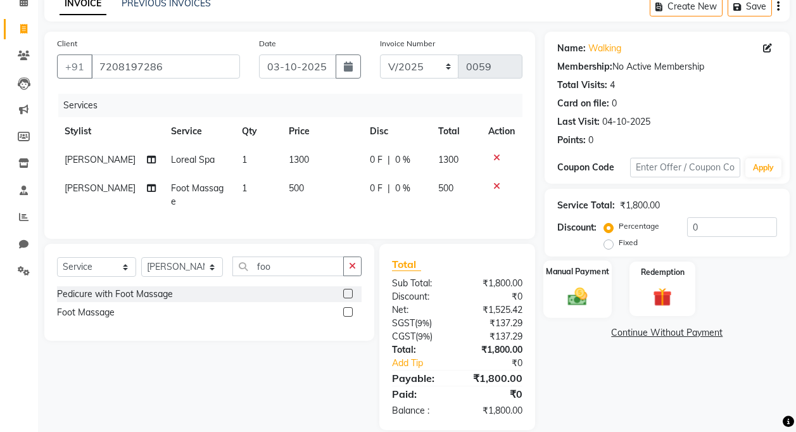
click at [577, 298] on img at bounding box center [577, 296] width 32 height 23
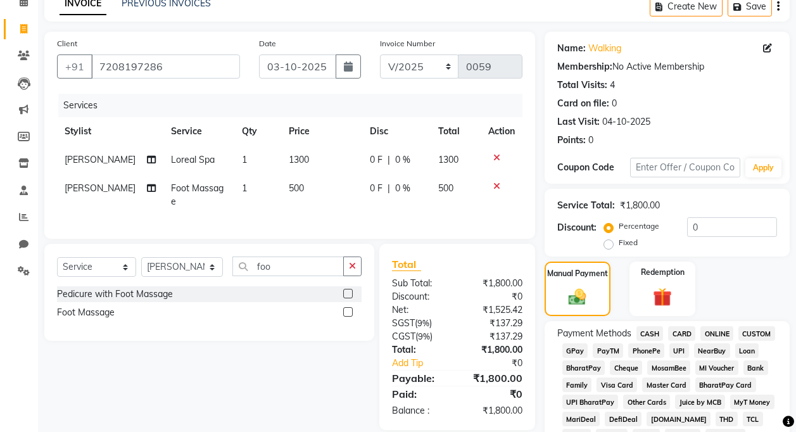
scroll to position [127, 0]
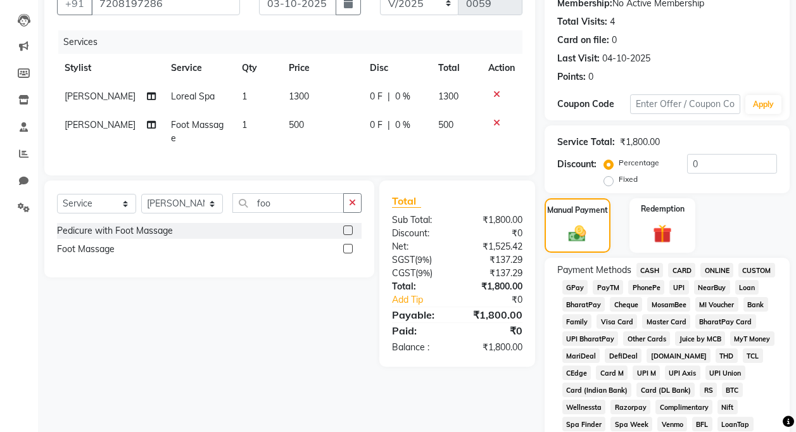
click at [682, 273] on span "CARD" at bounding box center [681, 270] width 27 height 15
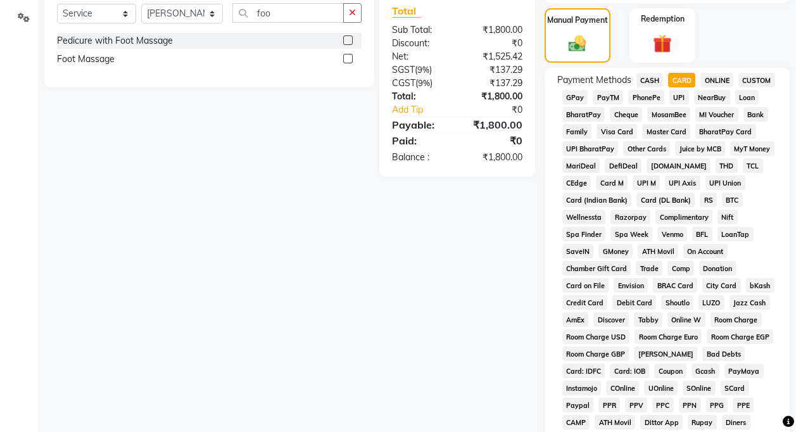
scroll to position [567, 0]
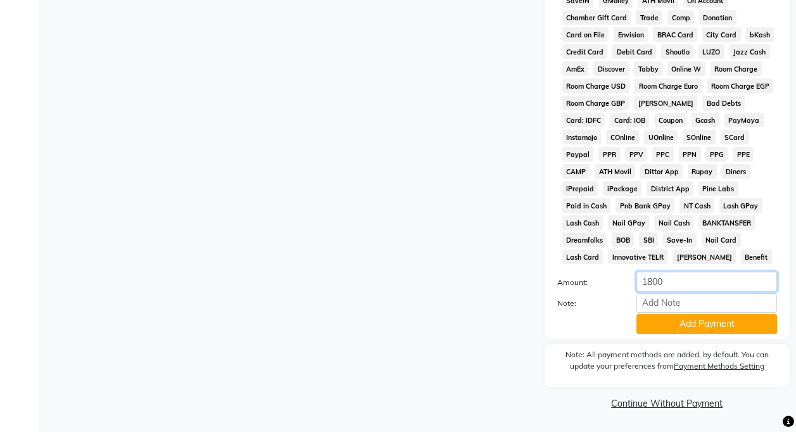
drag, startPoint x: 666, startPoint y: 283, endPoint x: 639, endPoint y: 302, distance: 33.2
click at [639, 302] on div "Amount: 1800 Note: Add Payment" at bounding box center [667, 303] width 220 height 62
type input "700"
click at [689, 328] on button "Add Payment" at bounding box center [706, 324] width 141 height 20
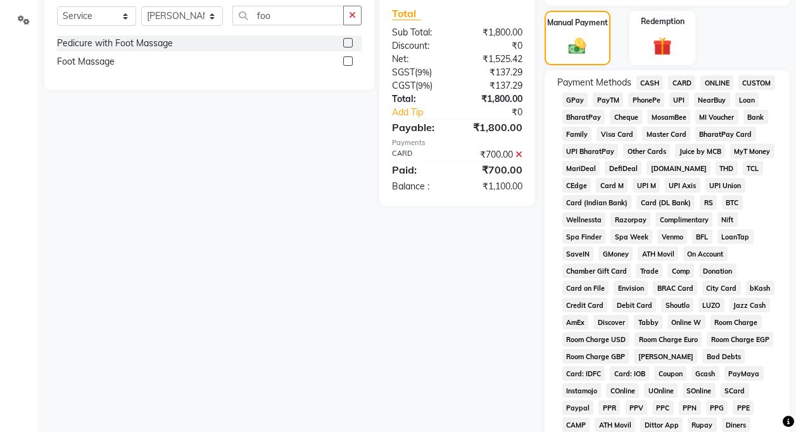
scroll to position [187, 0]
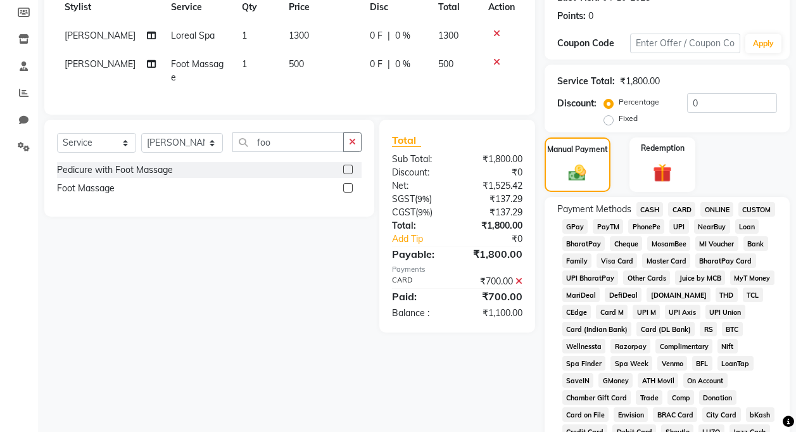
click at [656, 212] on span "CASH" at bounding box center [649, 209] width 27 height 15
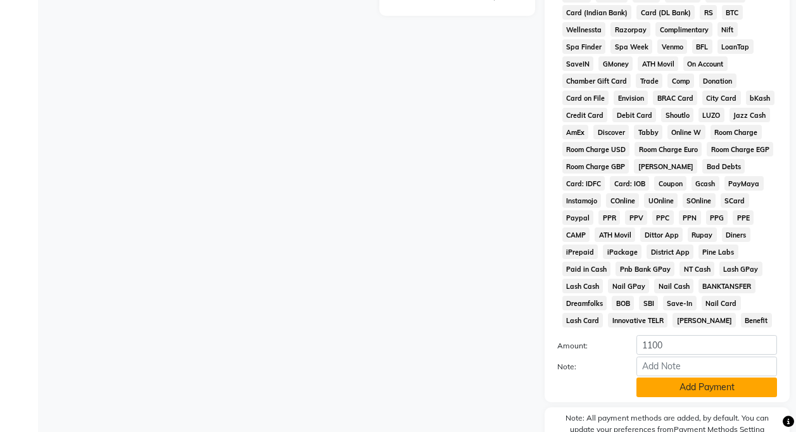
scroll to position [639, 0]
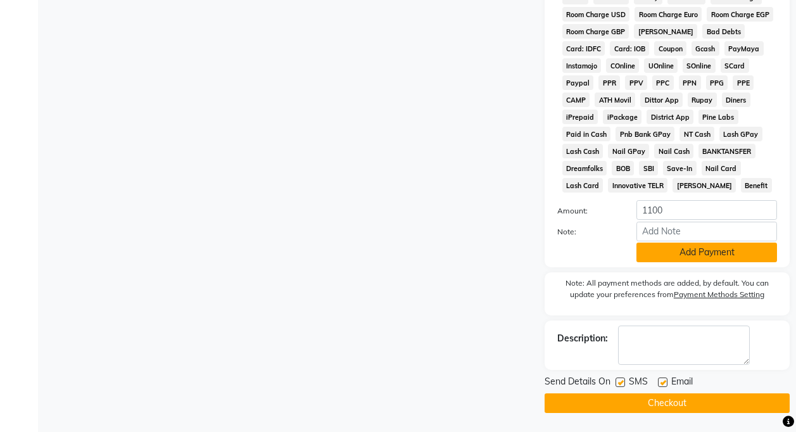
click at [687, 254] on button "Add Payment" at bounding box center [706, 252] width 141 height 20
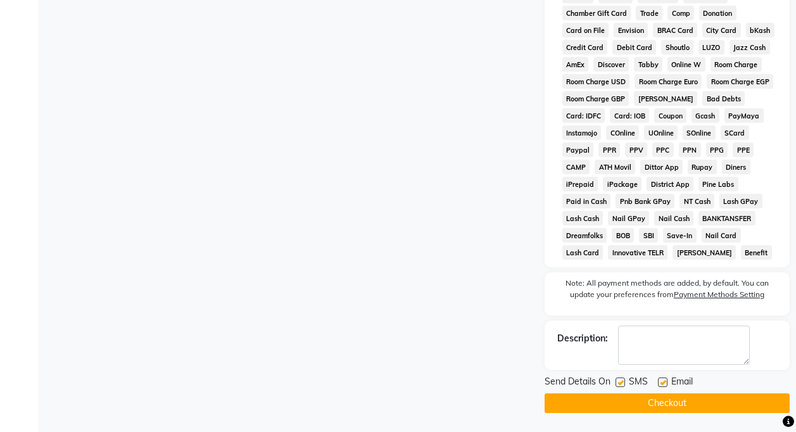
scroll to position [571, 0]
click at [620, 382] on label at bounding box center [619, 381] width 9 height 9
click at [620, 382] on input "checkbox" at bounding box center [619, 382] width 8 height 8
checkbox input "false"
click at [660, 384] on label at bounding box center [662, 381] width 9 height 9
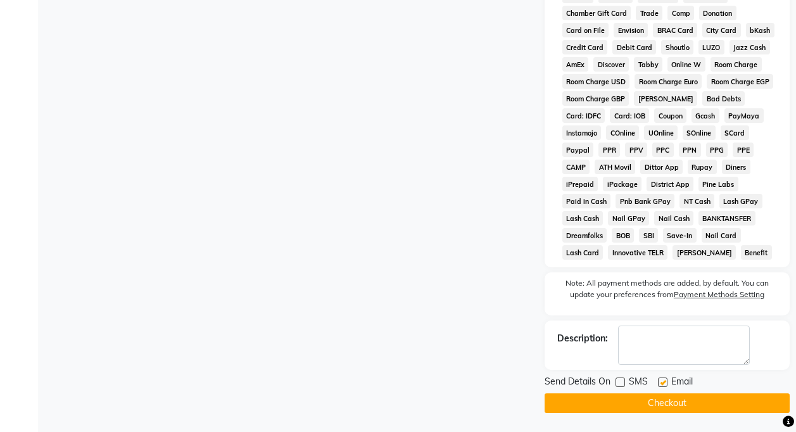
click at [660, 384] on input "checkbox" at bounding box center [662, 382] width 8 height 8
checkbox input "false"
click at [675, 408] on button "Checkout" at bounding box center [666, 403] width 245 height 20
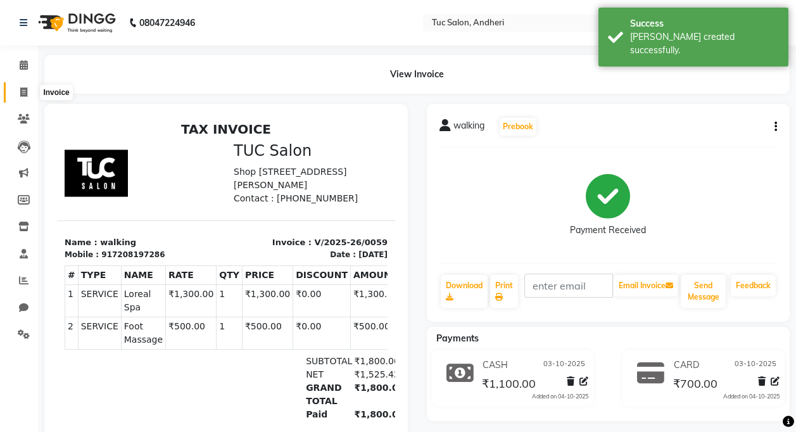
drag, startPoint x: 27, startPoint y: 92, endPoint x: 40, endPoint y: 96, distance: 13.7
click at [27, 92] on icon at bounding box center [23, 91] width 7 height 9
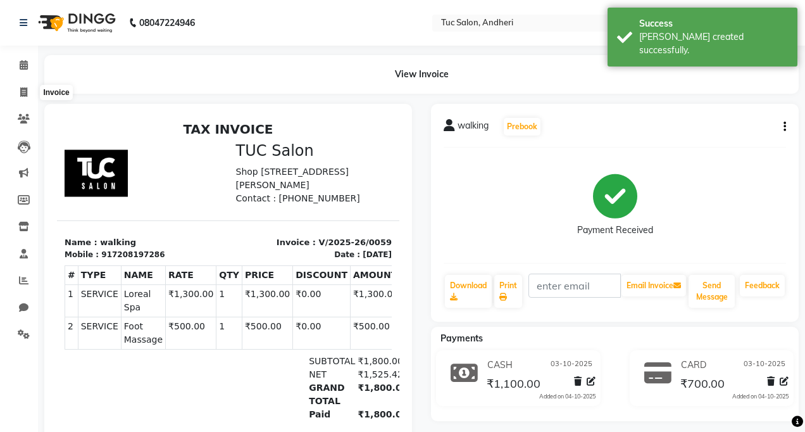
select select "service"
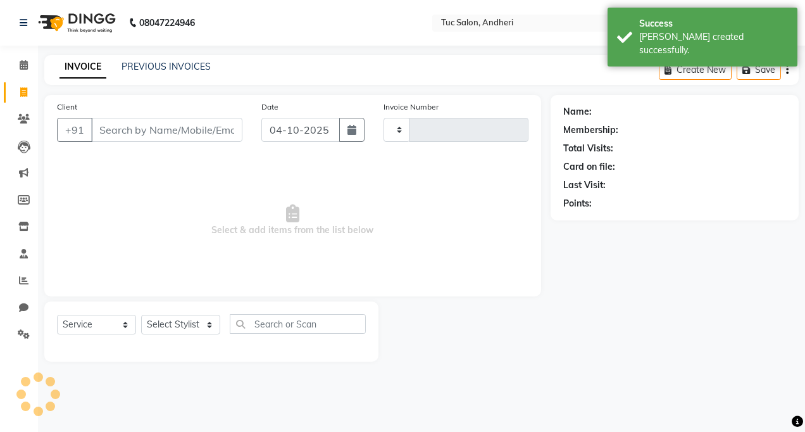
type input "0060"
select select "9101"
click at [156, 130] on input "Client" at bounding box center [166, 130] width 151 height 24
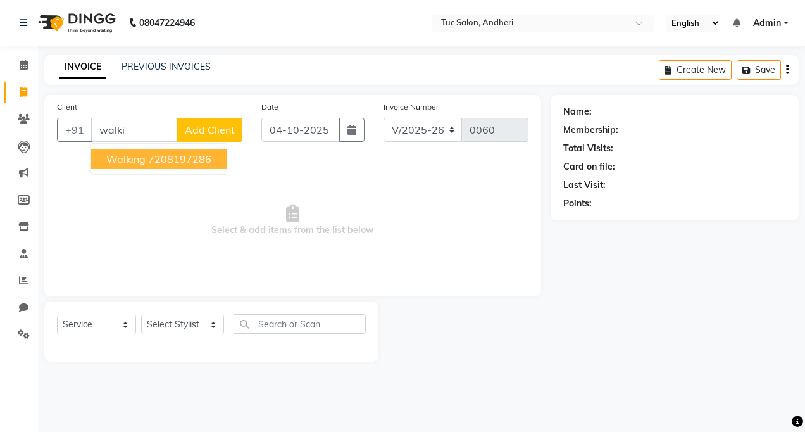
click at [157, 165] on button "walking 7208197286" at bounding box center [158, 159] width 135 height 20
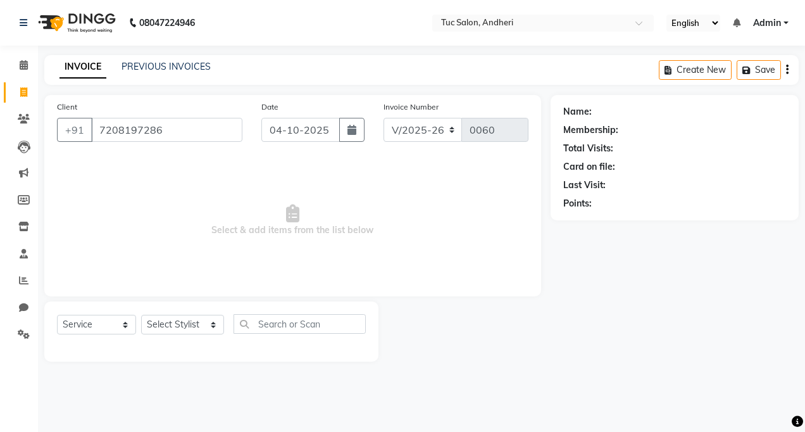
type input "7208197286"
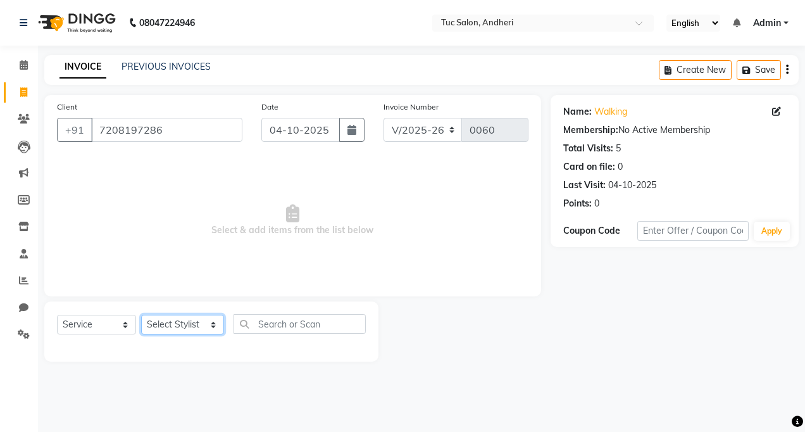
click at [195, 328] on select "Select Stylist [PERSON_NAME] [PERSON_NAME] [PERSON_NAME] [PERSON_NAME] [PERSON_…" at bounding box center [182, 325] width 83 height 20
select select "93129"
click at [141, 315] on select "Select Stylist [PERSON_NAME] [PERSON_NAME] [PERSON_NAME] [PERSON_NAME] [PERSON_…" at bounding box center [182, 325] width 83 height 20
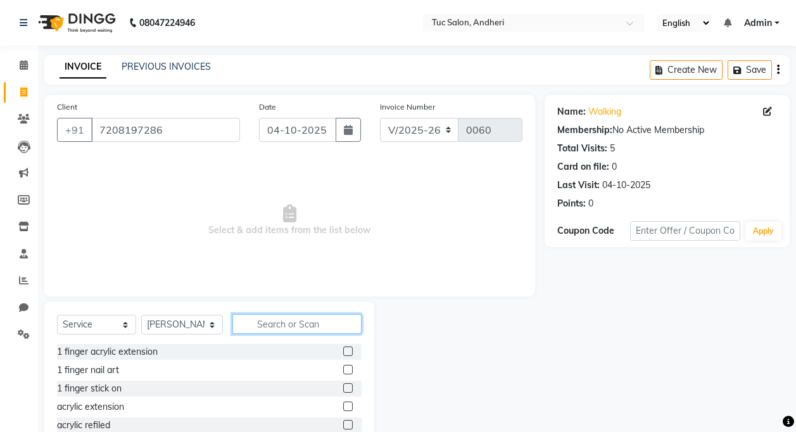
click at [289, 320] on input "text" at bounding box center [296, 324] width 129 height 20
type input "cut"
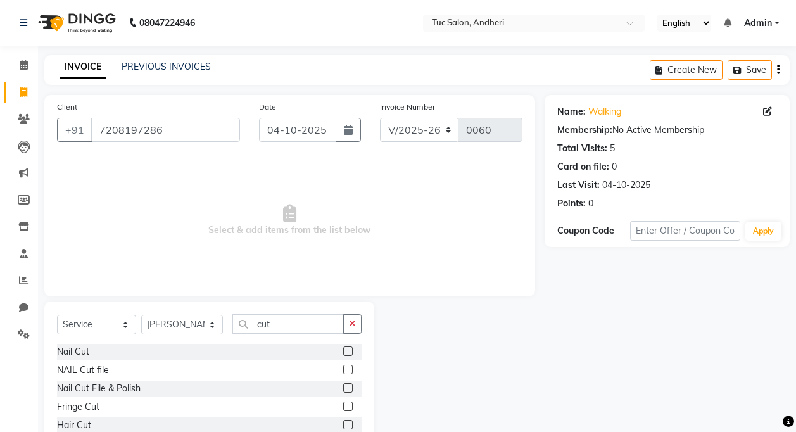
click at [343, 368] on label at bounding box center [347, 369] width 9 height 9
click at [343, 368] on input "checkbox" at bounding box center [347, 370] width 8 height 8
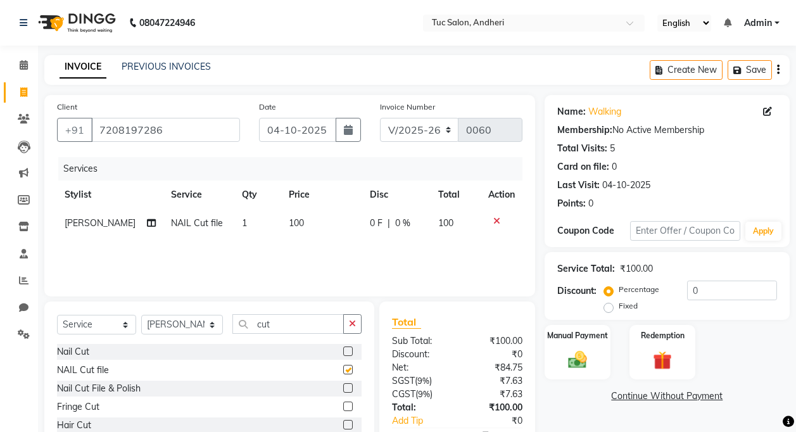
checkbox input "false"
click at [311, 325] on input "cut" at bounding box center [287, 324] width 111 height 20
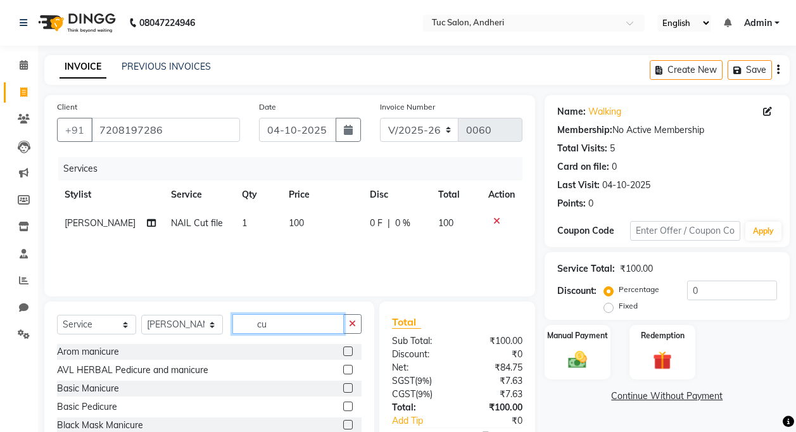
type input "c"
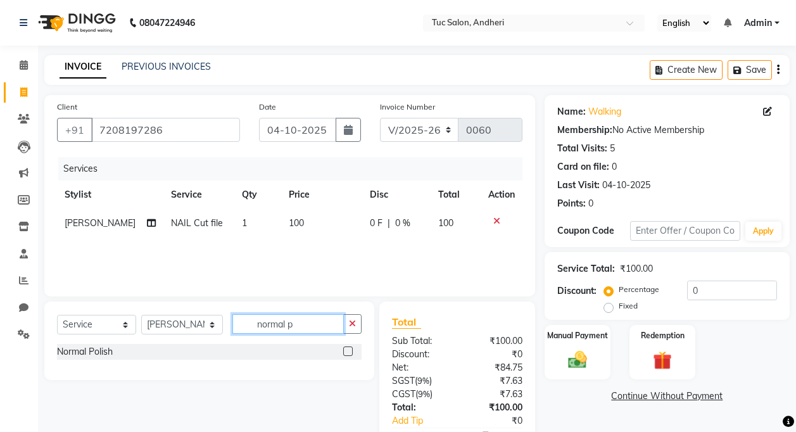
type input "normal p"
click at [345, 351] on label at bounding box center [347, 350] width 9 height 9
click at [345, 351] on input "checkbox" at bounding box center [347, 351] width 8 height 8
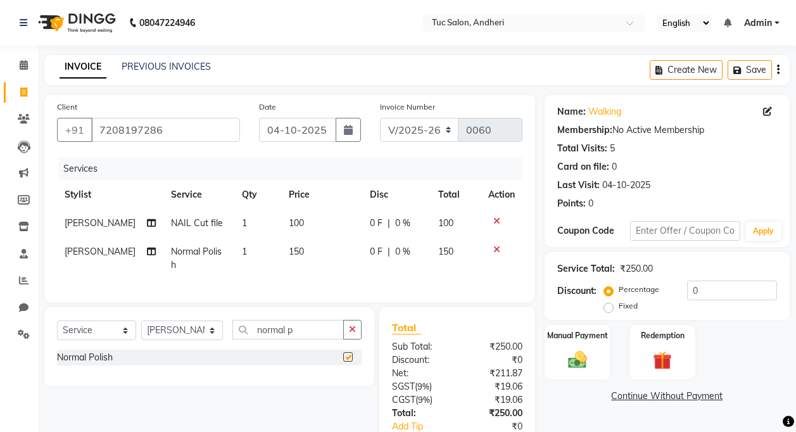
checkbox input "false"
click at [306, 330] on input "normal p" at bounding box center [287, 330] width 111 height 20
type input "n"
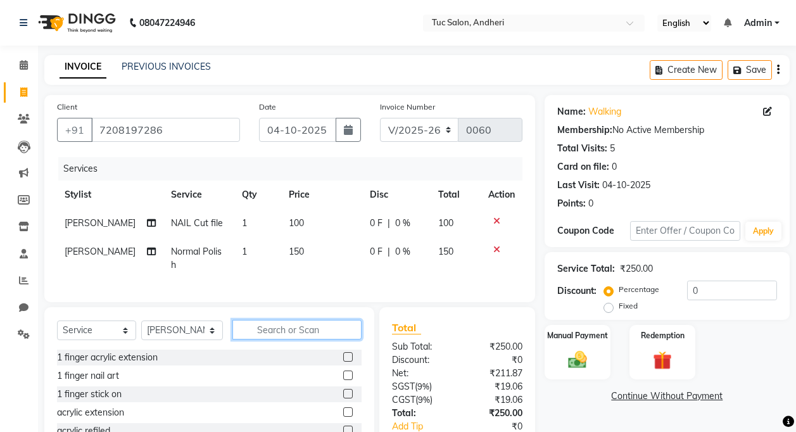
type input "v"
type input "chin"
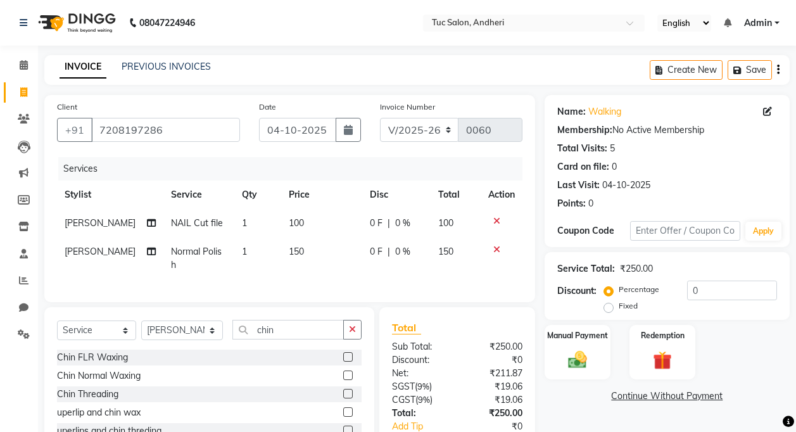
click at [349, 389] on label at bounding box center [347, 393] width 9 height 9
click at [349, 390] on input "checkbox" at bounding box center [347, 394] width 8 height 8
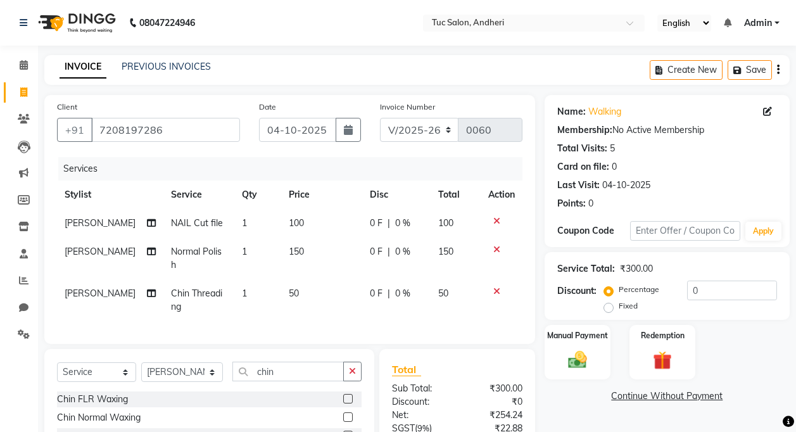
checkbox input "false"
click at [303, 355] on div "Select Service Product Membership Package Voucher Prepaid Gift Card Select Styl…" at bounding box center [209, 425] width 330 height 152
click at [301, 361] on input "chin" at bounding box center [287, 371] width 111 height 20
type input "c"
type input "ey"
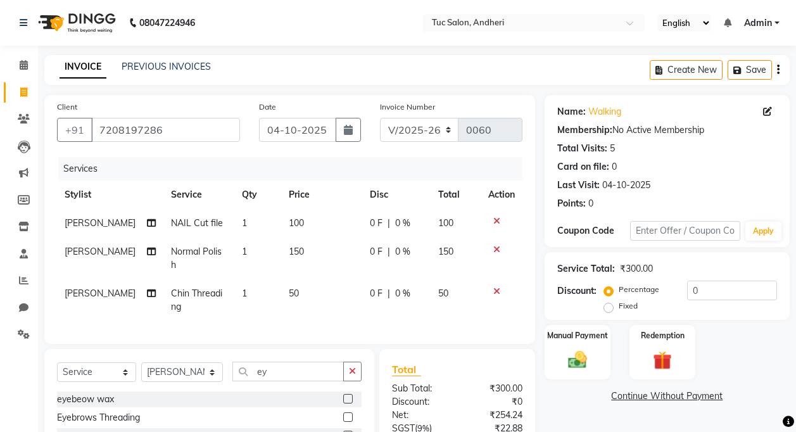
click at [343, 413] on label at bounding box center [347, 416] width 9 height 9
click at [343, 413] on input "checkbox" at bounding box center [347, 417] width 8 height 8
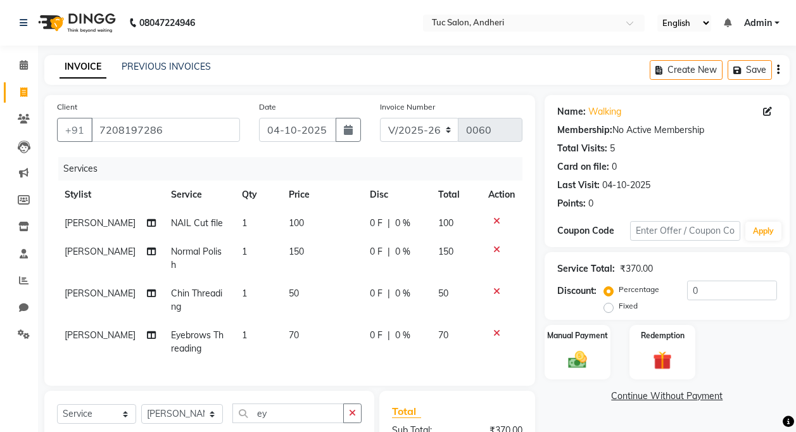
checkbox input "false"
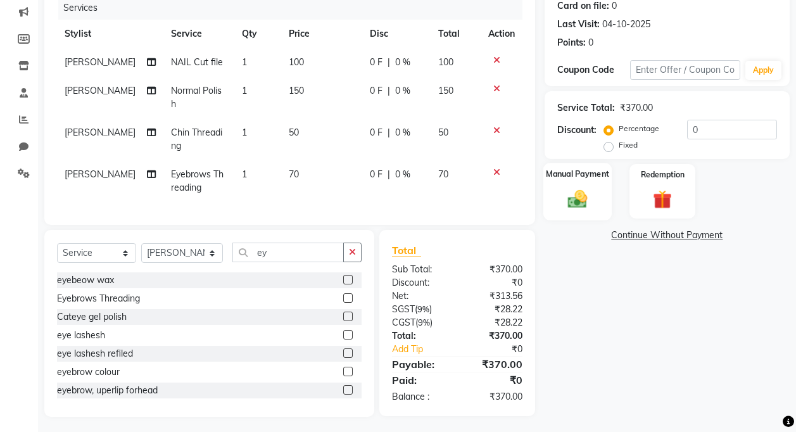
click at [576, 187] on img at bounding box center [577, 198] width 32 height 23
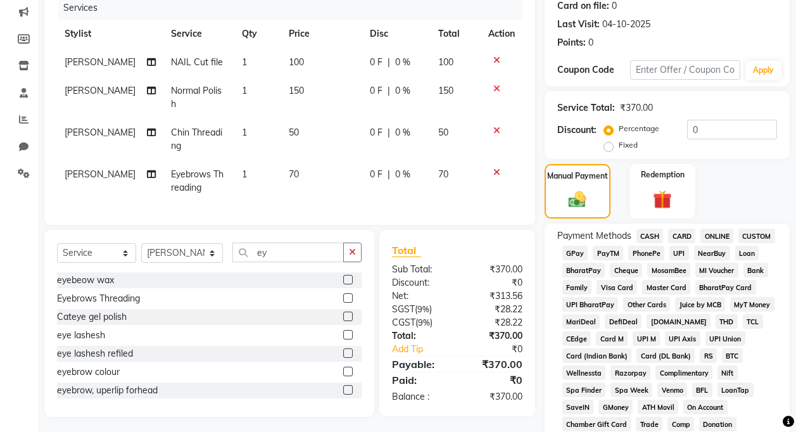
scroll to position [34, 0]
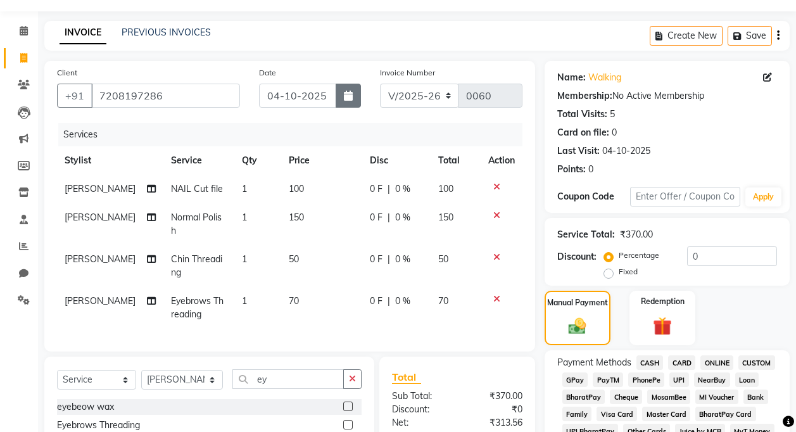
click at [351, 92] on icon "button" at bounding box center [348, 96] width 9 height 10
select select "10"
select select "2025"
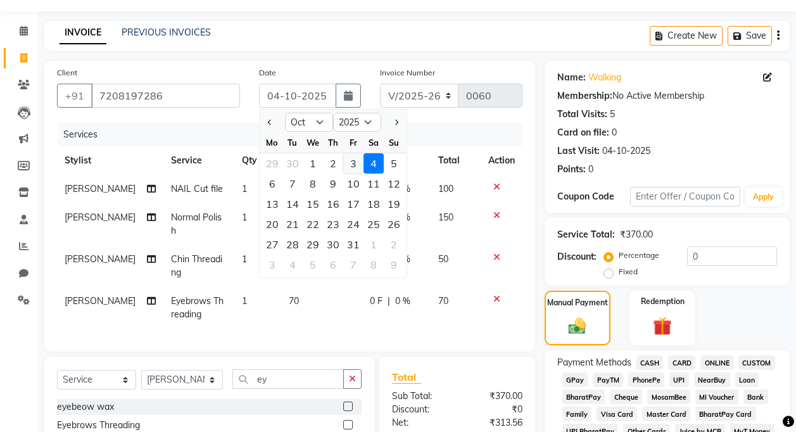
click at [354, 165] on div "3" at bounding box center [353, 163] width 20 height 20
type input "03-10-2025"
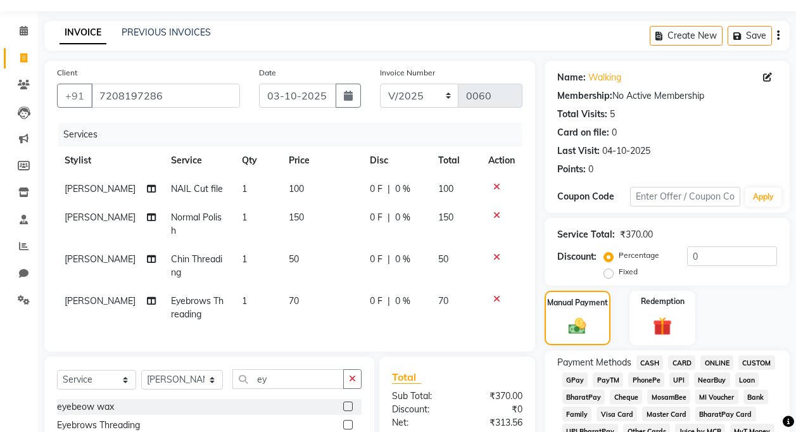
scroll to position [287, 0]
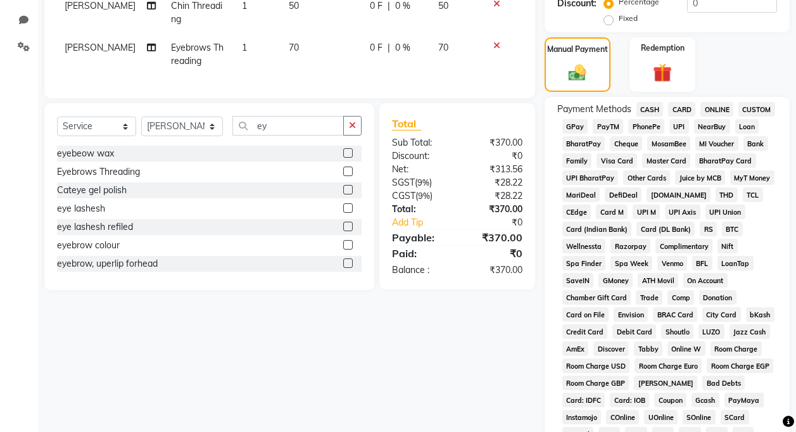
click at [653, 108] on span "CASH" at bounding box center [649, 109] width 27 height 15
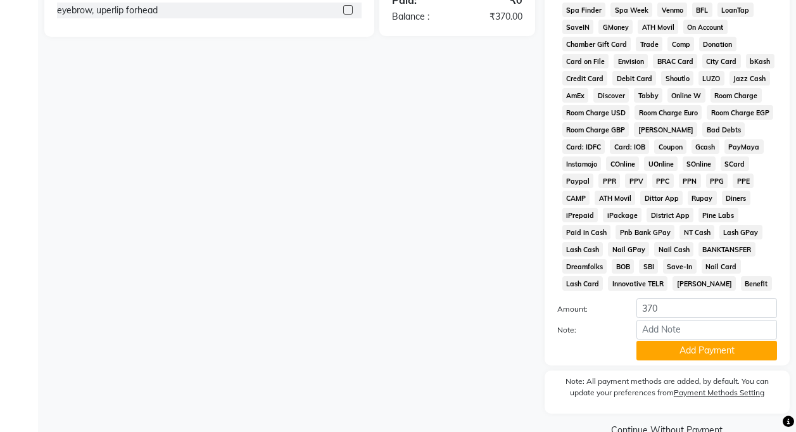
scroll to position [567, 0]
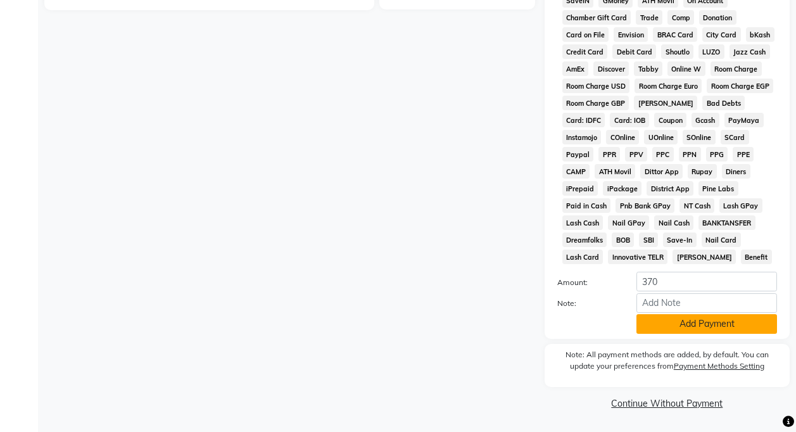
click at [691, 328] on button "Add Payment" at bounding box center [706, 324] width 141 height 20
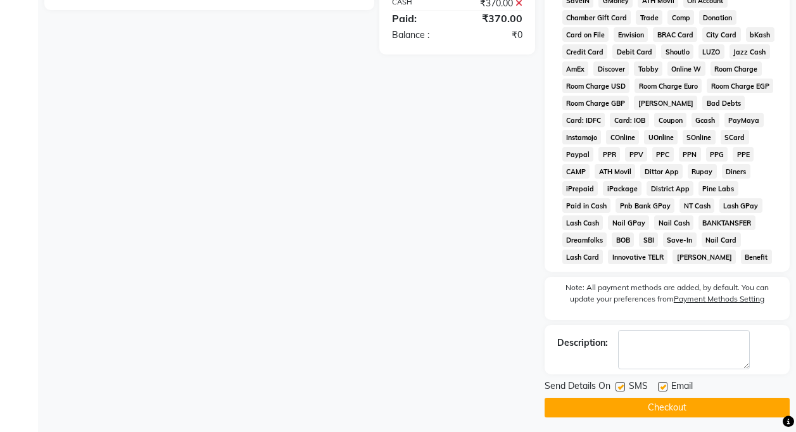
click at [621, 389] on label at bounding box center [619, 386] width 9 height 9
click at [621, 389] on input "checkbox" at bounding box center [619, 387] width 8 height 8
checkbox input "false"
click at [664, 387] on label at bounding box center [662, 386] width 9 height 9
click at [664, 387] on input "checkbox" at bounding box center [662, 387] width 8 height 8
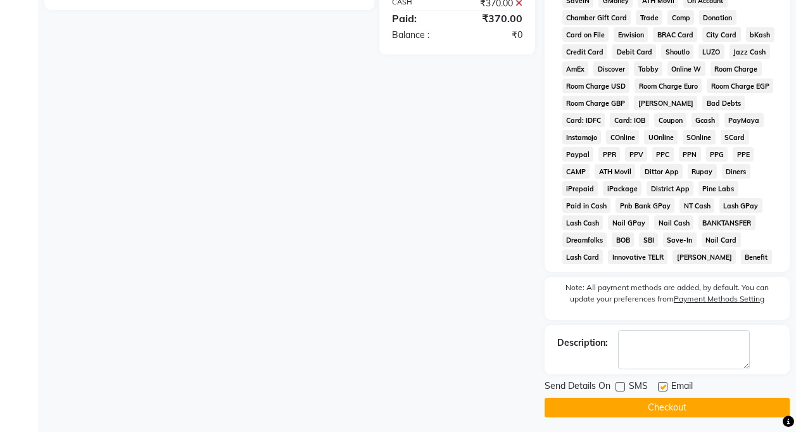
checkbox input "false"
click at [668, 405] on button "Checkout" at bounding box center [666, 407] width 245 height 20
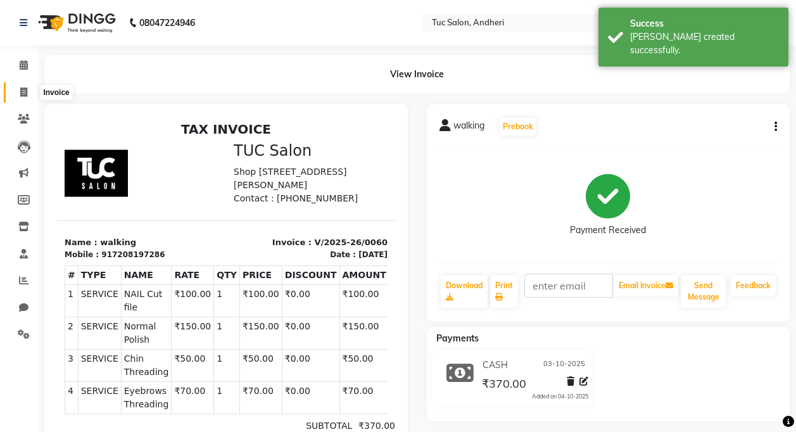
click at [26, 91] on icon at bounding box center [23, 91] width 7 height 9
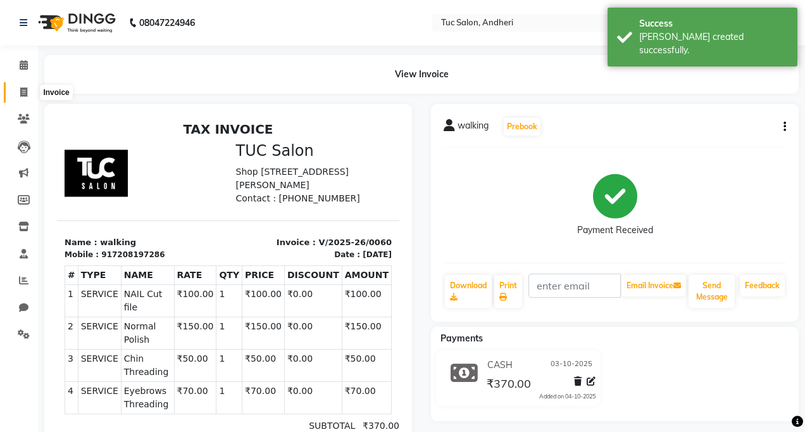
select select "service"
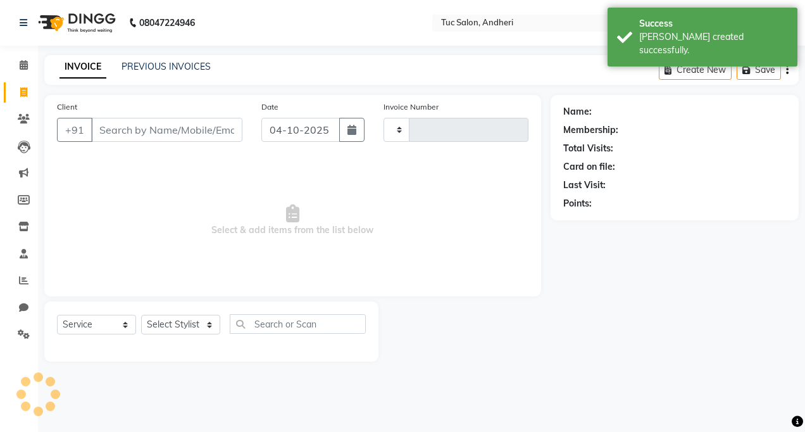
type input "0061"
select select "9101"
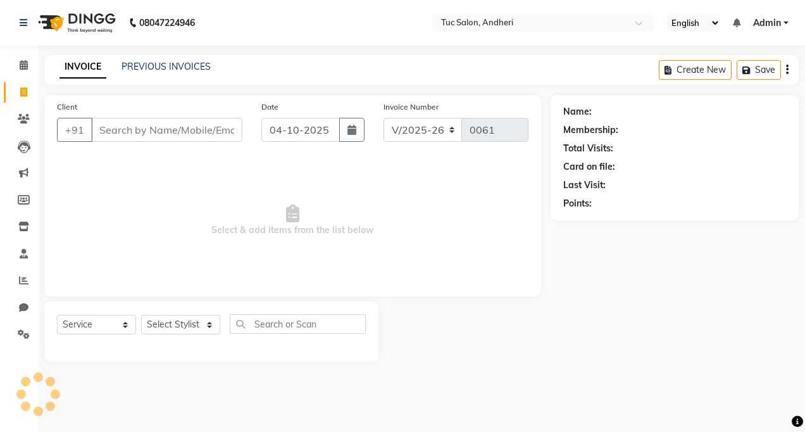
click at [134, 132] on input "Client" at bounding box center [166, 130] width 151 height 24
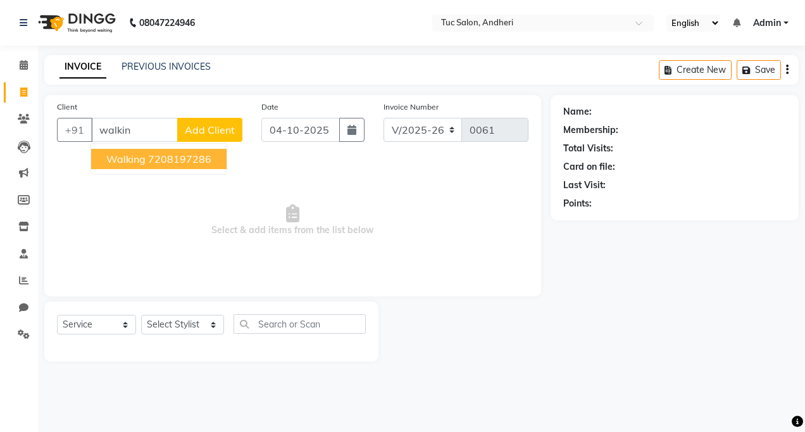
click at [133, 154] on span "walking" at bounding box center [125, 159] width 39 height 13
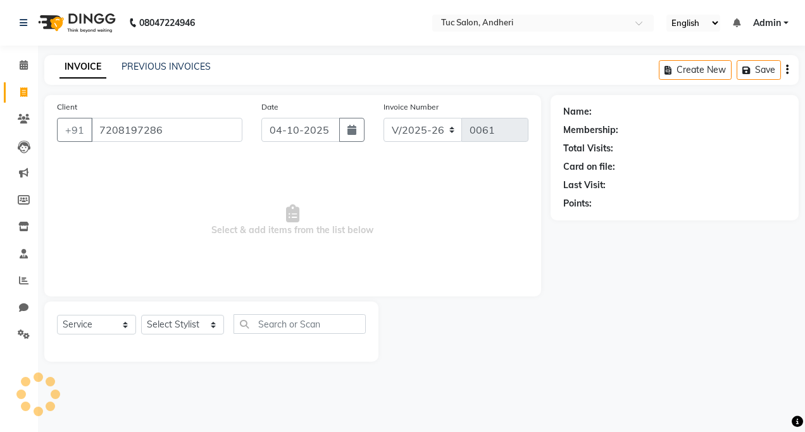
type input "7208197286"
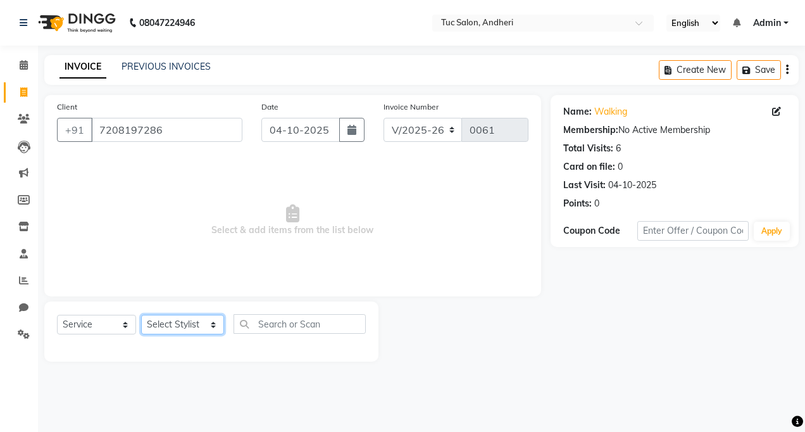
click at [201, 327] on select "Select Stylist [PERSON_NAME] [PERSON_NAME] [PERSON_NAME] [PERSON_NAME] [PERSON_…" at bounding box center [182, 325] width 83 height 20
select select "93134"
click at [141, 315] on select "Select Stylist [PERSON_NAME] [PERSON_NAME] [PERSON_NAME] [PERSON_NAME] [PERSON_…" at bounding box center [182, 325] width 83 height 20
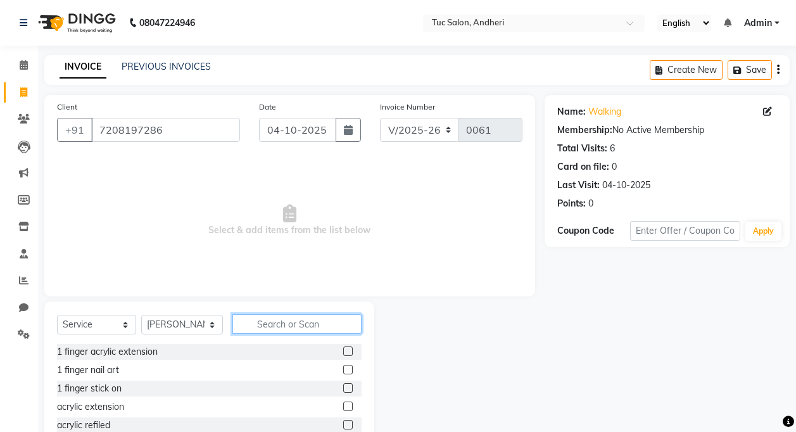
click at [272, 324] on input "text" at bounding box center [296, 324] width 129 height 20
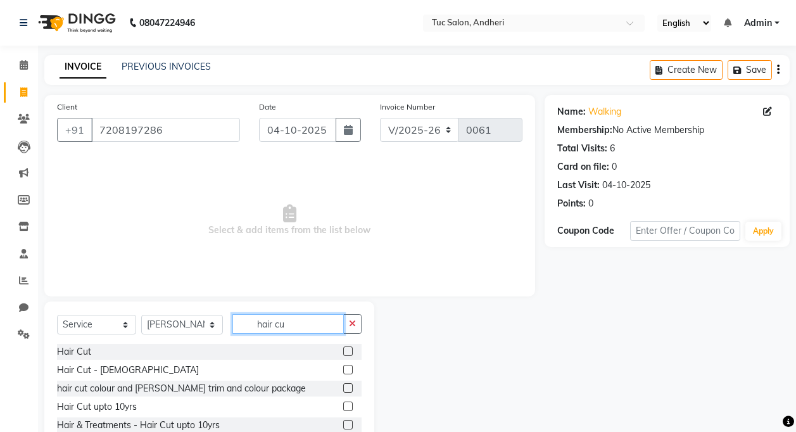
type input "hair cu"
click at [343, 351] on label at bounding box center [347, 350] width 9 height 9
click at [343, 351] on input "checkbox" at bounding box center [347, 351] width 8 height 8
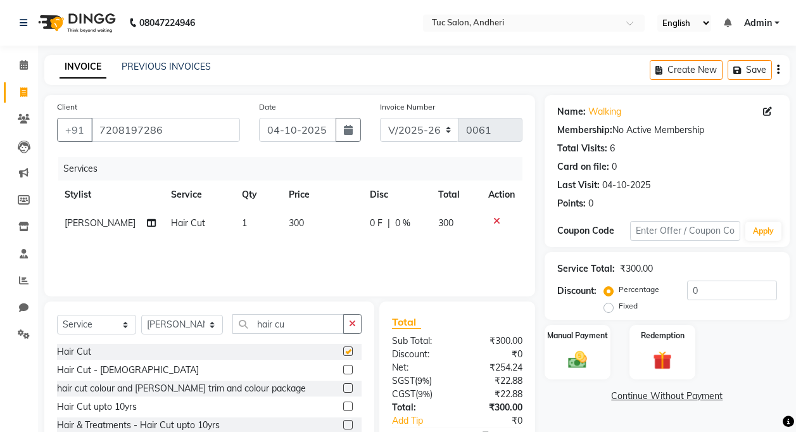
checkbox input "false"
click at [215, 325] on select "Select Stylist [PERSON_NAME] [PERSON_NAME] [PERSON_NAME] [PERSON_NAME] [PERSON_…" at bounding box center [182, 325] width 82 height 20
select select "93124"
click at [141, 315] on select "Select Stylist [PERSON_NAME] [PERSON_NAME] [PERSON_NAME] [PERSON_NAME] [PERSON_…" at bounding box center [182, 325] width 82 height 20
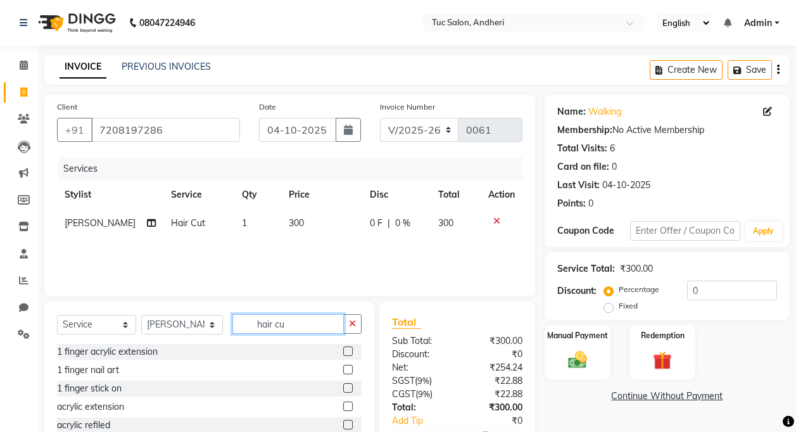
click at [296, 332] on input "hair cu" at bounding box center [287, 324] width 111 height 20
type input "hea"
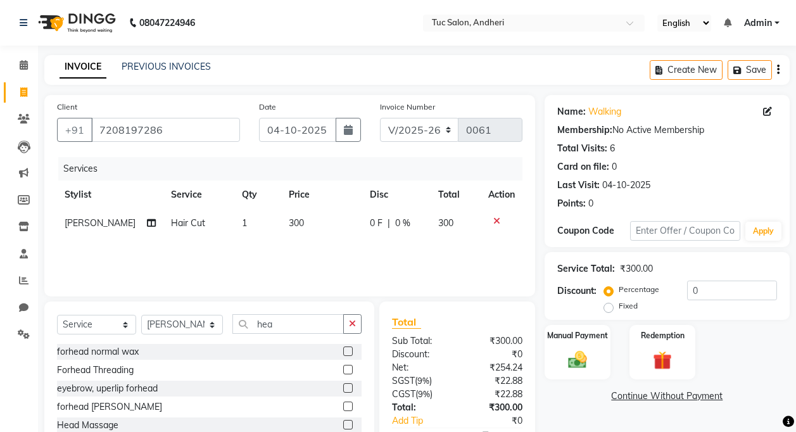
click at [350, 423] on label at bounding box center [347, 424] width 9 height 9
click at [350, 423] on input "checkbox" at bounding box center [347, 425] width 8 height 8
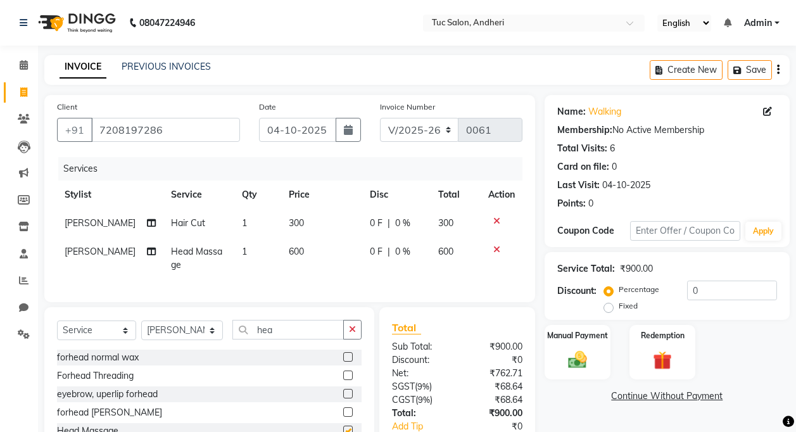
checkbox input "false"
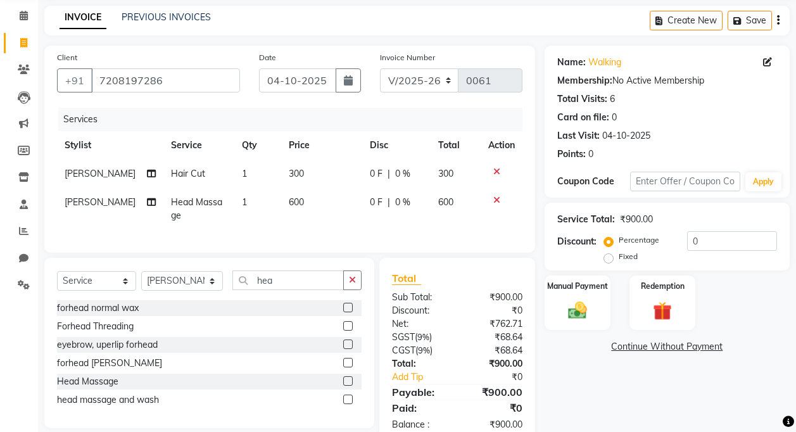
scroll to position [63, 0]
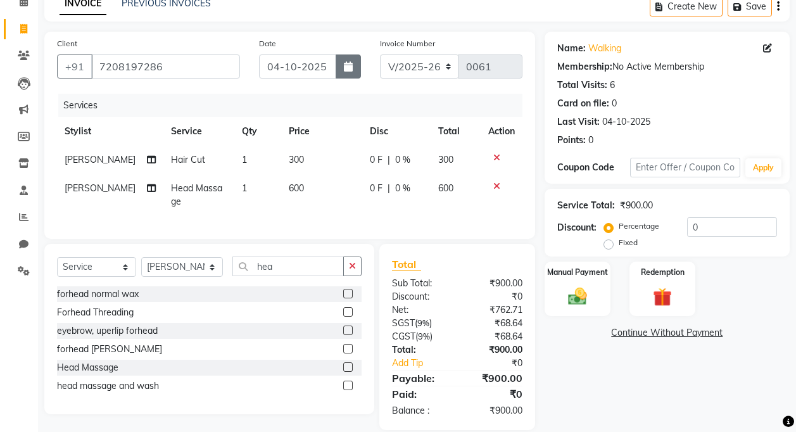
click at [344, 67] on icon "button" at bounding box center [348, 66] width 9 height 10
select select "10"
select select "2025"
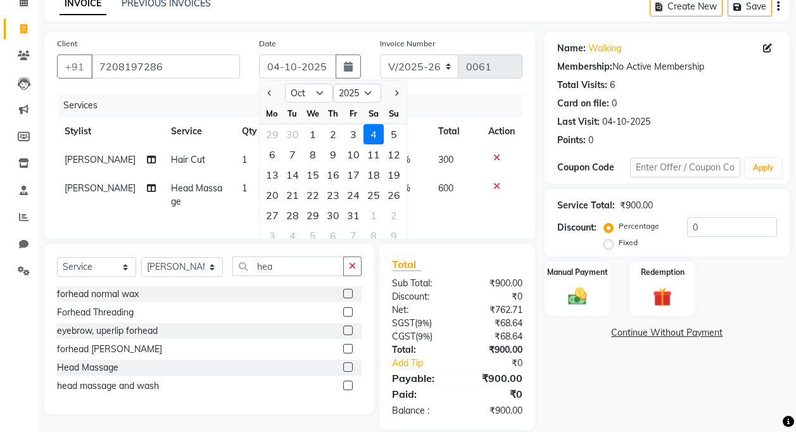
click at [345, 139] on div "3" at bounding box center [353, 134] width 20 height 20
type input "03-10-2025"
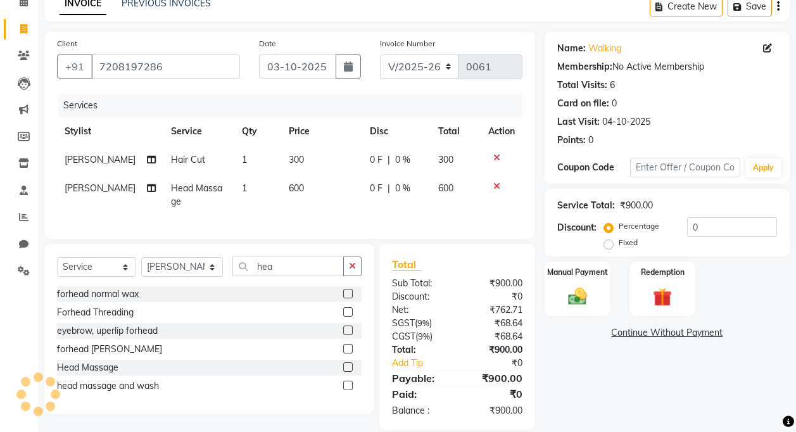
scroll to position [90, 0]
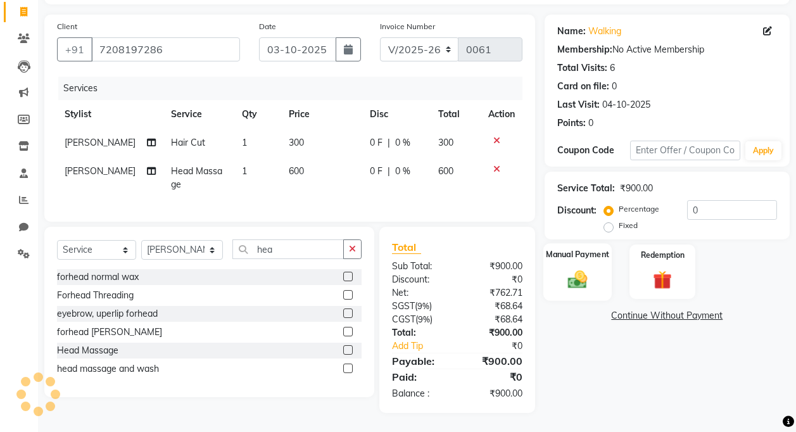
click at [580, 272] on img at bounding box center [577, 279] width 32 height 23
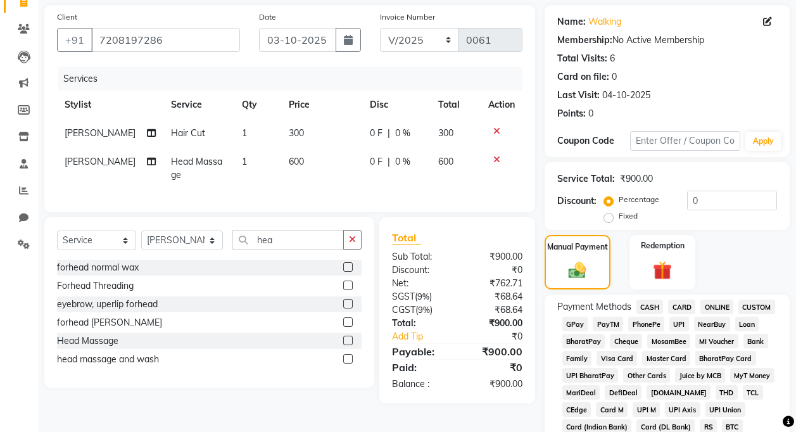
click at [683, 303] on span "CARD" at bounding box center [681, 306] width 27 height 15
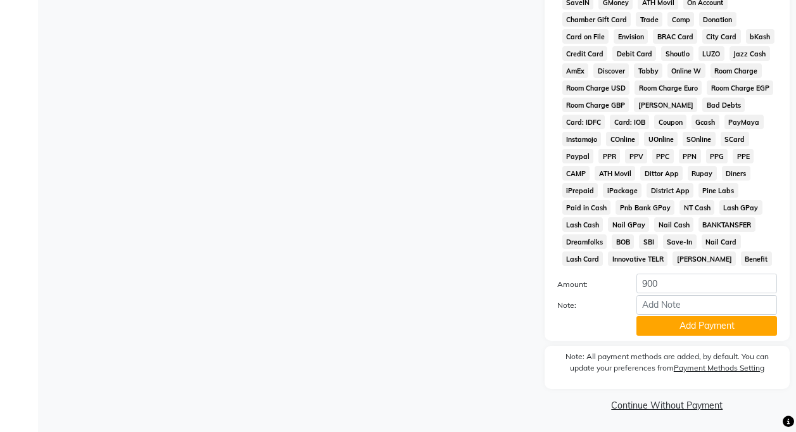
scroll to position [567, 0]
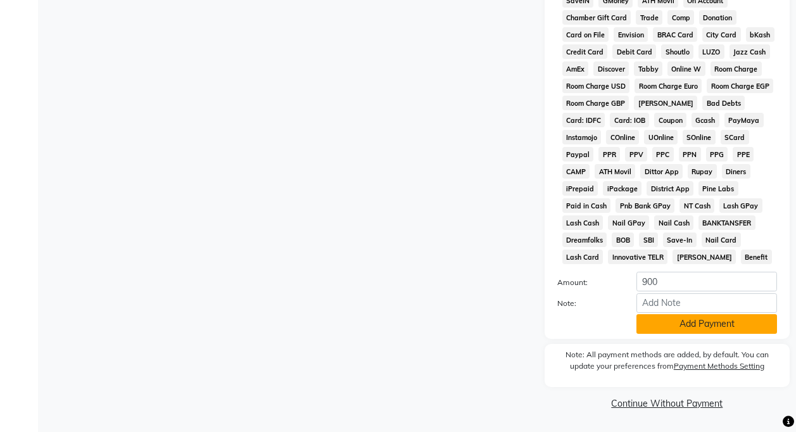
click at [664, 330] on button "Add Payment" at bounding box center [706, 324] width 141 height 20
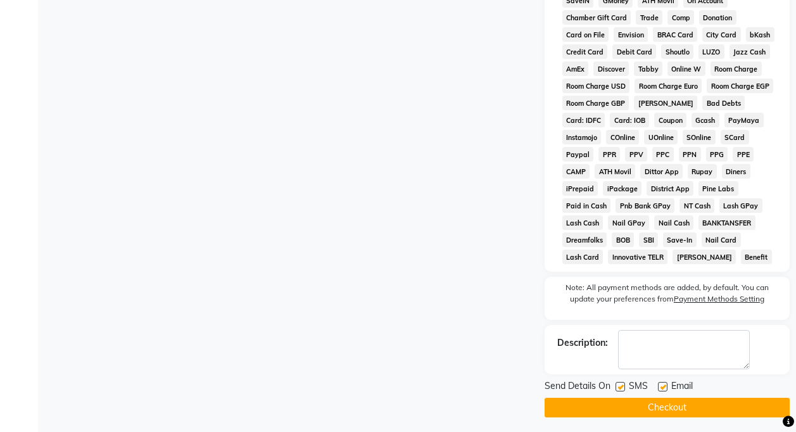
click at [620, 387] on label at bounding box center [619, 386] width 9 height 9
click at [620, 387] on input "checkbox" at bounding box center [619, 387] width 8 height 8
checkbox input "false"
click at [662, 388] on label at bounding box center [662, 386] width 9 height 9
click at [662, 388] on input "checkbox" at bounding box center [662, 387] width 8 height 8
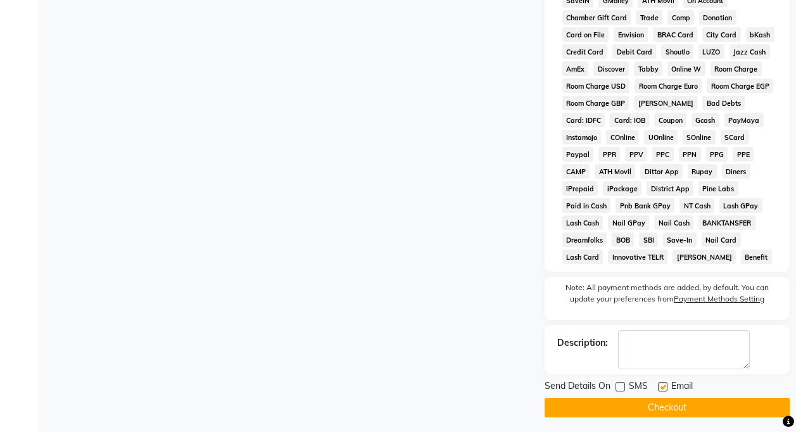
checkbox input "false"
click at [661, 406] on button "Checkout" at bounding box center [666, 407] width 245 height 20
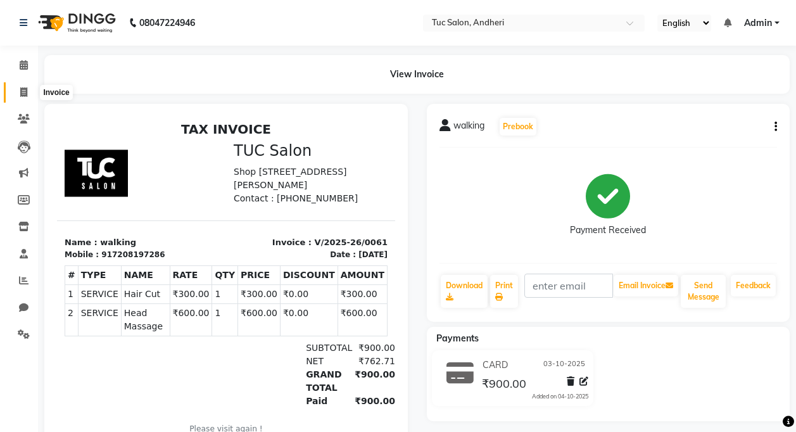
click at [22, 91] on icon at bounding box center [23, 91] width 7 height 9
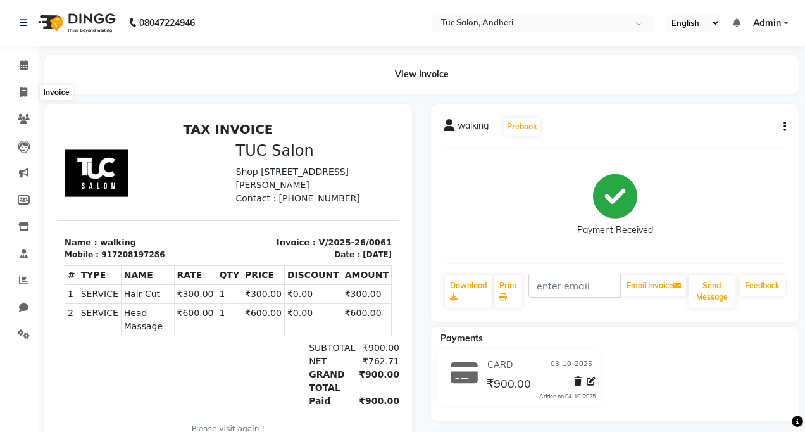
select select "service"
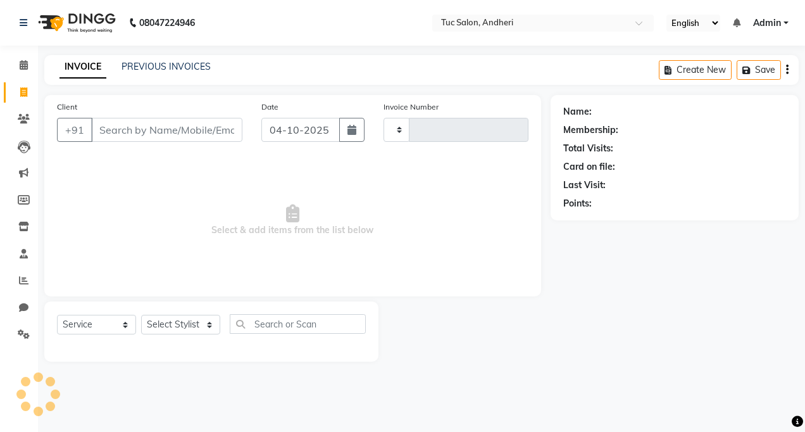
click at [146, 122] on input "Client" at bounding box center [166, 130] width 151 height 24
type input "0062"
select select "9101"
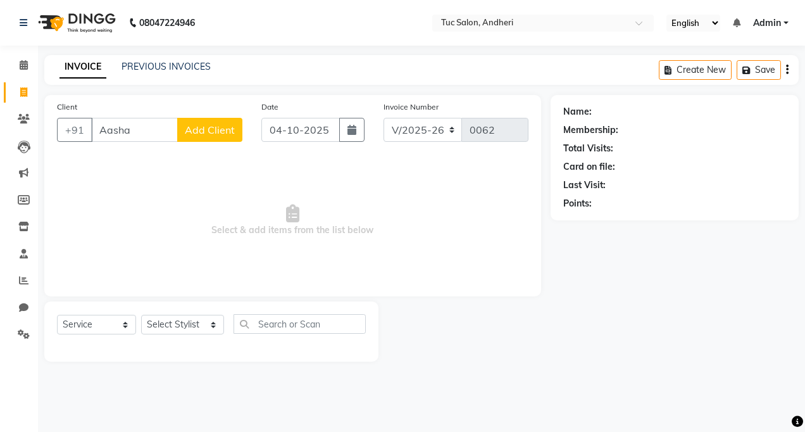
type input "Aasha"
click at [206, 134] on span "Add Client" at bounding box center [210, 129] width 50 height 13
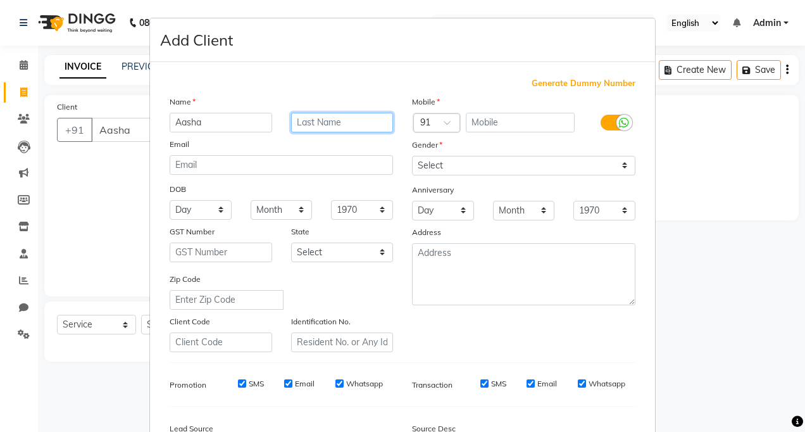
click at [328, 117] on input "text" at bounding box center [342, 123] width 103 height 20
type input "verma"
click at [482, 123] on input "text" at bounding box center [520, 123] width 109 height 20
type input "t"
click at [303, 122] on input "verma" at bounding box center [342, 123] width 103 height 20
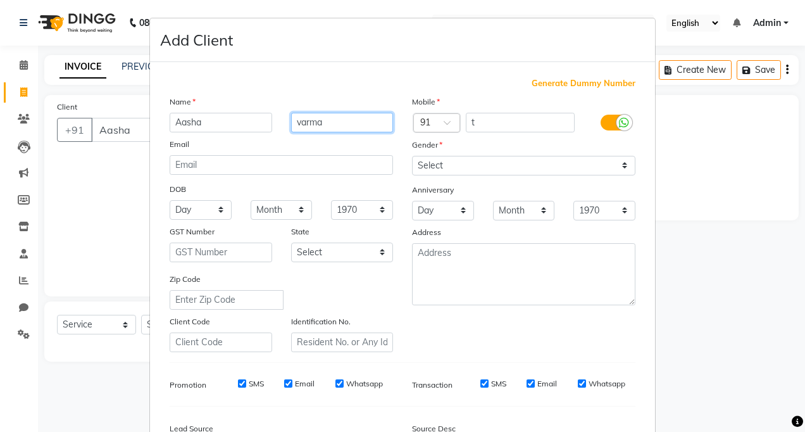
type input "varma"
click at [484, 127] on input "t" at bounding box center [520, 123] width 109 height 20
type input "8369077294"
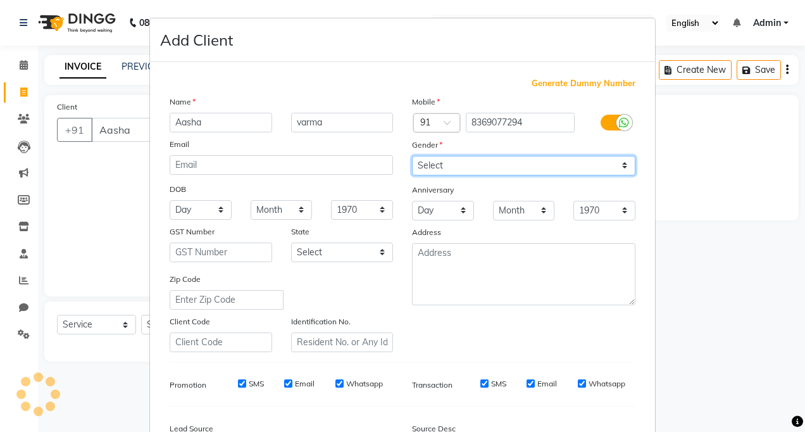
click at [479, 161] on select "Select [DEMOGRAPHIC_DATA] [DEMOGRAPHIC_DATA] Other Prefer Not To Say" at bounding box center [523, 166] width 223 height 20
select select "[DEMOGRAPHIC_DATA]"
click at [412, 156] on select "Select [DEMOGRAPHIC_DATA] [DEMOGRAPHIC_DATA] Other Prefer Not To Say" at bounding box center [523, 166] width 223 height 20
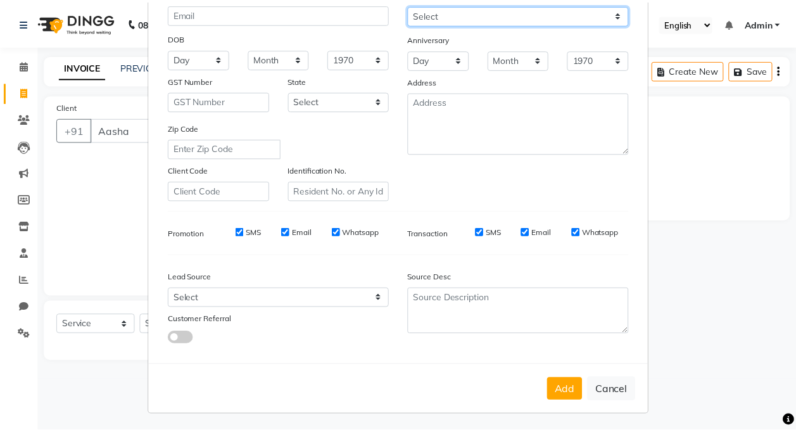
scroll to position [153, 0]
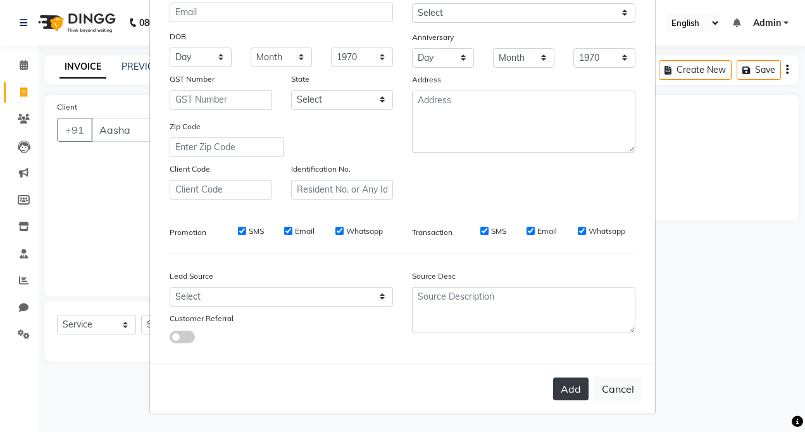
click at [573, 390] on button "Add" at bounding box center [570, 388] width 35 height 23
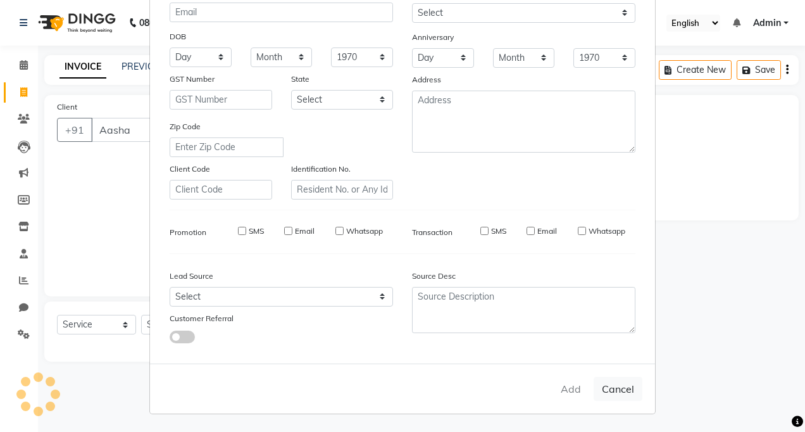
type input "8369077294"
select select
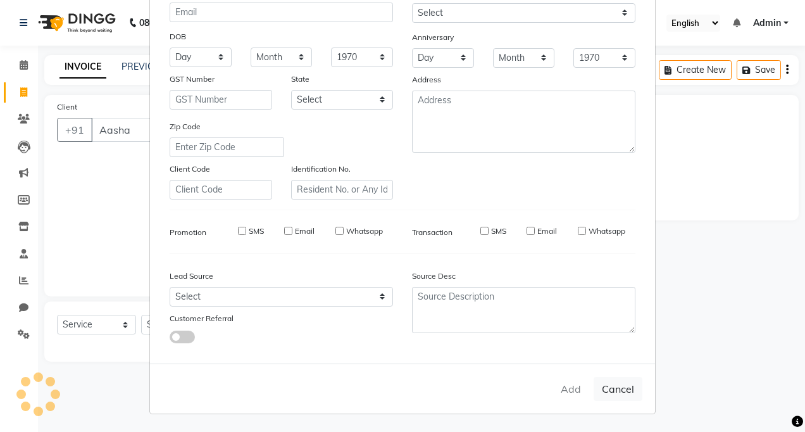
select select
checkbox input "false"
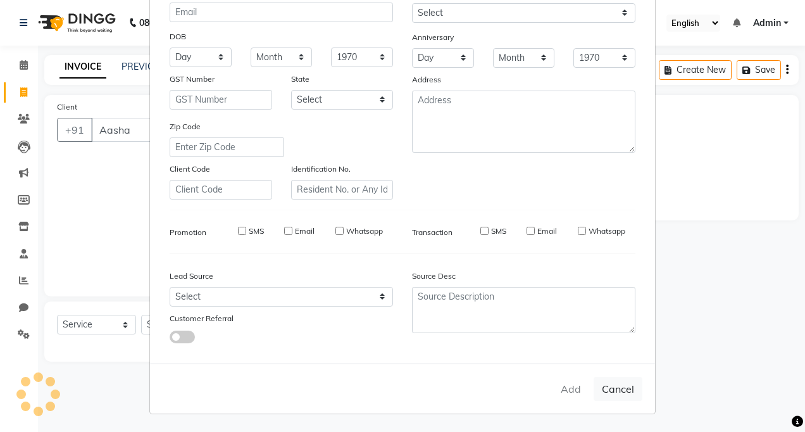
checkbox input "false"
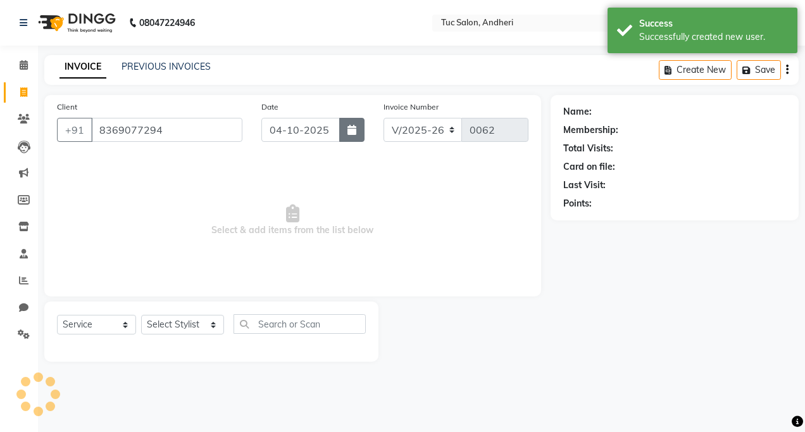
click at [350, 132] on icon "button" at bounding box center [351, 130] width 9 height 10
select select "10"
select select "2025"
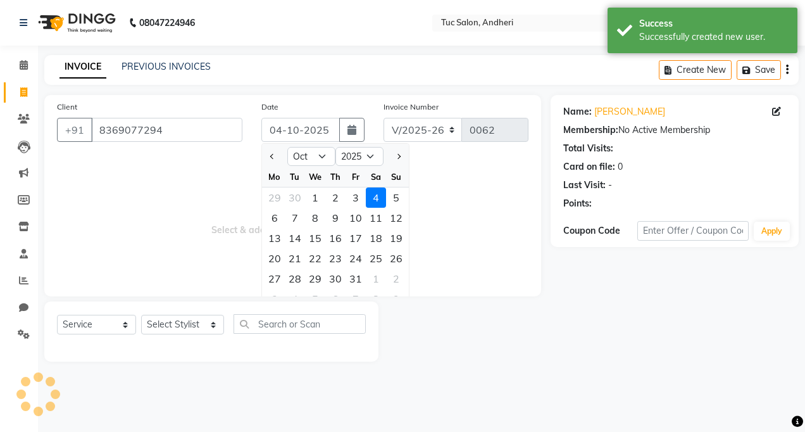
click at [354, 201] on div "3" at bounding box center [356, 197] width 20 height 20
type input "03-10-2025"
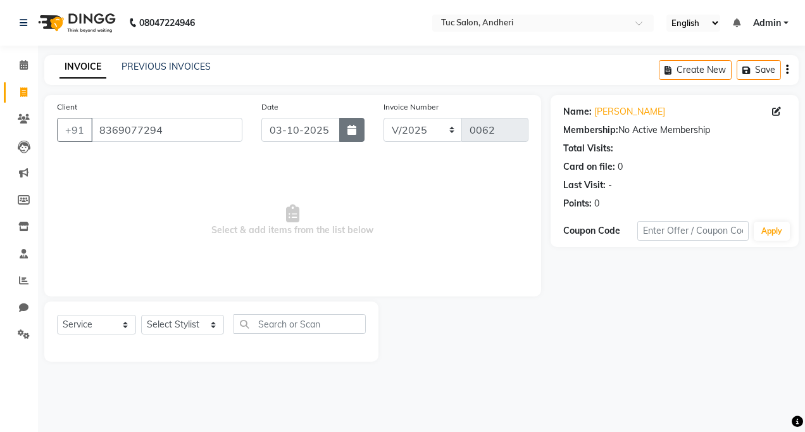
click at [349, 133] on icon "button" at bounding box center [351, 130] width 9 height 10
select select "10"
select select "2025"
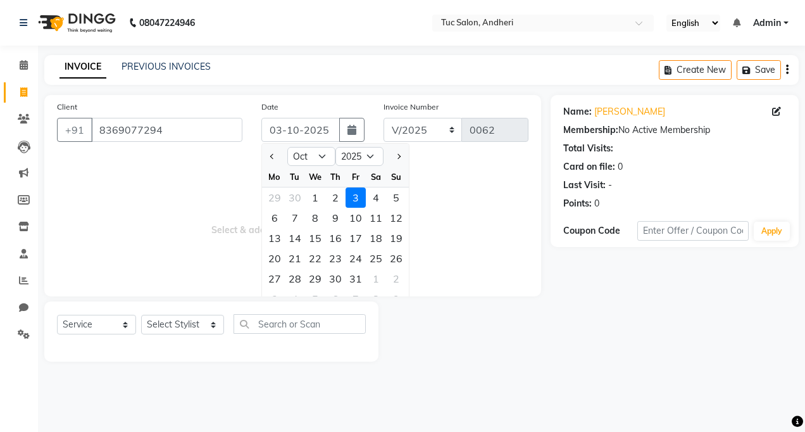
click at [358, 197] on div "3" at bounding box center [356, 197] width 20 height 20
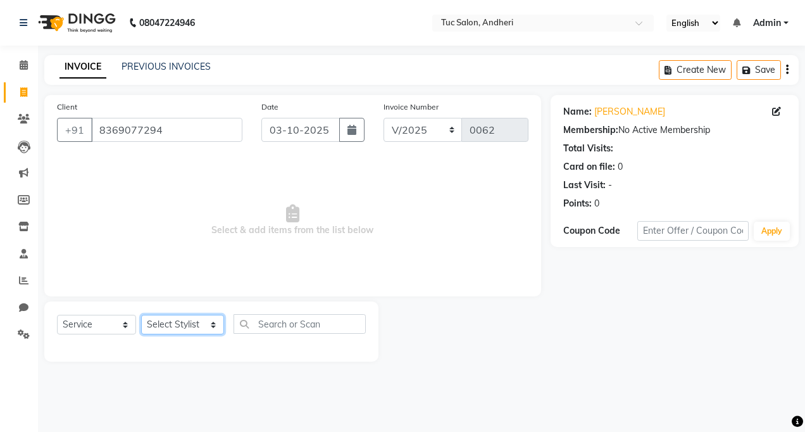
click at [211, 328] on select "Select Stylist [PERSON_NAME] [PERSON_NAME] [PERSON_NAME] [PERSON_NAME] [PERSON_…" at bounding box center [182, 325] width 83 height 20
select select "93127"
click at [141, 315] on select "Select Stylist [PERSON_NAME] [PERSON_NAME] [PERSON_NAME] [PERSON_NAME] [PERSON_…" at bounding box center [182, 325] width 83 height 20
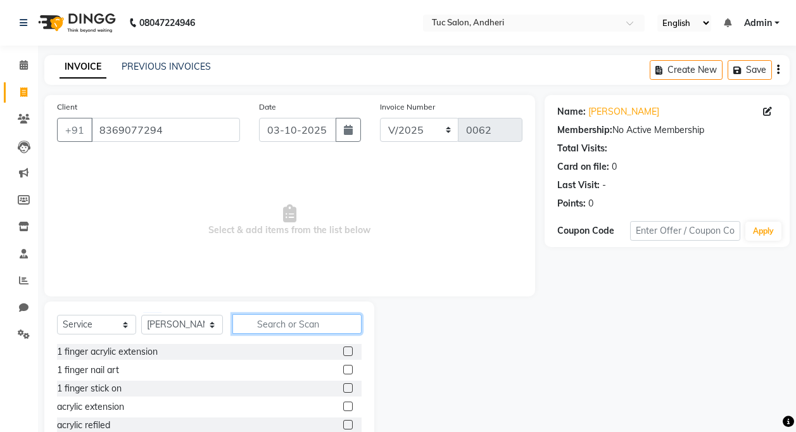
click at [272, 324] on input "text" at bounding box center [296, 324] width 129 height 20
type input "h"
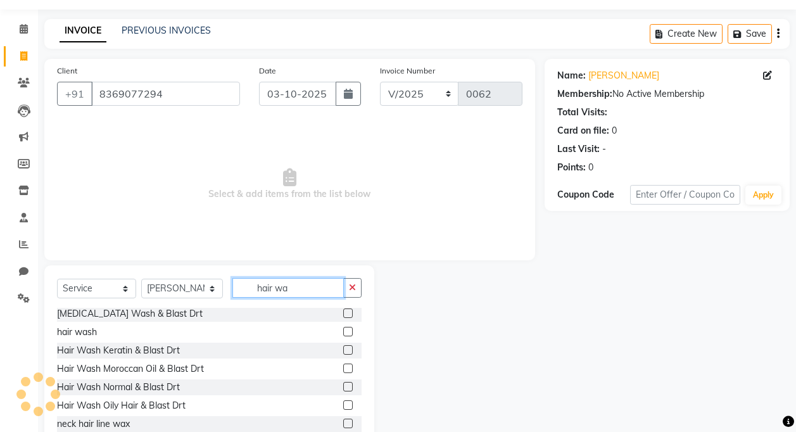
scroll to position [63, 0]
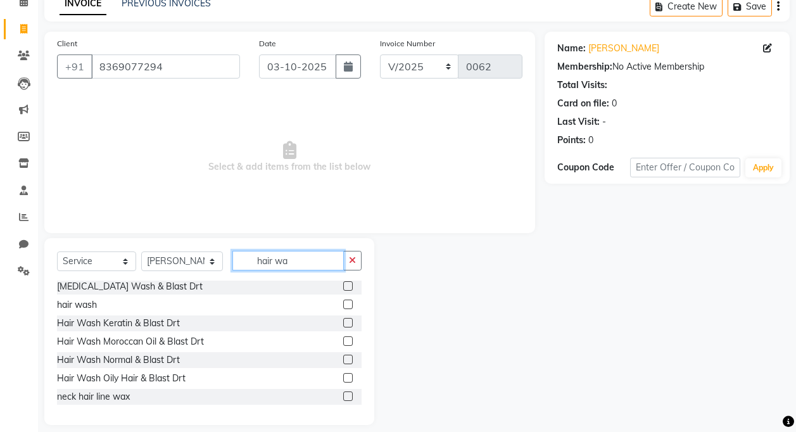
type input "hair wa"
click at [343, 359] on label at bounding box center [347, 358] width 9 height 9
click at [343, 359] on input "checkbox" at bounding box center [347, 360] width 8 height 8
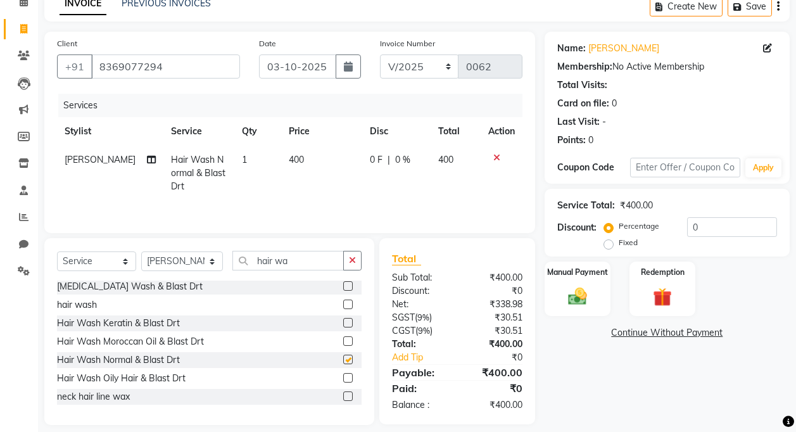
checkbox input "false"
click at [297, 256] on input "hair wa" at bounding box center [287, 261] width 111 height 20
type input "h"
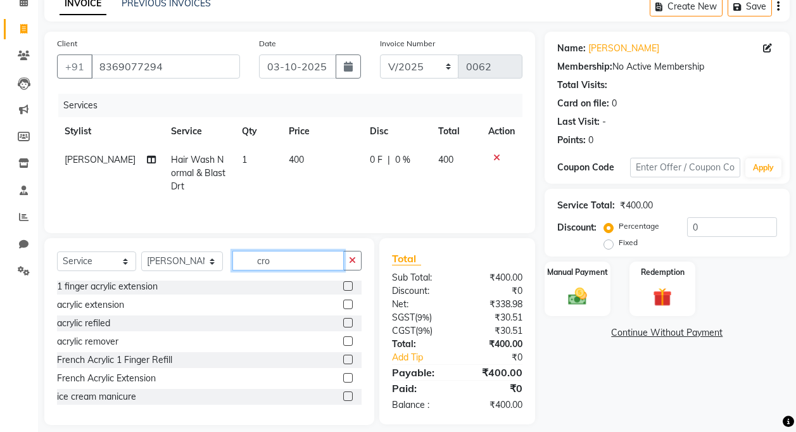
scroll to position [0, 0]
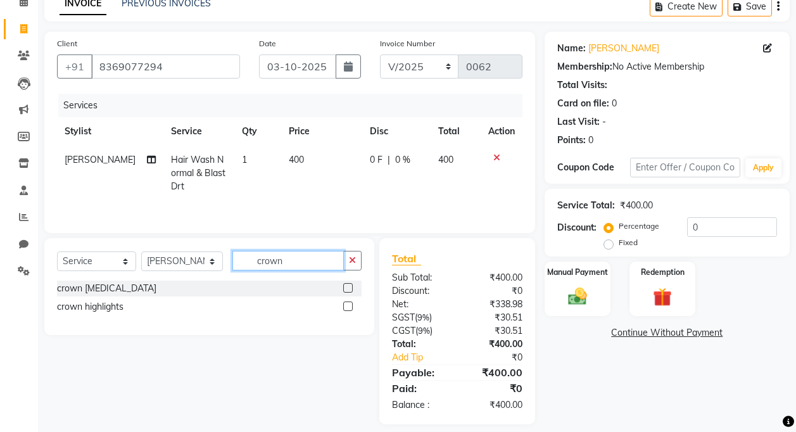
type input "crown"
click at [346, 305] on label at bounding box center [347, 305] width 9 height 9
click at [346, 305] on input "checkbox" at bounding box center [347, 307] width 8 height 8
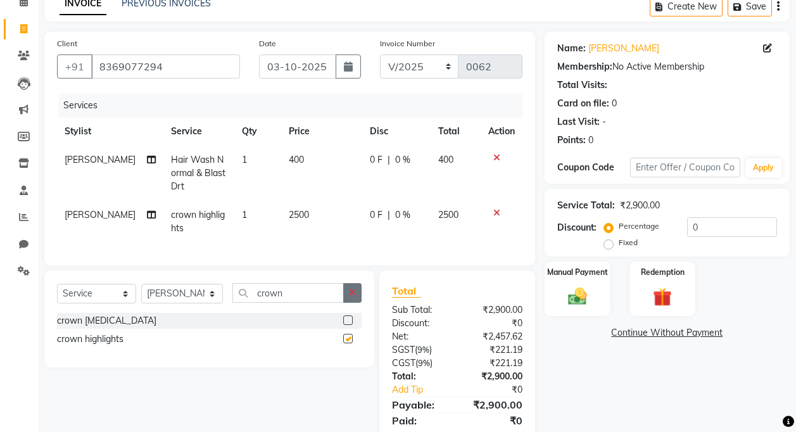
checkbox input "false"
click at [335, 303] on input "crown" at bounding box center [287, 293] width 111 height 20
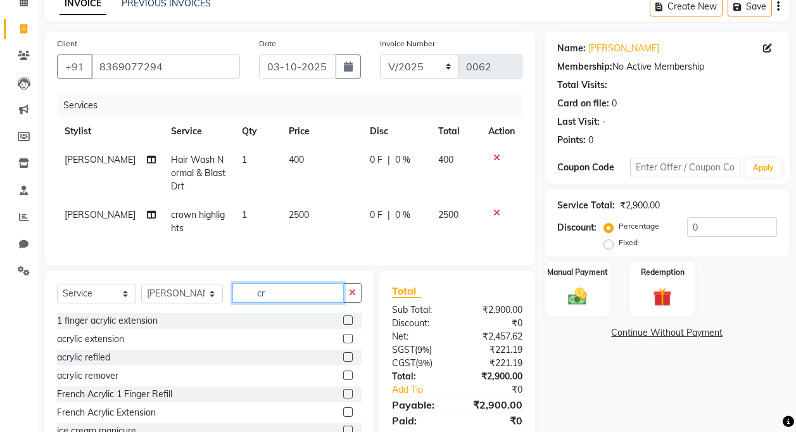
type input "c"
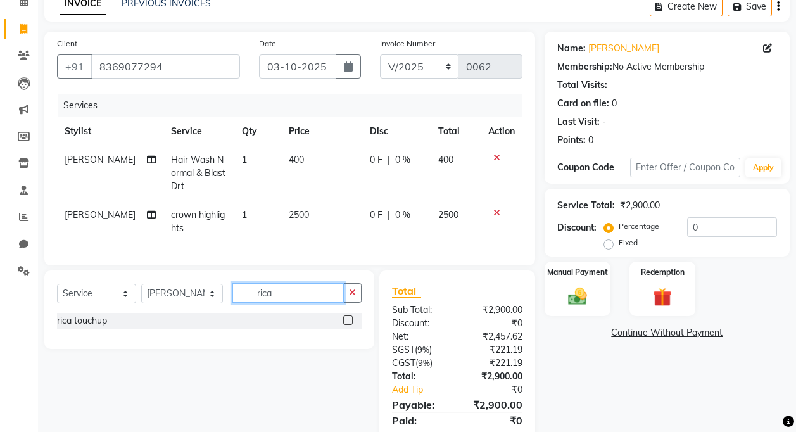
type input "rica"
click at [346, 325] on label at bounding box center [347, 319] width 9 height 9
click at [346, 325] on input "checkbox" at bounding box center [347, 320] width 8 height 8
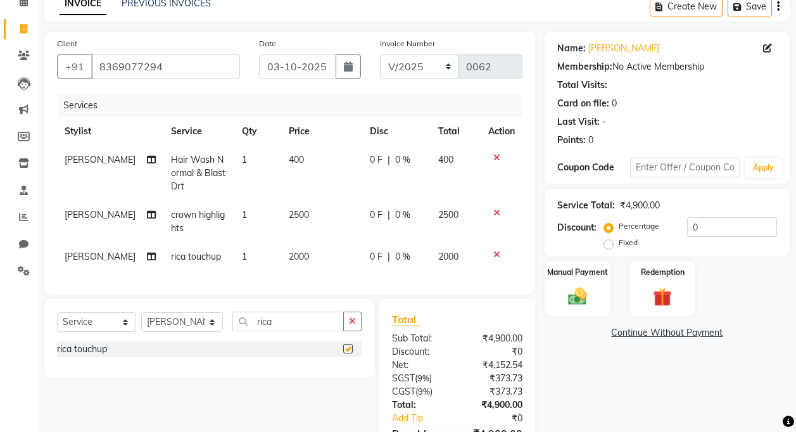
checkbox input "false"
click at [494, 214] on icon at bounding box center [496, 212] width 7 height 9
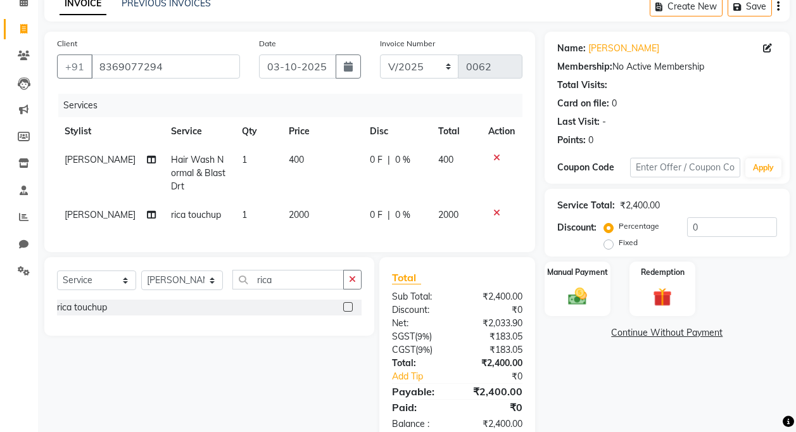
click at [494, 213] on icon at bounding box center [496, 212] width 7 height 9
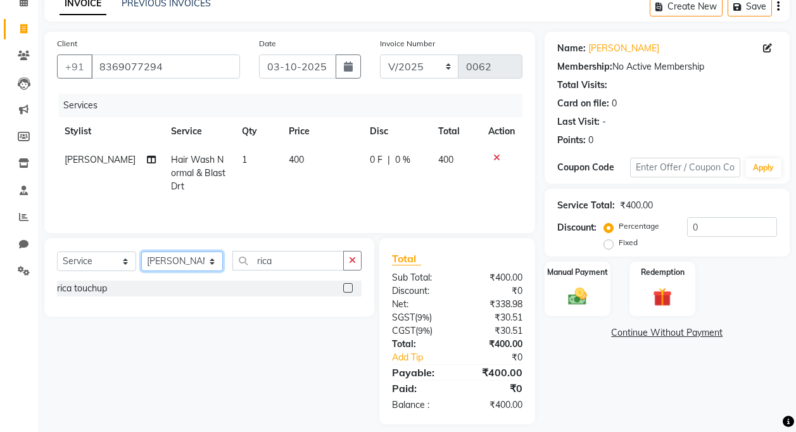
click at [212, 261] on select "Select Stylist [PERSON_NAME] [PERSON_NAME] [PERSON_NAME] [PERSON_NAME] [PERSON_…" at bounding box center [182, 261] width 82 height 20
select select "93134"
click at [141, 251] on select "Select Stylist [PERSON_NAME] [PERSON_NAME] [PERSON_NAME] [PERSON_NAME] [PERSON_…" at bounding box center [182, 261] width 82 height 20
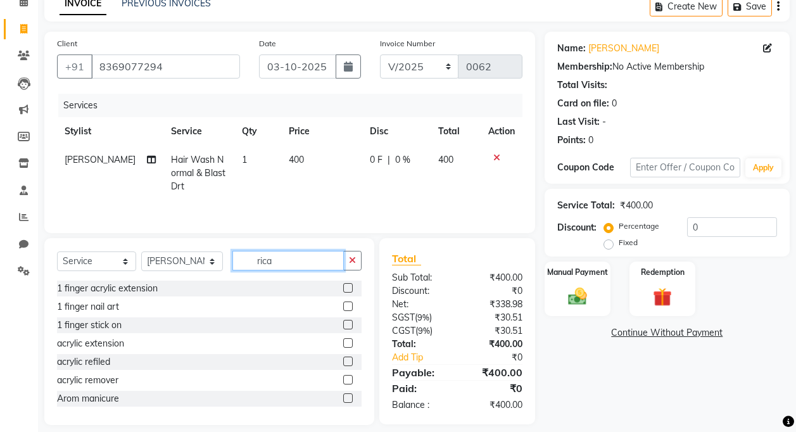
click at [274, 261] on input "rica" at bounding box center [287, 261] width 111 height 20
type input "r"
click at [274, 261] on input "text" at bounding box center [296, 261] width 129 height 20
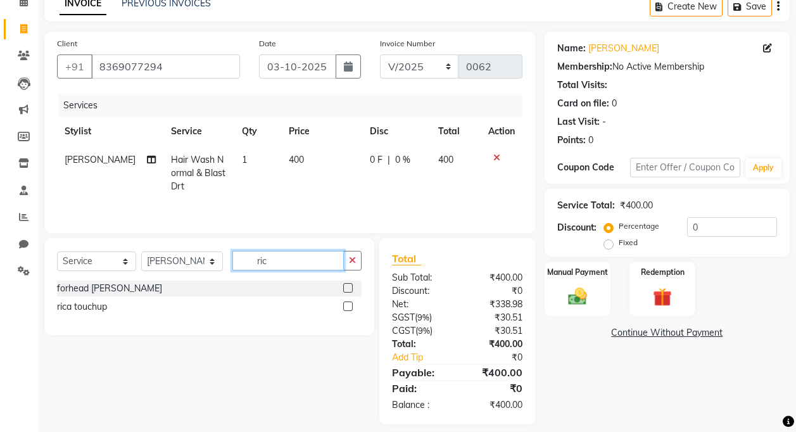
type input "rica"
click at [349, 290] on label at bounding box center [347, 287] width 9 height 9
click at [349, 290] on input "checkbox" at bounding box center [347, 288] width 8 height 8
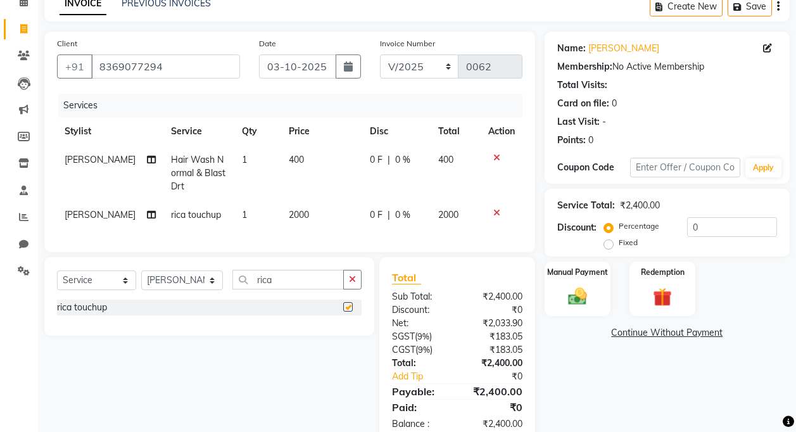
checkbox input "false"
click at [290, 288] on input "rica" at bounding box center [287, 280] width 111 height 20
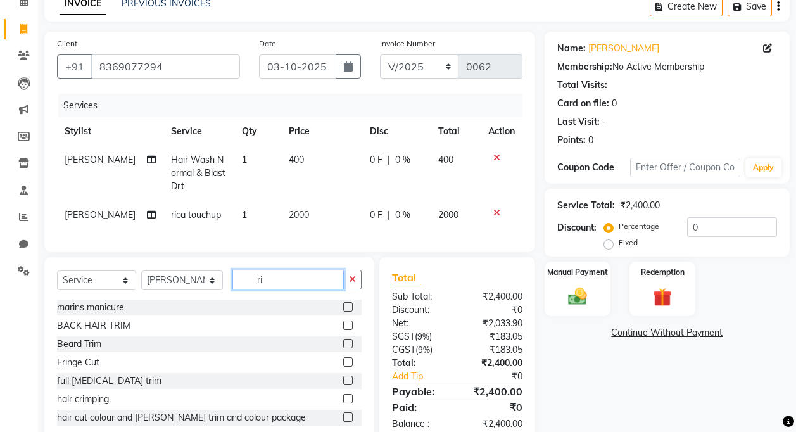
type input "r"
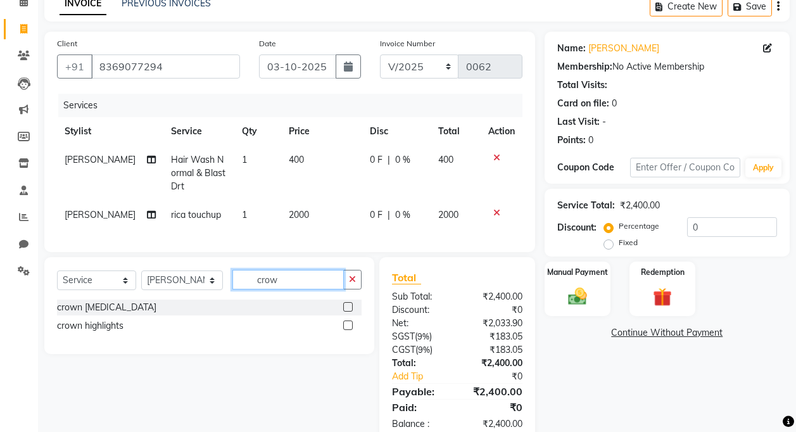
type input "crow"
click at [346, 330] on label at bounding box center [347, 324] width 9 height 9
click at [346, 330] on input "checkbox" at bounding box center [347, 326] width 8 height 8
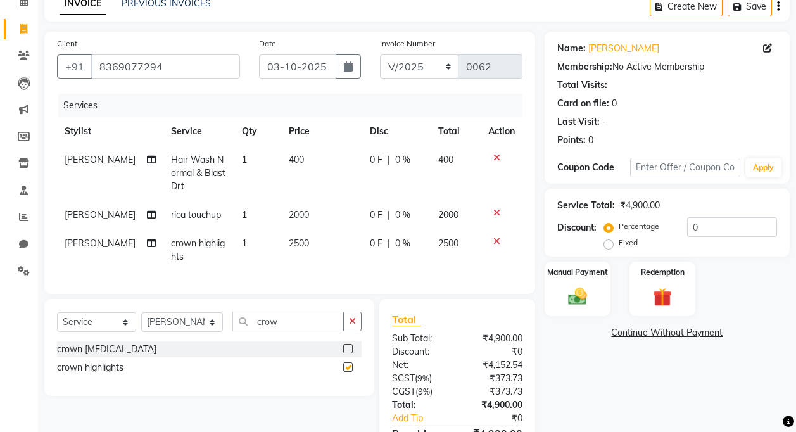
checkbox input "false"
click at [210, 330] on select "Select Stylist [PERSON_NAME] [PERSON_NAME] [PERSON_NAME] [PERSON_NAME] [PERSON_…" at bounding box center [182, 322] width 82 height 20
select select "93121"
click at [141, 322] on select "Select Stylist [PERSON_NAME] [PERSON_NAME] [PERSON_NAME] [PERSON_NAME] [PERSON_…" at bounding box center [182, 322] width 82 height 20
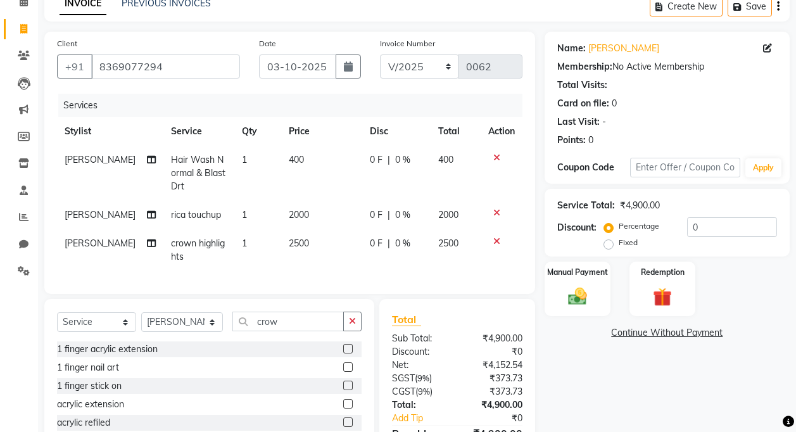
click at [295, 213] on span "2000" at bounding box center [299, 214] width 20 height 11
select select "93134"
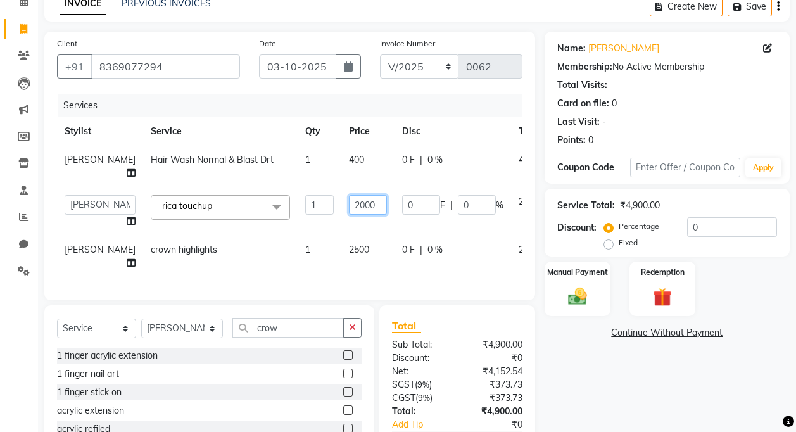
click at [349, 215] on input "2000" at bounding box center [368, 205] width 38 height 20
type input "2"
type input "1200"
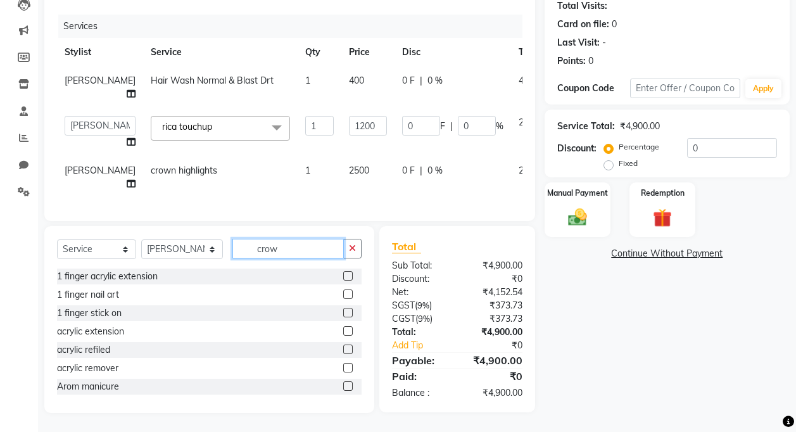
scroll to position [146, 0]
click at [306, 254] on input "crow" at bounding box center [287, 249] width 111 height 20
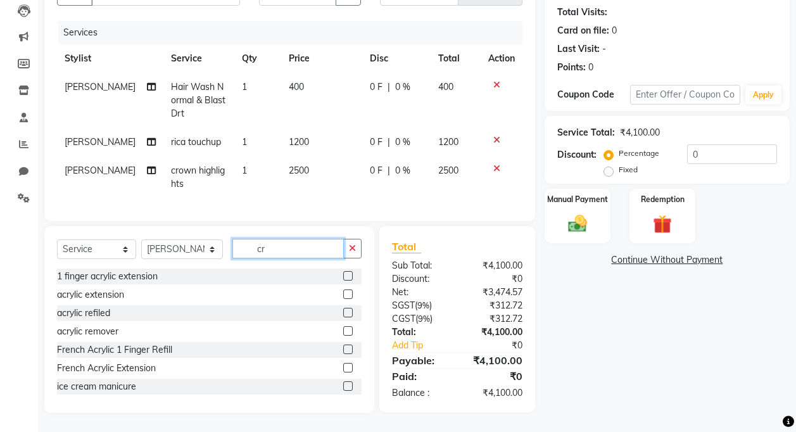
type input "c"
type input "acry"
click at [343, 293] on label at bounding box center [347, 293] width 9 height 9
click at [343, 293] on input "checkbox" at bounding box center [347, 294] width 8 height 8
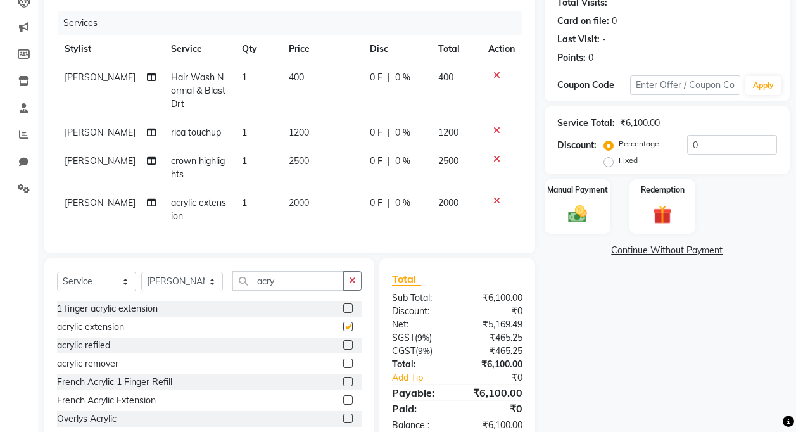
checkbox input "false"
click at [238, 204] on td "1" at bounding box center [257, 210] width 47 height 42
select select "93121"
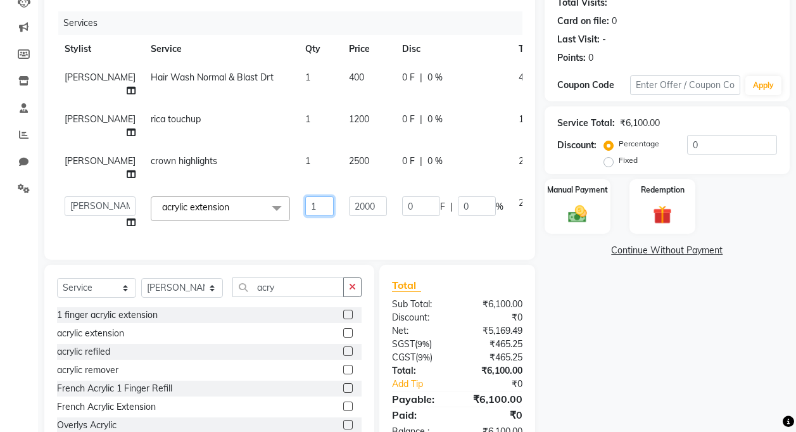
click at [305, 216] on input "1" at bounding box center [319, 206] width 28 height 20
type input "2"
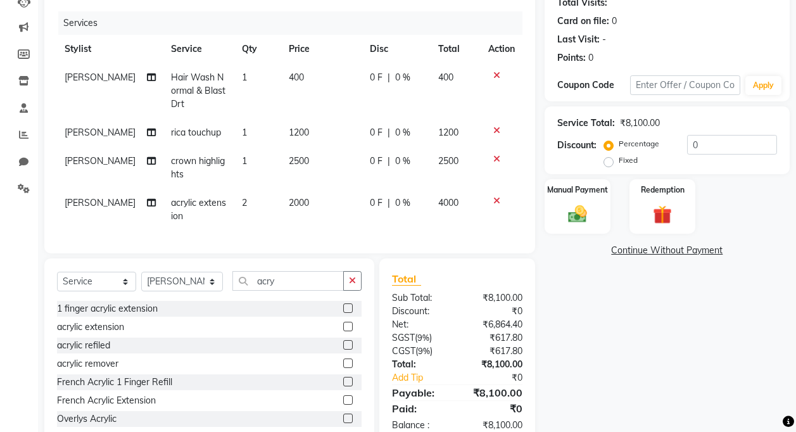
click at [328, 270] on div "Client [PHONE_NUMBER] Date [DATE] Invoice Number V/2025 V/[PHONE_NUMBER] Servic…" at bounding box center [289, 197] width 509 height 496
click at [472, 225] on td "4000" at bounding box center [455, 210] width 50 height 42
select select "93121"
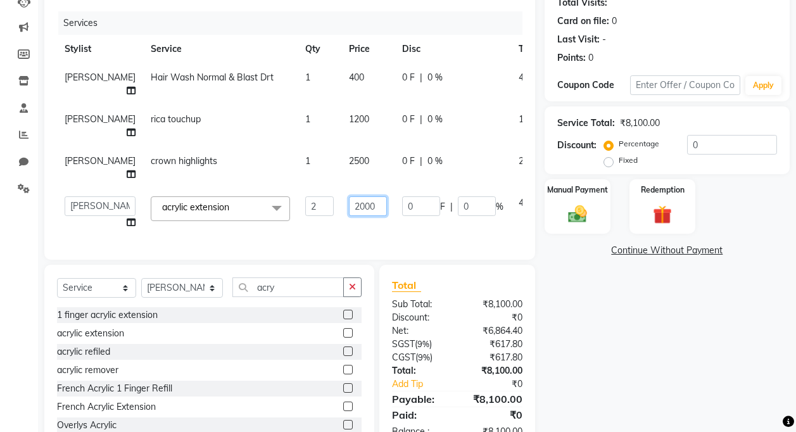
click at [349, 216] on input "2000" at bounding box center [368, 206] width 38 height 20
type input "2200"
click at [394, 270] on div "Client [PHONE_NUMBER] Date [DATE] Invoice Number V/2025 V/[PHONE_NUMBER] Servic…" at bounding box center [289, 200] width 509 height 502
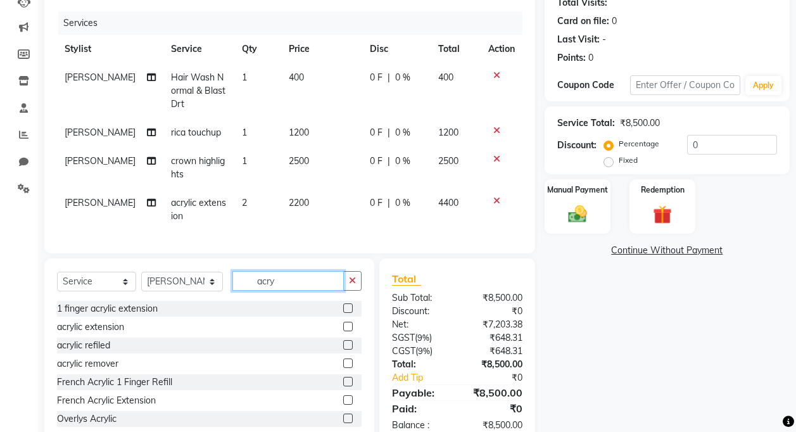
click at [282, 290] on input "acry" at bounding box center [287, 281] width 111 height 20
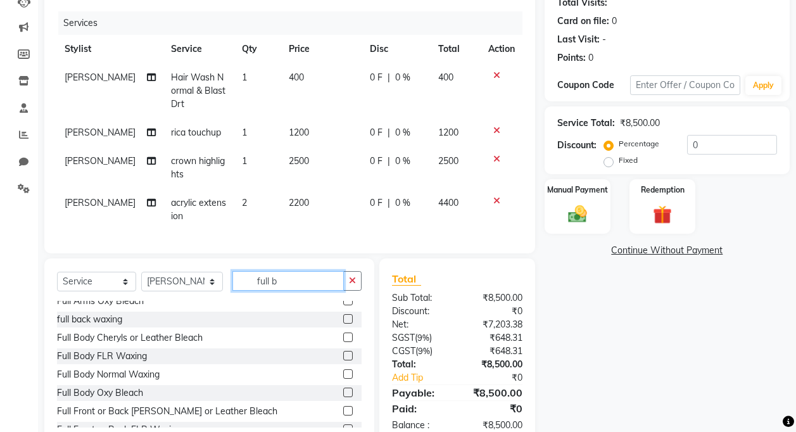
scroll to position [63, 0]
click at [343, 359] on label at bounding box center [347, 354] width 9 height 9
click at [343, 359] on input "checkbox" at bounding box center [347, 355] width 8 height 8
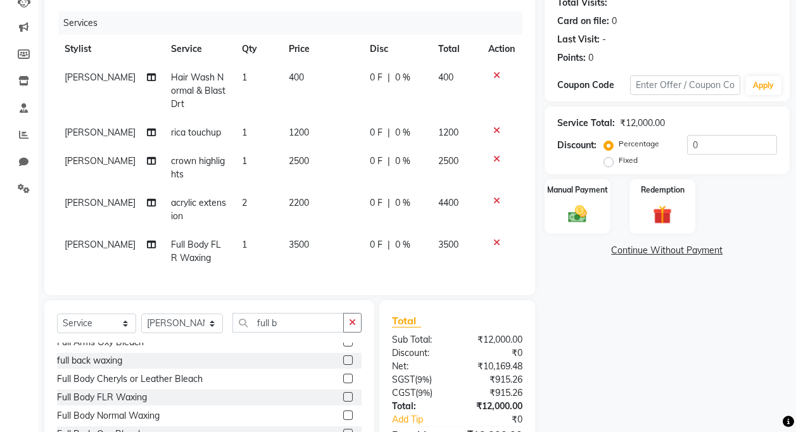
click at [290, 247] on span "3500" at bounding box center [299, 244] width 20 height 11
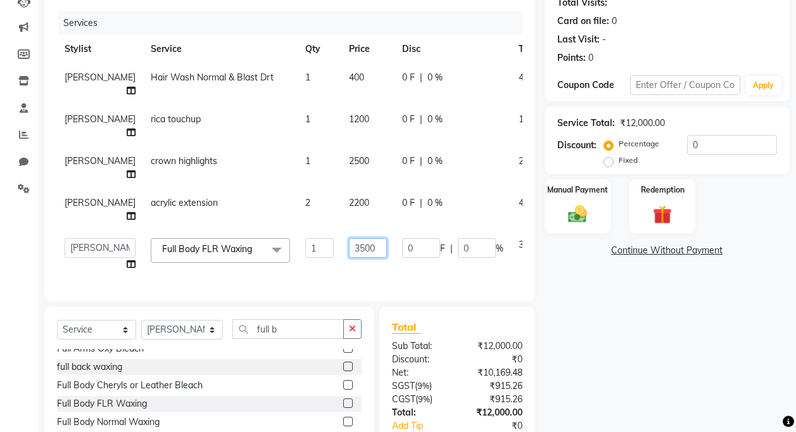
click at [349, 258] on input "3500" at bounding box center [368, 248] width 38 height 20
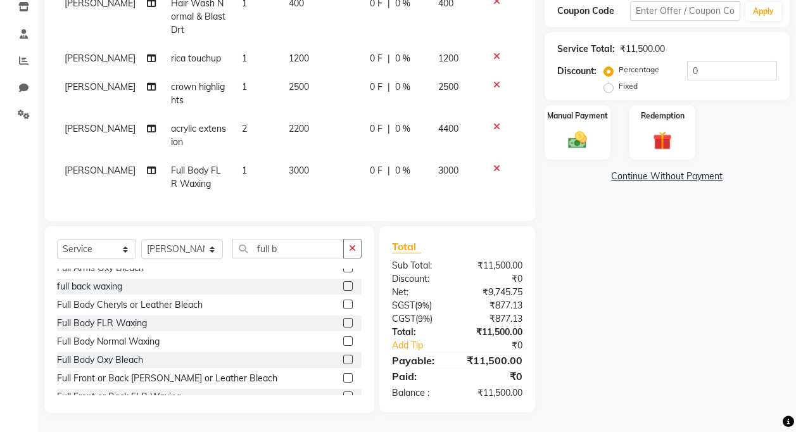
click at [396, 185] on td "0 F | 0 %" at bounding box center [396, 177] width 68 height 42
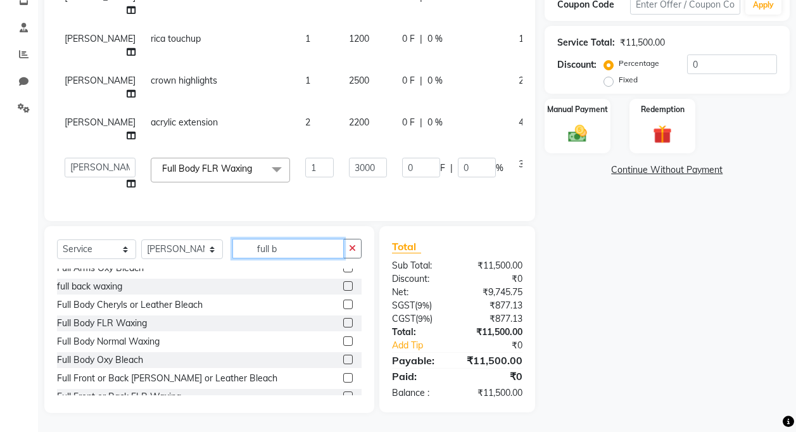
click at [295, 250] on input "full b" at bounding box center [287, 249] width 111 height 20
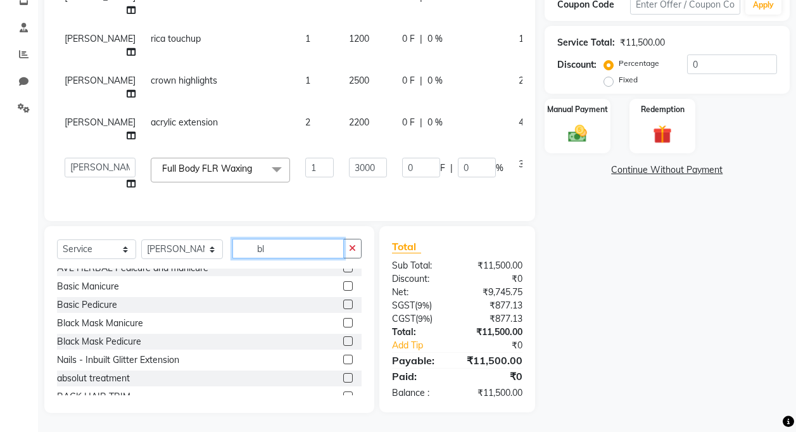
scroll to position [0, 0]
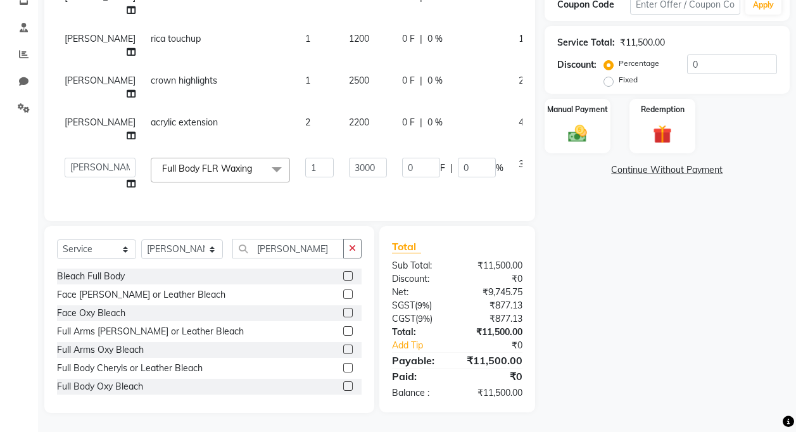
click at [343, 313] on label at bounding box center [347, 312] width 9 height 9
click at [343, 313] on input "checkbox" at bounding box center [347, 313] width 8 height 8
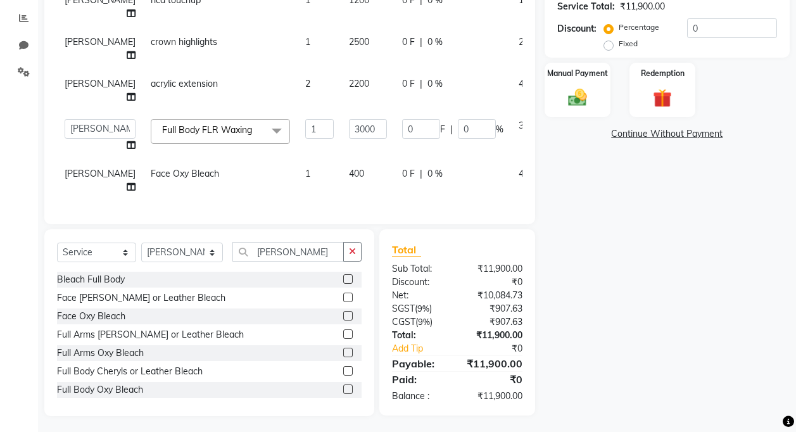
scroll to position [52, 0]
click at [341, 159] on td "400" at bounding box center [367, 180] width 53 height 42
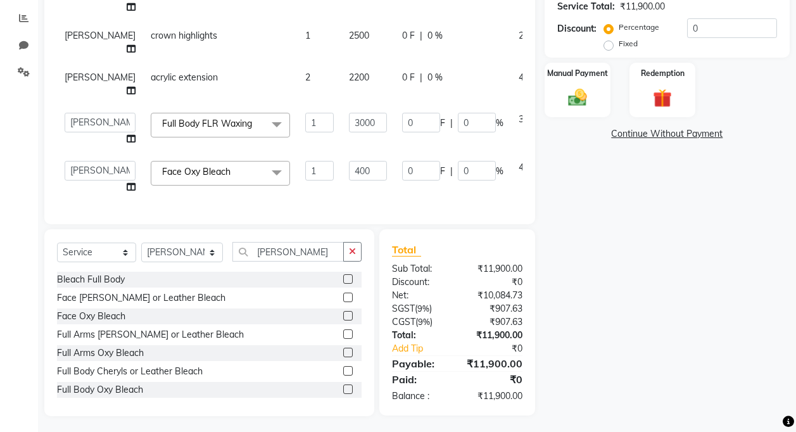
scroll to position [45, 0]
click at [349, 170] on input "400" at bounding box center [368, 171] width 38 height 20
click at [349, 161] on input "400" at bounding box center [368, 171] width 38 height 20
click at [363, 193] on div "Services Stylist Service Qty Price Disc Total Action [PERSON_NAME] Hair Wash No…" at bounding box center [289, 53] width 465 height 316
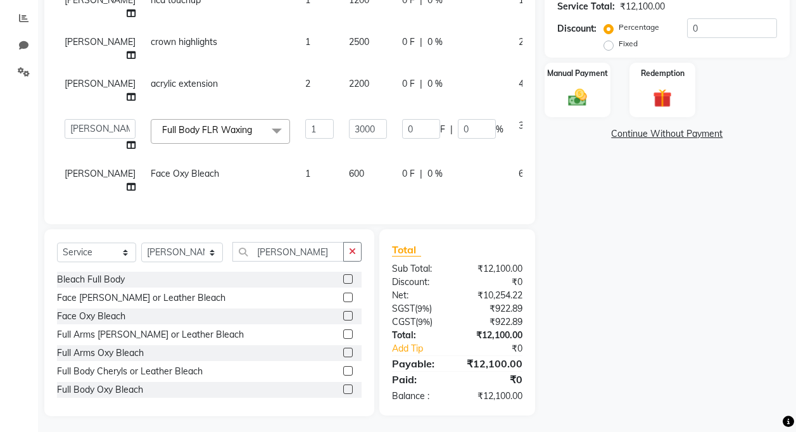
scroll to position [52, 0]
click at [288, 252] on input "[PERSON_NAME]" at bounding box center [287, 252] width 111 height 20
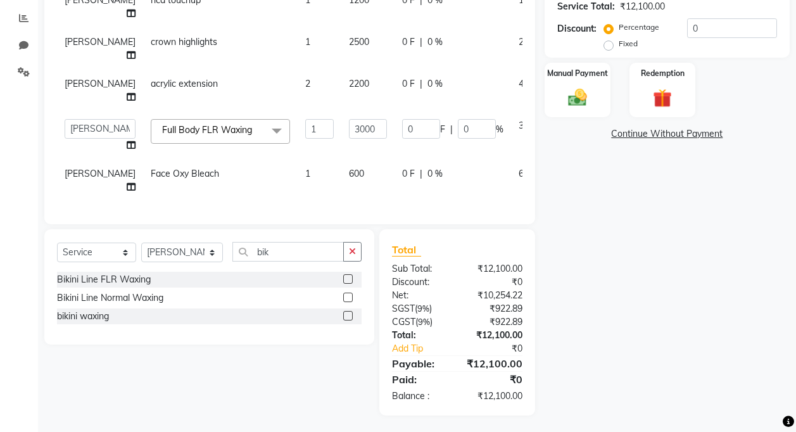
click at [348, 315] on label at bounding box center [347, 315] width 9 height 9
click at [348, 315] on input "checkbox" at bounding box center [347, 316] width 8 height 8
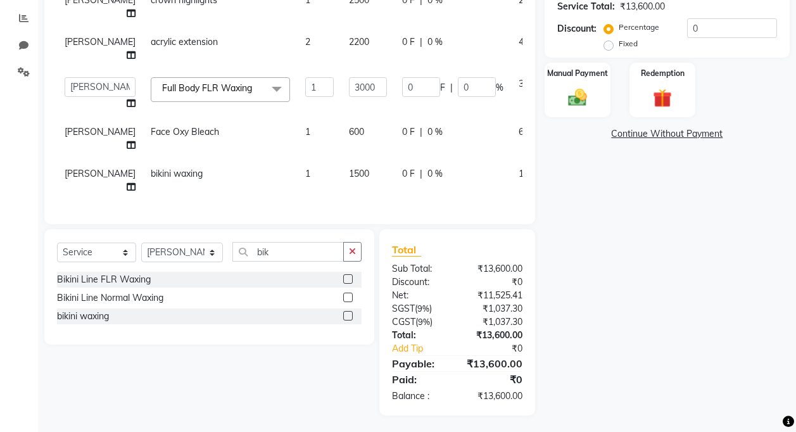
click at [347, 315] on label at bounding box center [347, 315] width 9 height 9
click at [347, 315] on input "checkbox" at bounding box center [347, 316] width 8 height 8
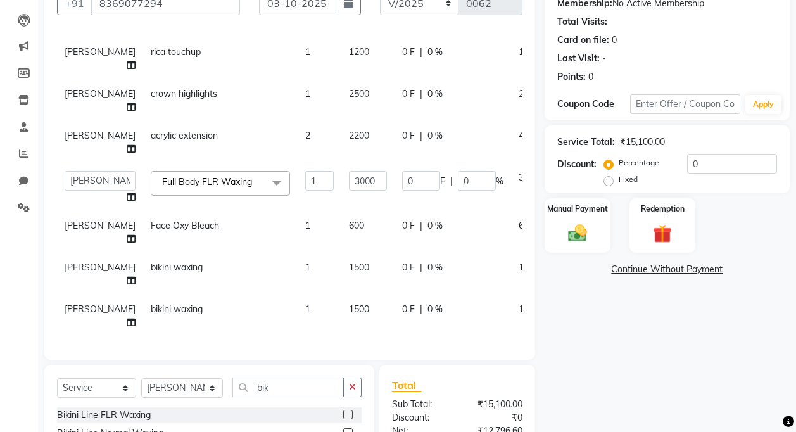
scroll to position [162, 25]
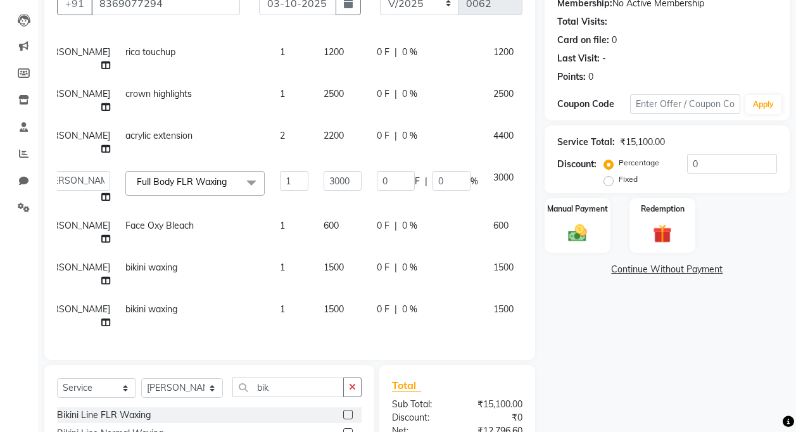
click at [535, 303] on icon at bounding box center [538, 307] width 7 height 9
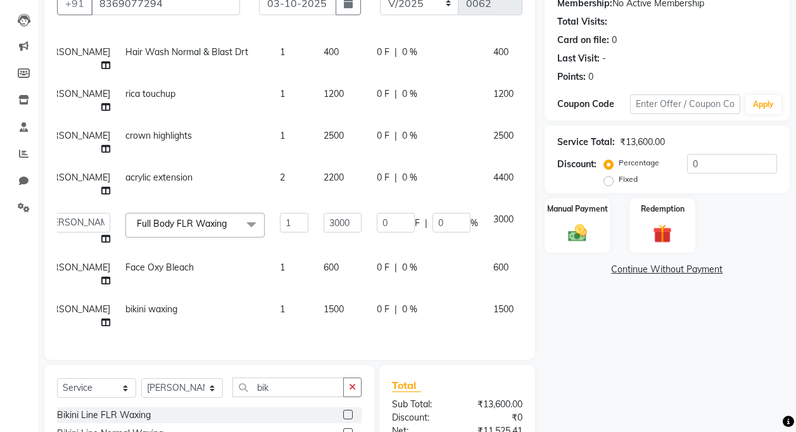
scroll to position [107, 25]
click at [284, 390] on input "bik" at bounding box center [287, 387] width 111 height 20
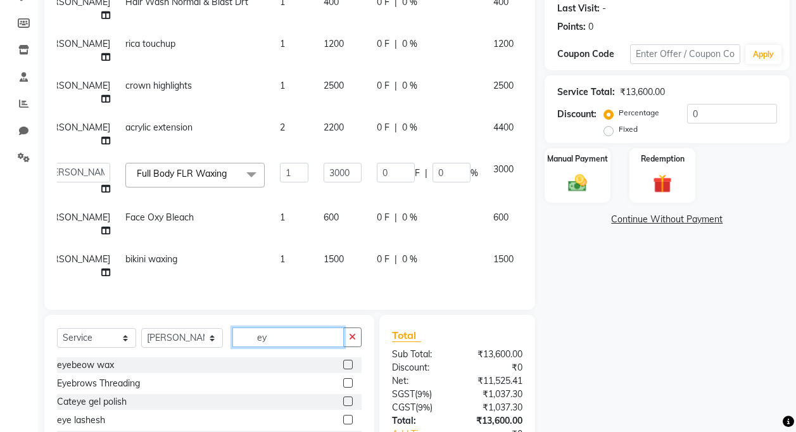
scroll to position [190, 0]
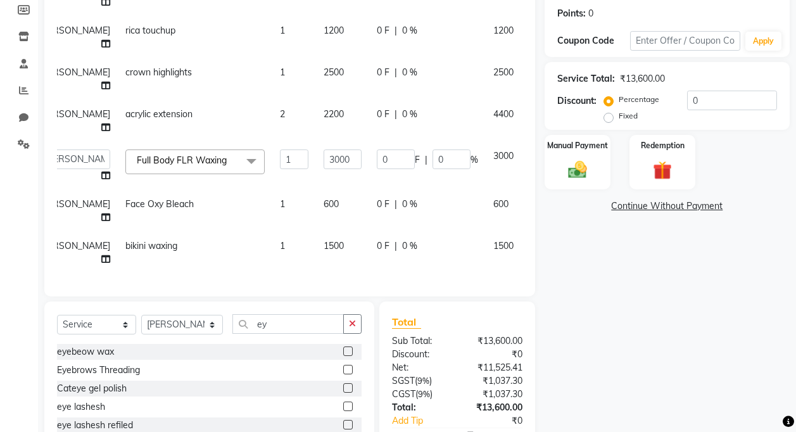
click at [343, 371] on label at bounding box center [347, 369] width 9 height 9
click at [343, 371] on input "checkbox" at bounding box center [347, 370] width 8 height 8
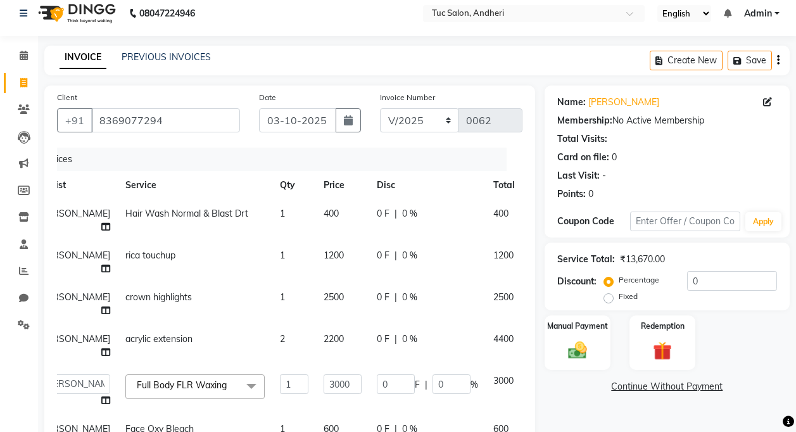
scroll to position [0, 0]
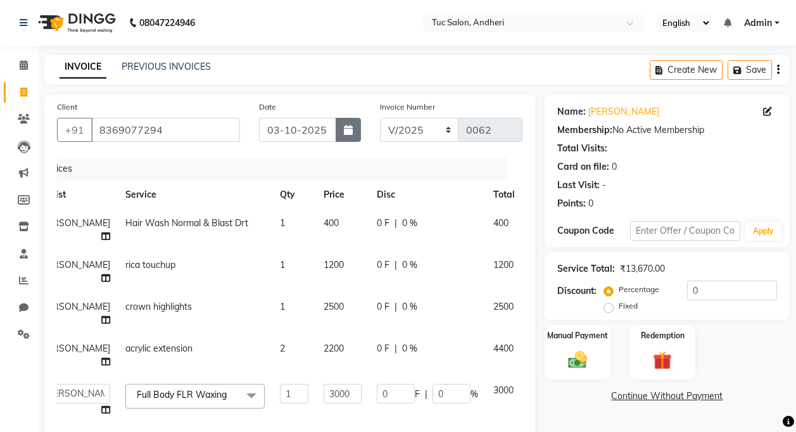
click at [344, 132] on icon "button" at bounding box center [348, 130] width 9 height 10
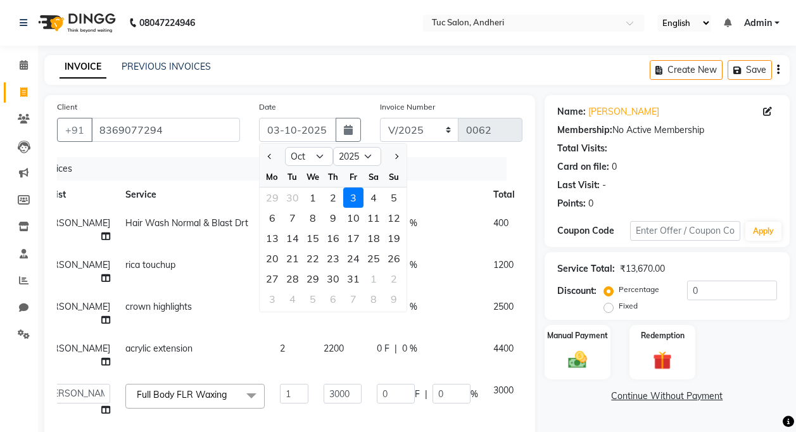
click at [353, 197] on div "3" at bounding box center [353, 197] width 20 height 20
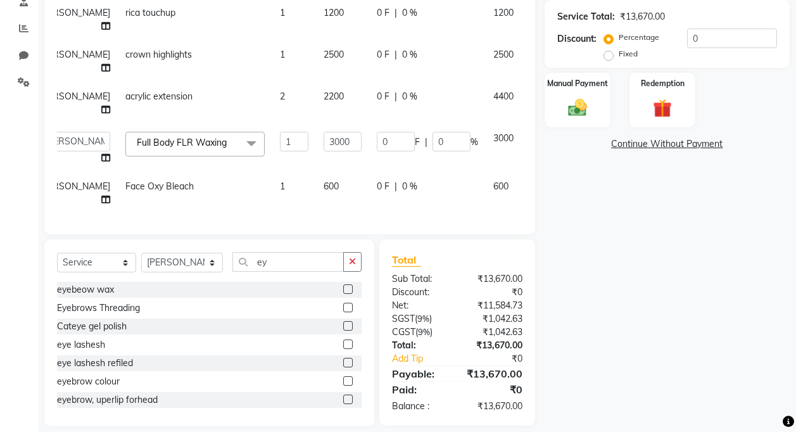
scroll to position [253, 0]
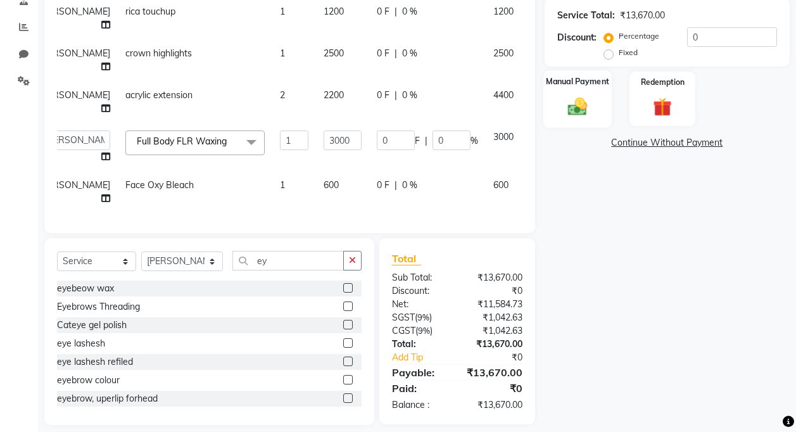
click at [580, 115] on img at bounding box center [577, 106] width 32 height 23
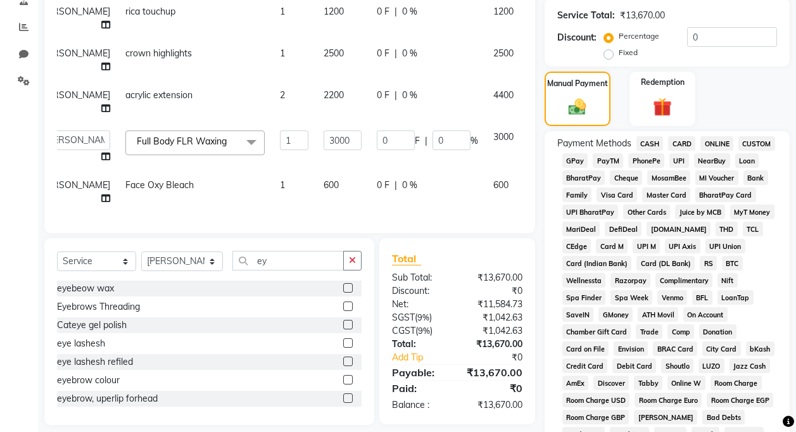
click at [577, 163] on span "GPay" at bounding box center [575, 160] width 26 height 15
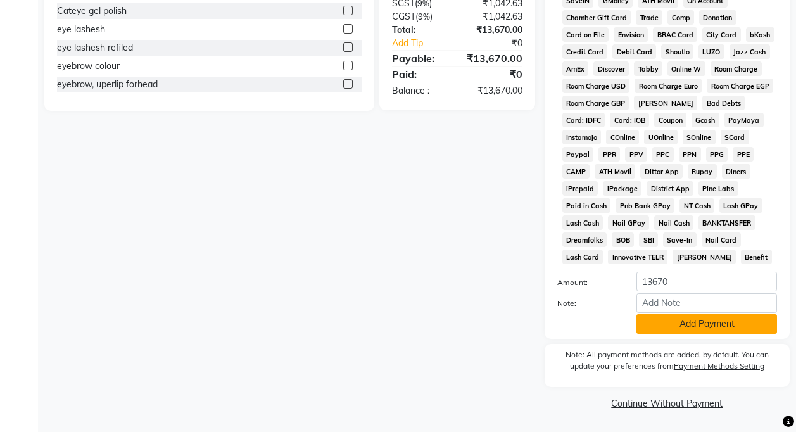
click at [670, 323] on button "Add Payment" at bounding box center [706, 324] width 141 height 20
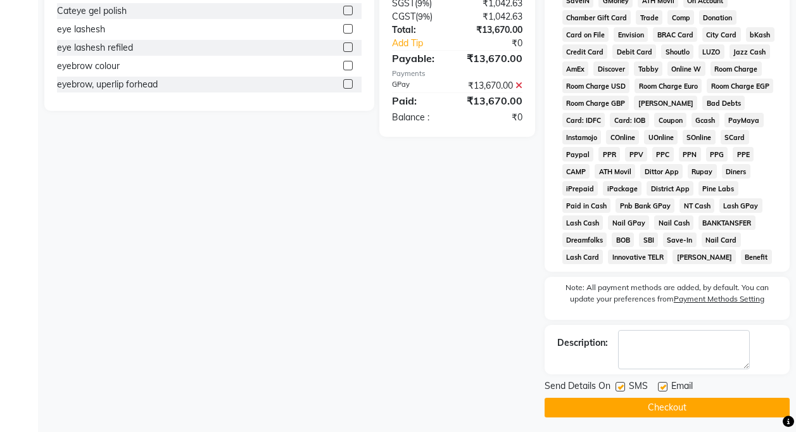
click at [619, 389] on label at bounding box center [619, 386] width 9 height 9
click at [619, 389] on input "checkbox" at bounding box center [619, 387] width 8 height 8
click at [661, 389] on label at bounding box center [662, 386] width 9 height 9
click at [661, 389] on input "checkbox" at bounding box center [662, 387] width 8 height 8
click at [659, 406] on button "Checkout" at bounding box center [666, 407] width 245 height 20
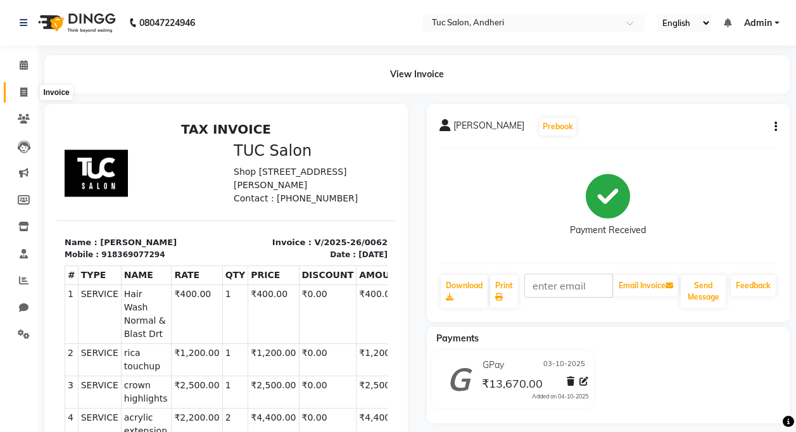
click at [28, 91] on span at bounding box center [24, 92] width 22 height 15
